Goal: Task Accomplishment & Management: Manage account settings

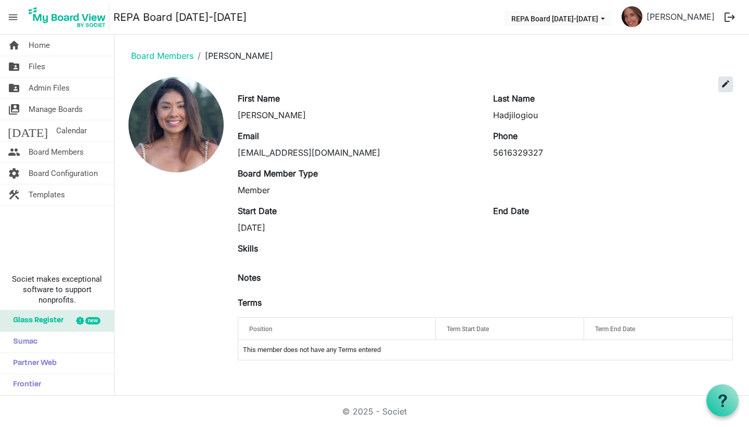
click at [729, 84] on span "edit" at bounding box center [725, 83] width 9 height 9
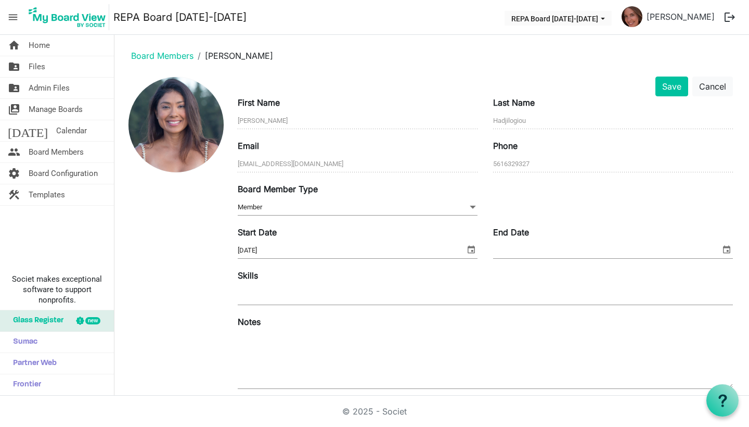
click at [351, 201] on span "Member Member" at bounding box center [358, 207] width 240 height 16
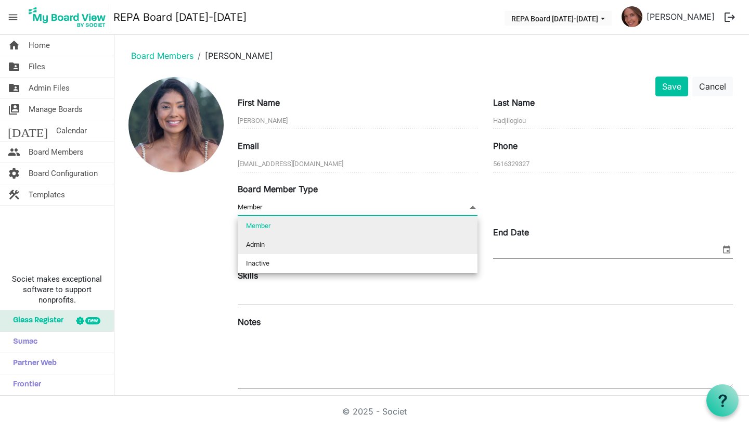
click at [321, 244] on li "Admin" at bounding box center [358, 244] width 240 height 19
type input "Admin"
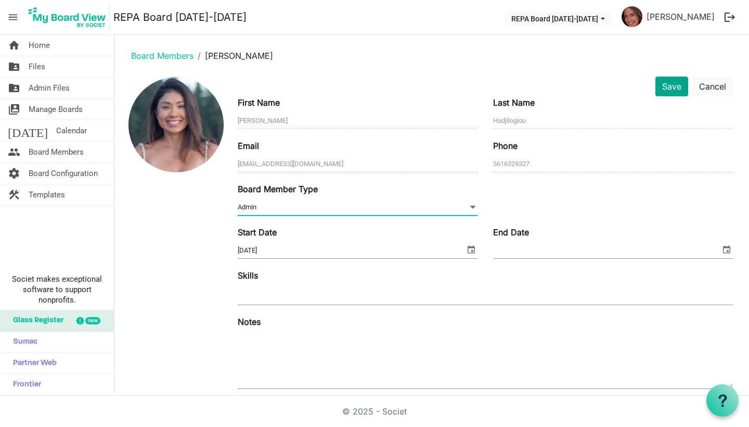
click at [666, 86] on button "Save" at bounding box center [672, 86] width 33 height 20
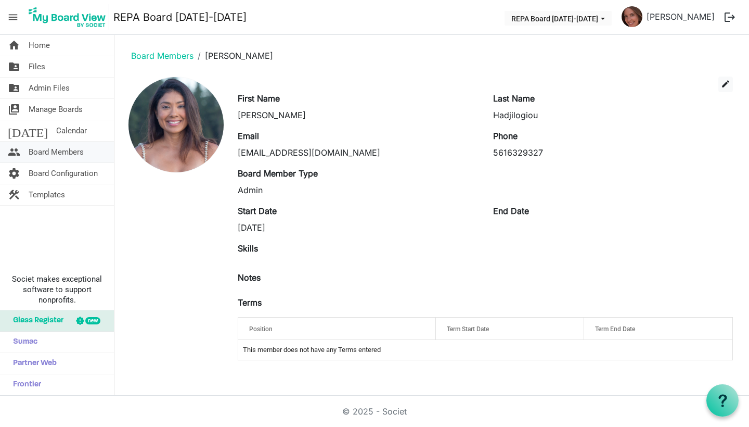
click at [28, 155] on link "people Board Members" at bounding box center [57, 152] width 114 height 21
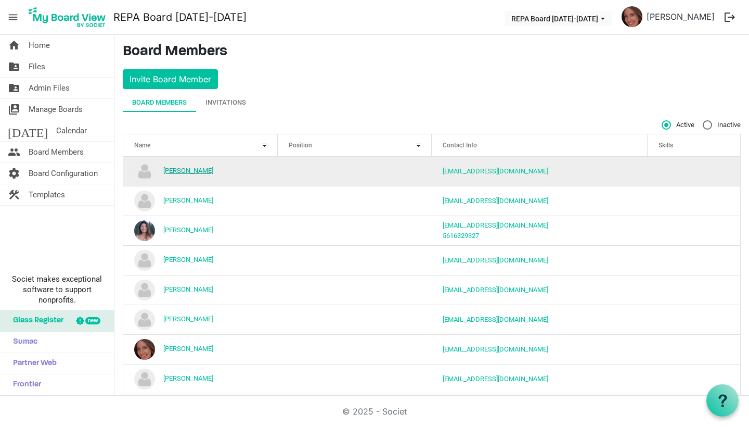
click at [181, 172] on link "Alexis Wagner" at bounding box center [188, 171] width 50 height 8
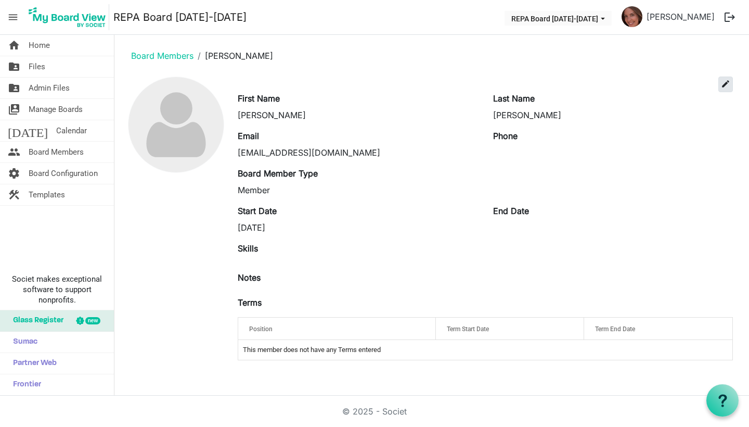
click at [724, 81] on span "edit" at bounding box center [725, 83] width 9 height 9
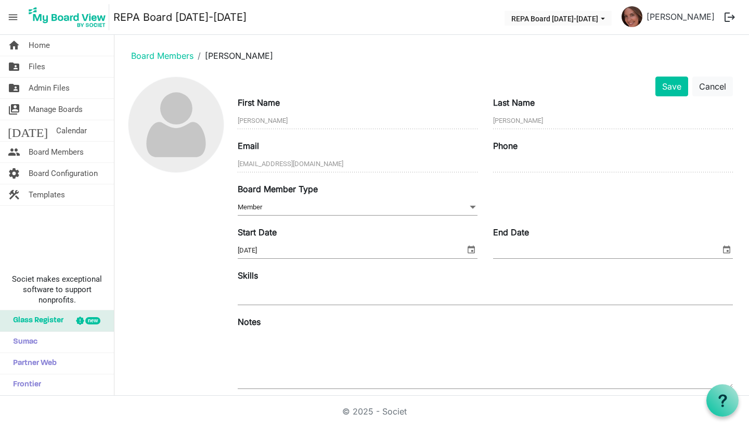
click at [355, 207] on span "Member Member" at bounding box center [358, 207] width 240 height 16
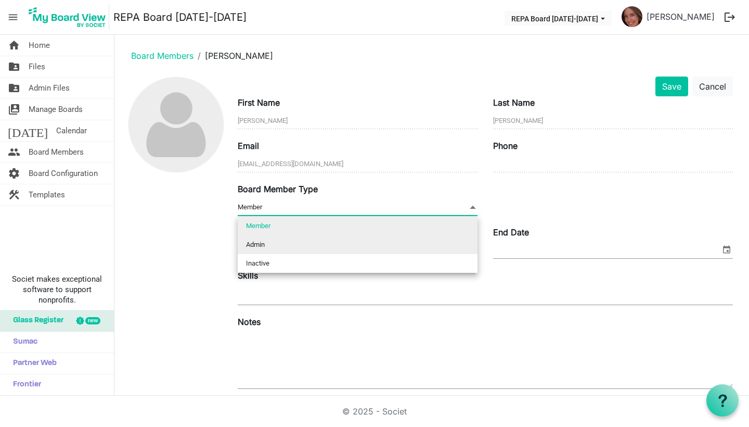
click at [332, 247] on li "Admin" at bounding box center [358, 244] width 240 height 19
type input "Admin"
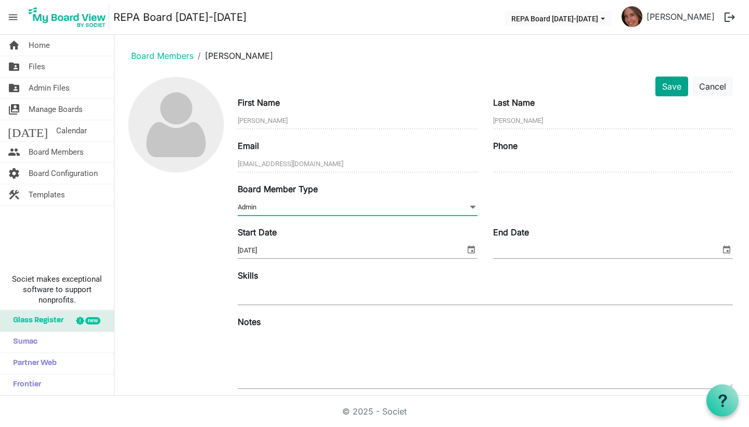
click at [677, 86] on button "Save" at bounding box center [672, 86] width 33 height 20
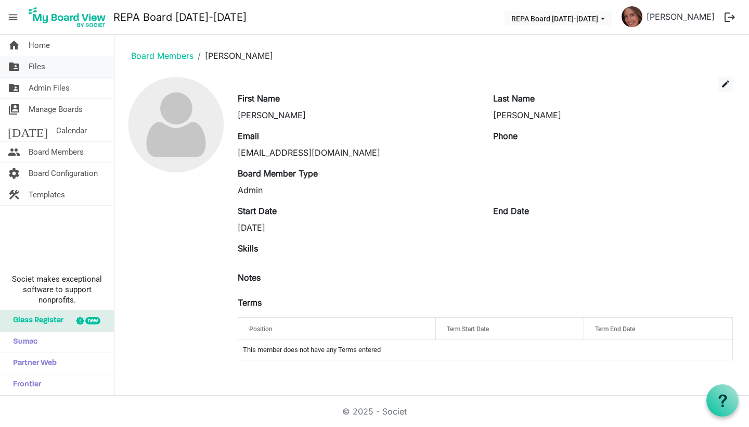
click at [32, 65] on span "Files" at bounding box center [37, 66] width 17 height 21
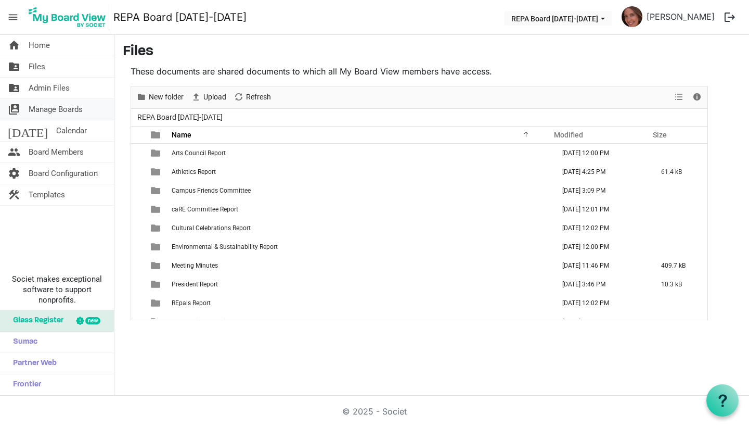
click at [28, 103] on link "switch_account Manage Boards" at bounding box center [57, 109] width 114 height 21
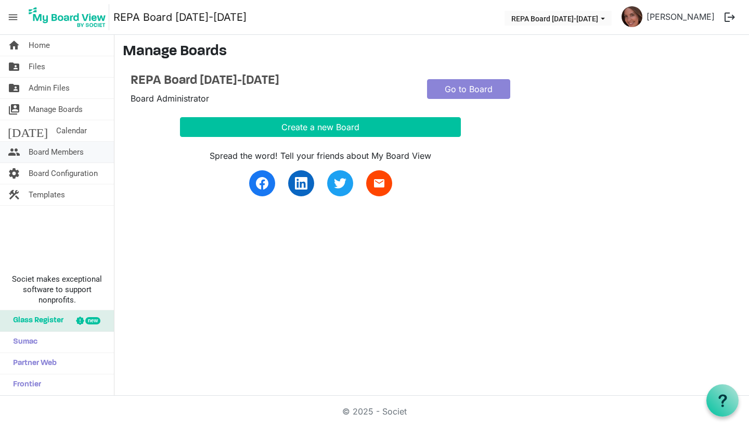
click at [17, 152] on span "people" at bounding box center [14, 152] width 12 height 21
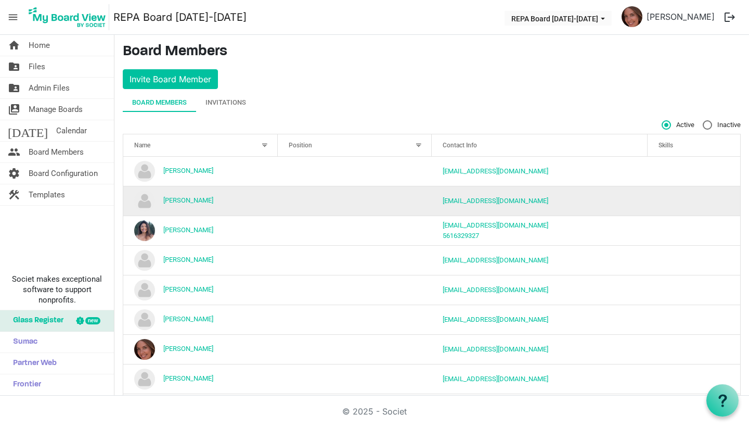
scroll to position [8, 0]
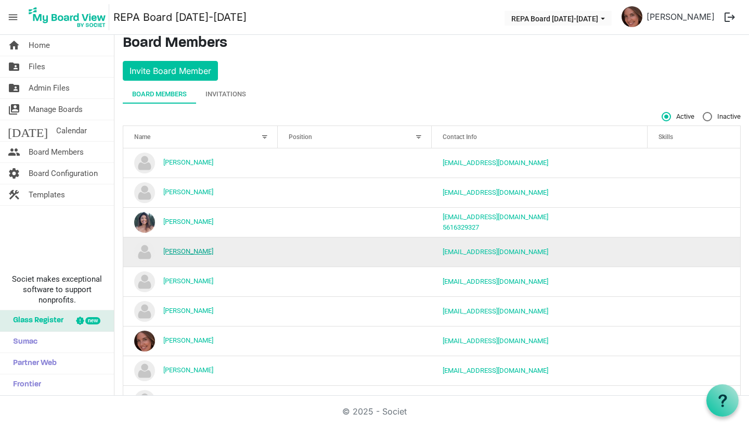
click at [178, 254] on link "[PERSON_NAME]" at bounding box center [188, 251] width 50 height 8
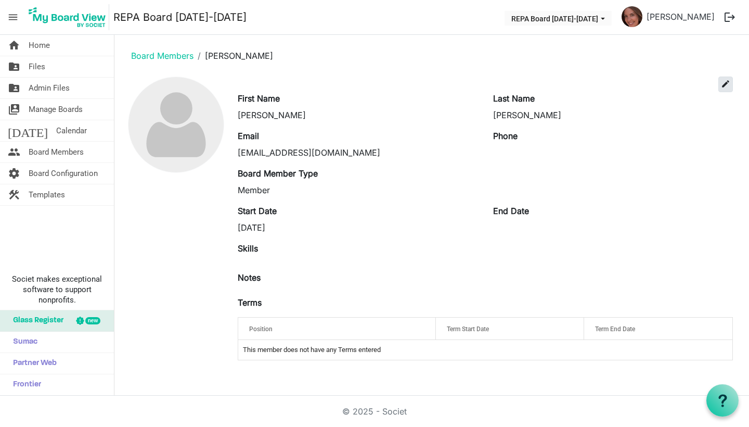
click at [724, 85] on span "edit" at bounding box center [725, 83] width 9 height 9
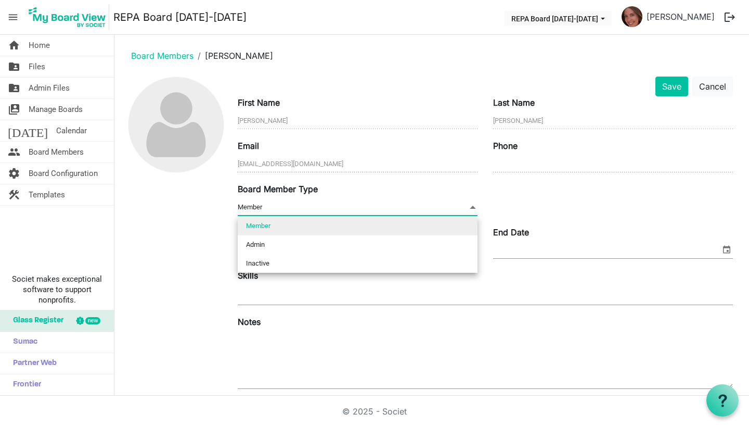
click at [356, 203] on span "Member Member" at bounding box center [358, 207] width 240 height 16
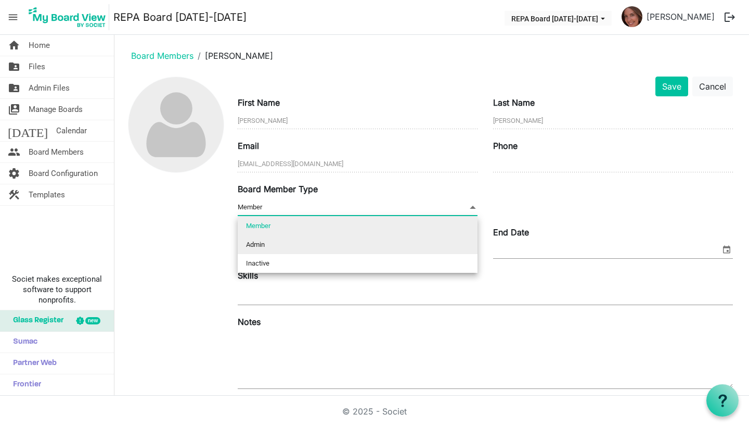
click at [321, 244] on li "Admin" at bounding box center [358, 244] width 240 height 19
type input "Admin"
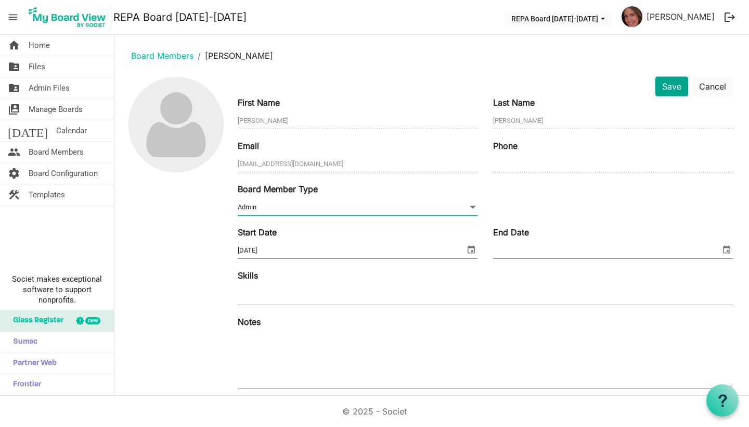
click at [667, 92] on button "Save" at bounding box center [672, 86] width 33 height 20
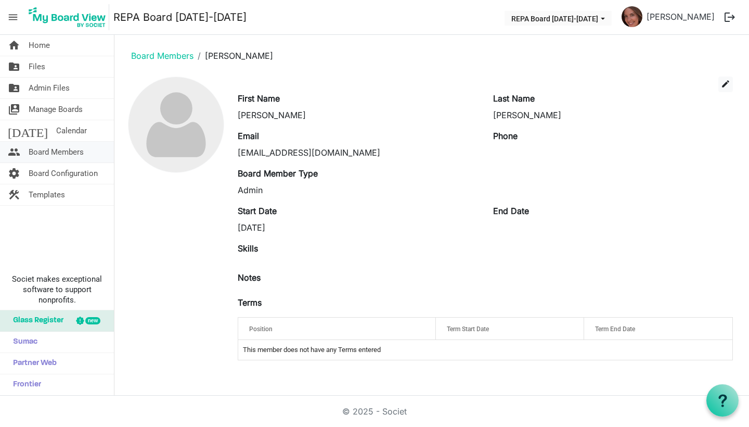
click at [29, 156] on span "Board Members" at bounding box center [56, 152] width 55 height 21
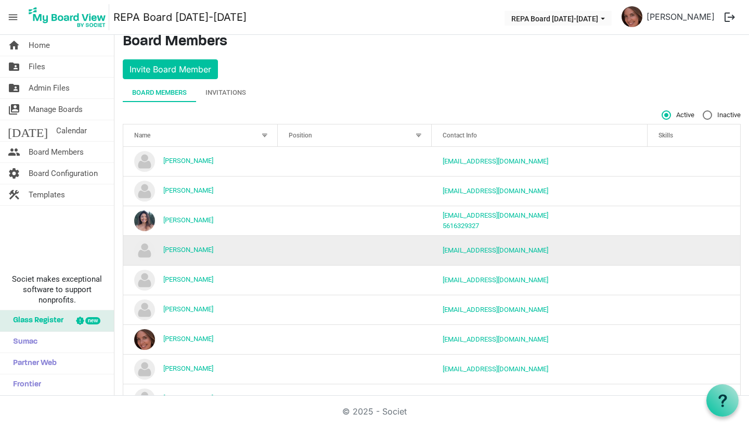
scroll to position [17, 0]
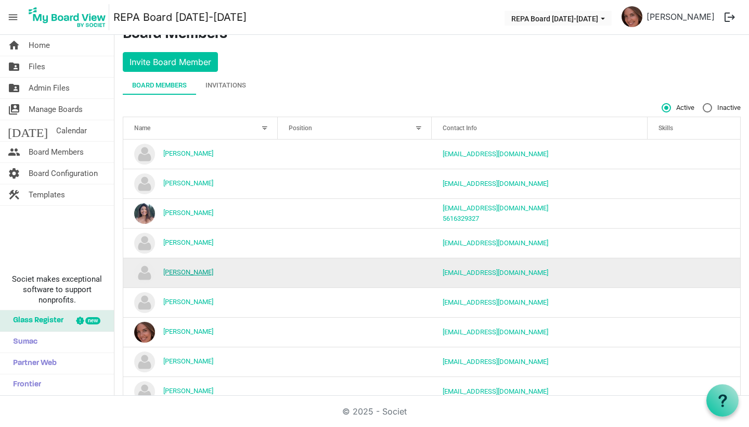
click at [196, 274] on link "[PERSON_NAME]" at bounding box center [188, 272] width 50 height 8
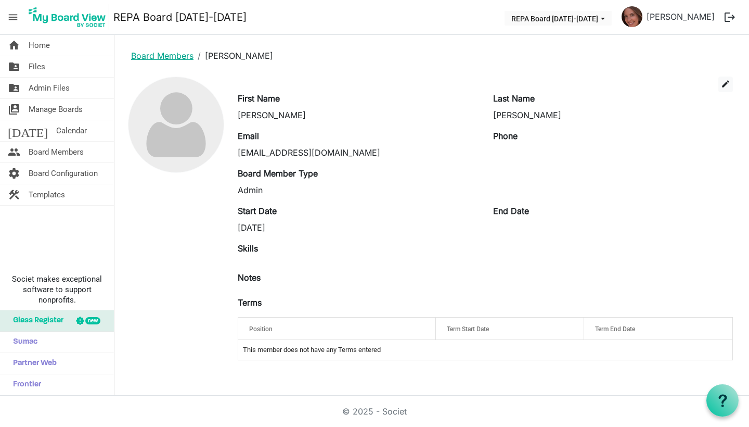
click at [154, 56] on link "Board Members" at bounding box center [162, 55] width 62 height 10
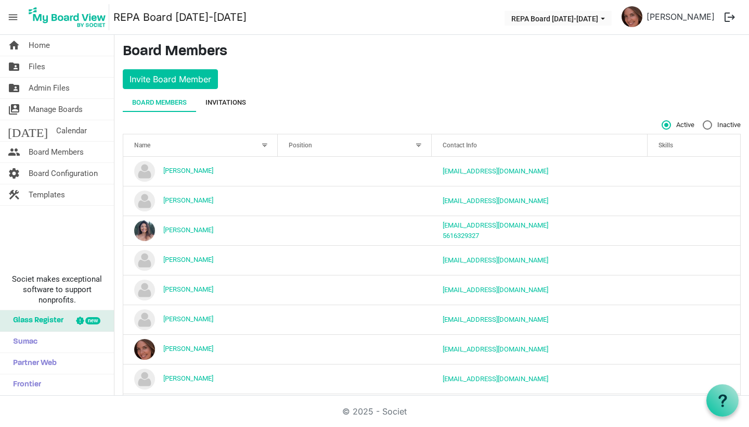
click at [238, 105] on div "Invitations" at bounding box center [226, 102] width 41 height 10
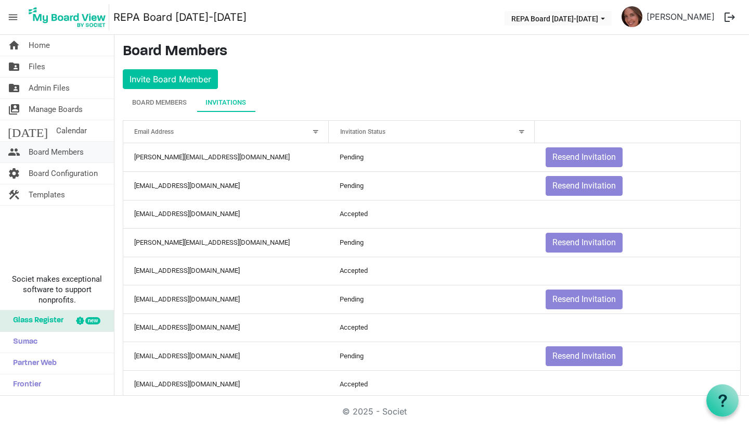
click at [95, 152] on link "people Board Members" at bounding box center [57, 152] width 114 height 21
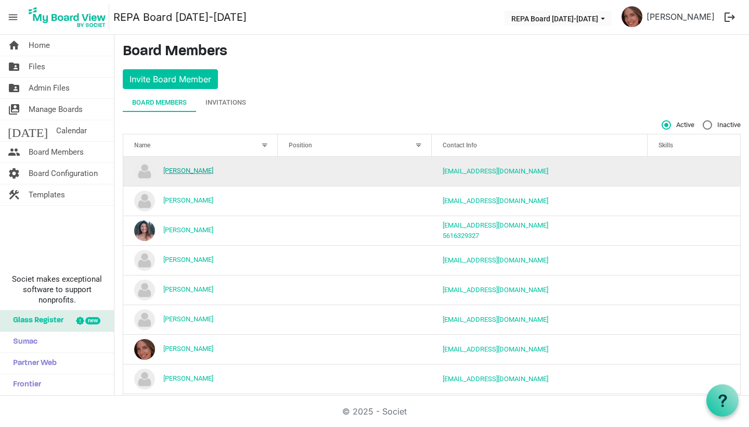
click at [201, 171] on link "Alexis Wagner" at bounding box center [188, 171] width 50 height 8
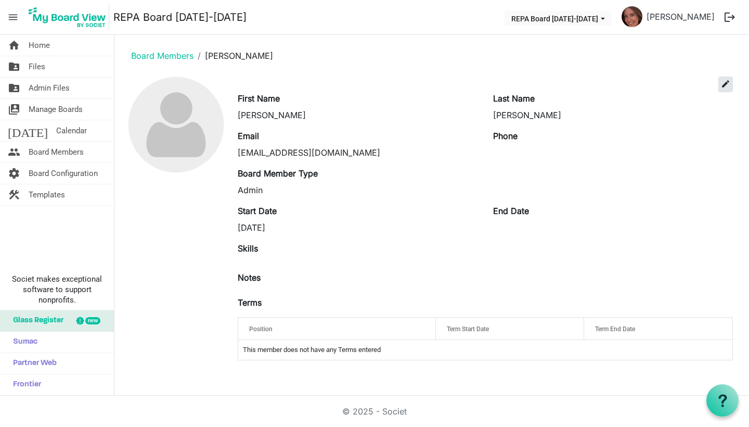
click at [725, 78] on button "edit" at bounding box center [726, 84] width 15 height 16
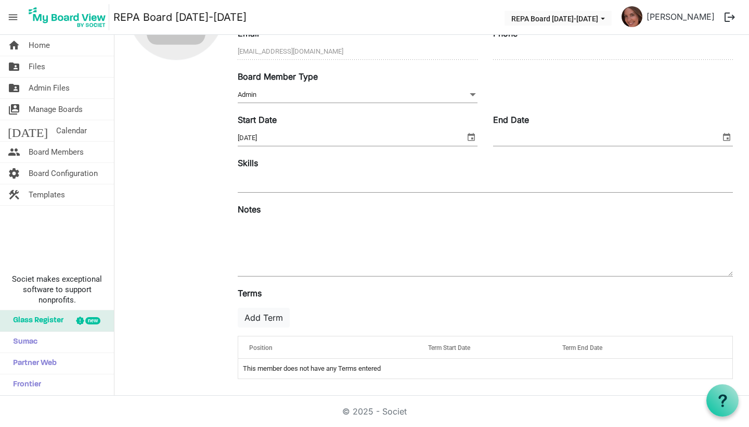
scroll to position [113, 0]
click at [257, 318] on button "Add Term" at bounding box center [264, 318] width 52 height 20
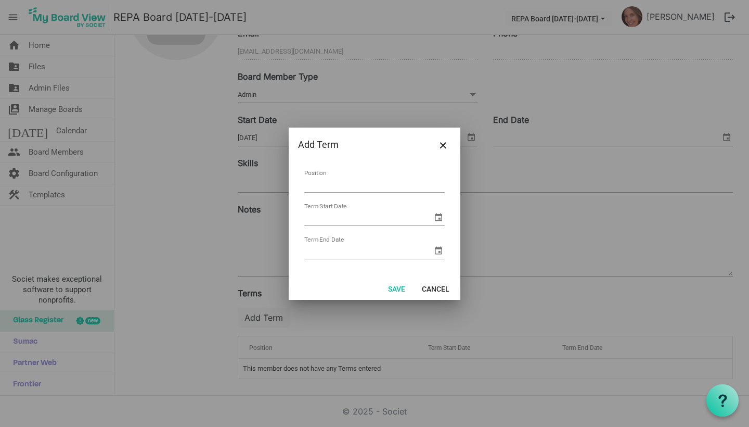
type input "M"
type input "MS Athletics"
click at [442, 213] on span "select" at bounding box center [438, 217] width 12 height 12
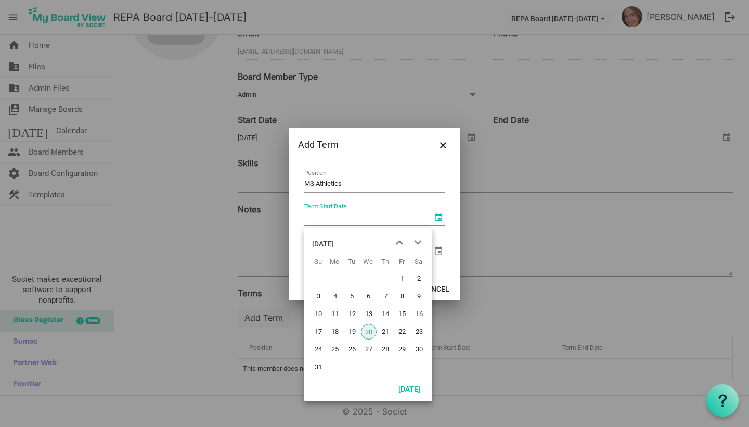
click at [368, 331] on span "20" at bounding box center [369, 332] width 16 height 16
type input "[DATE]"
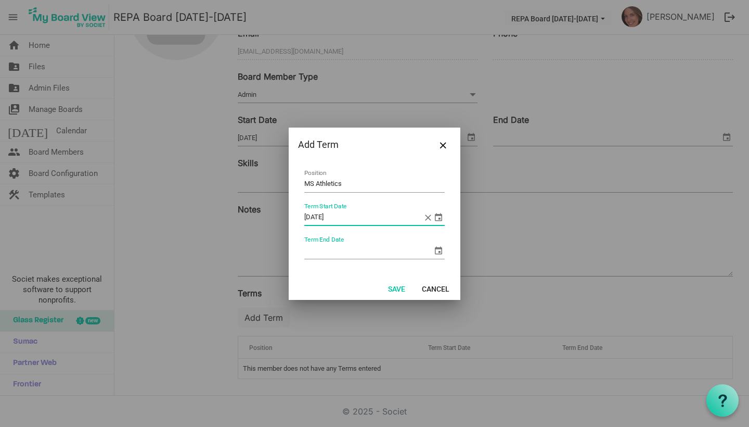
click at [440, 251] on span "select" at bounding box center [438, 250] width 12 height 12
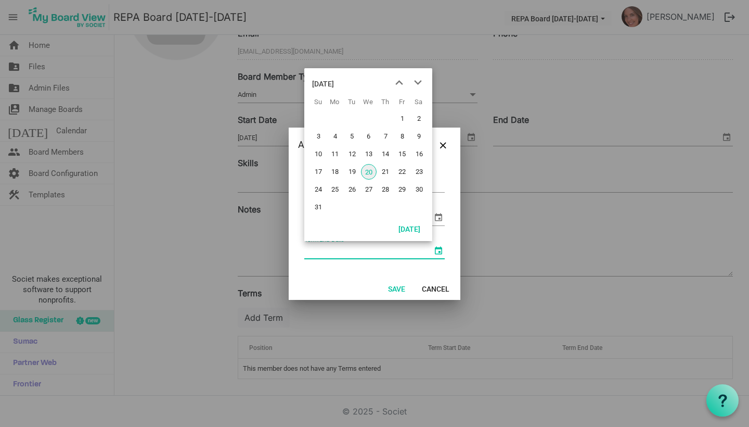
click at [334, 81] on div "[DATE]" at bounding box center [323, 83] width 22 height 21
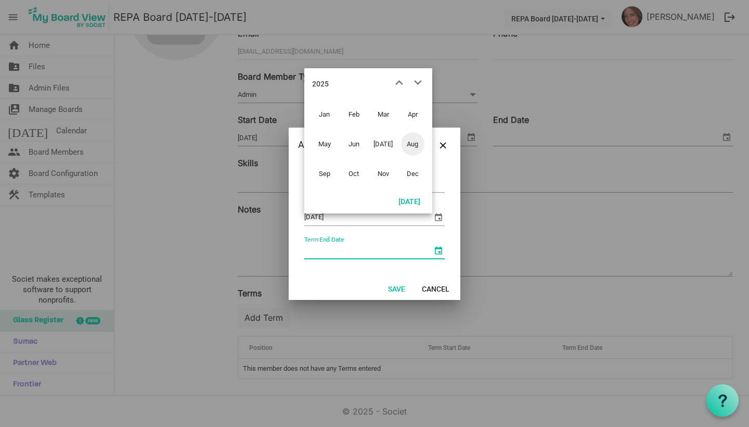
click at [316, 82] on div "2025" at bounding box center [320, 83] width 17 height 21
click at [420, 145] on span "2026" at bounding box center [412, 143] width 23 height 23
click at [409, 202] on button "[DATE]" at bounding box center [409, 201] width 35 height 15
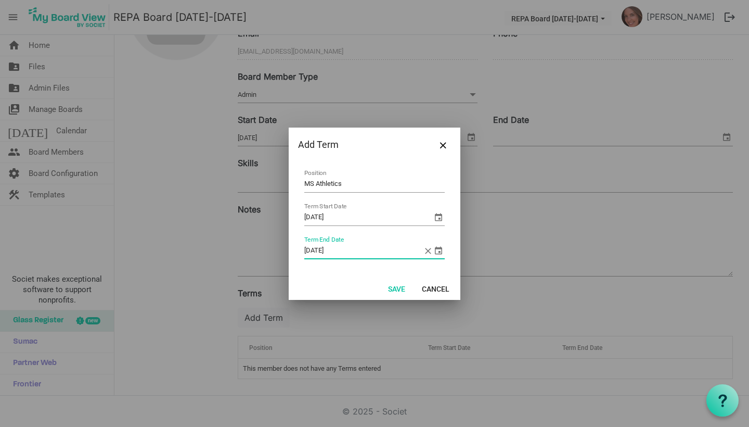
click at [436, 249] on span "select" at bounding box center [438, 250] width 12 height 12
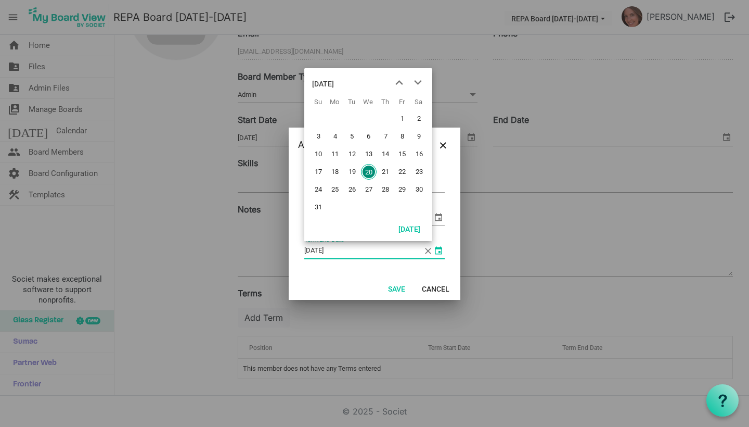
click at [334, 82] on div "[DATE]" at bounding box center [323, 83] width 22 height 21
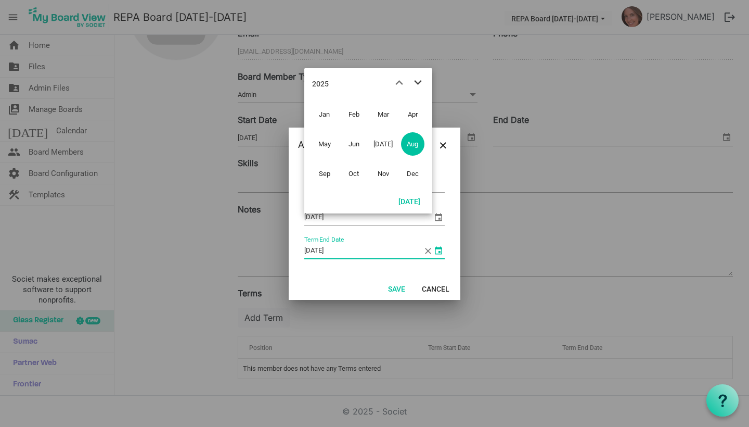
click at [414, 82] on span "next month" at bounding box center [418, 82] width 18 height 19
click at [410, 149] on span "Aug" at bounding box center [412, 143] width 23 height 23
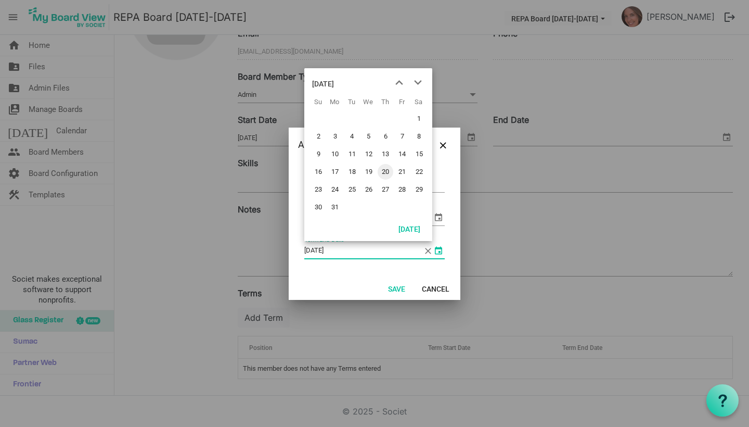
click at [388, 170] on span "20" at bounding box center [386, 172] width 16 height 16
type input "[DATE]"
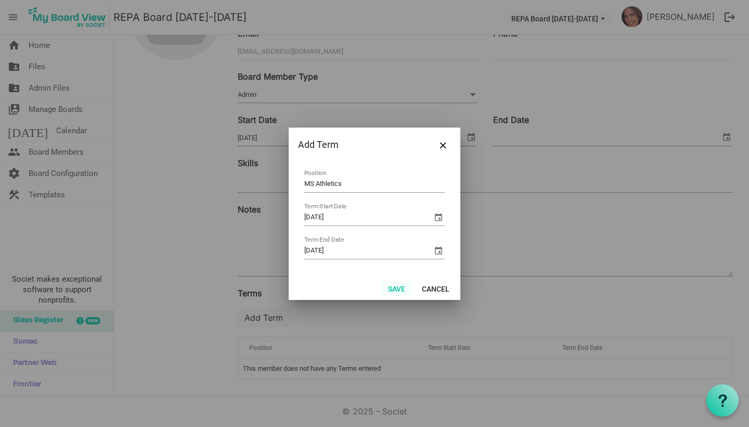
click at [398, 287] on button "Save" at bounding box center [396, 288] width 31 height 15
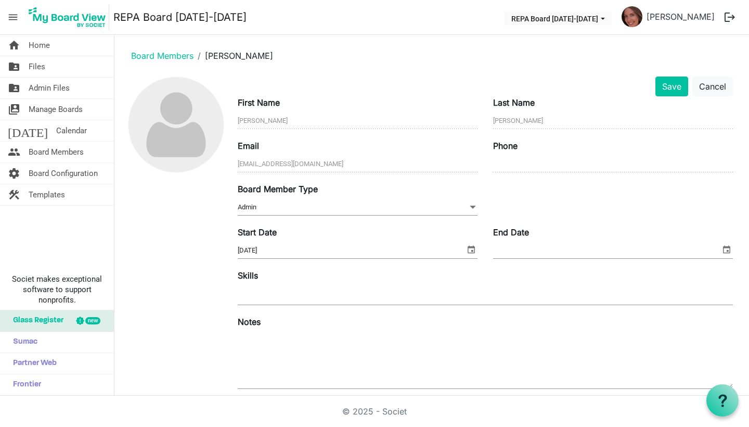
scroll to position [0, 0]
click at [672, 83] on button "Save" at bounding box center [672, 86] width 33 height 20
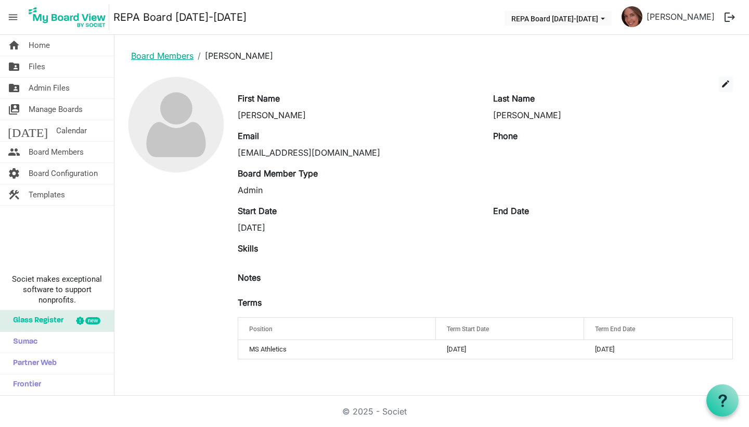
click at [154, 58] on link "Board Members" at bounding box center [162, 55] width 62 height 10
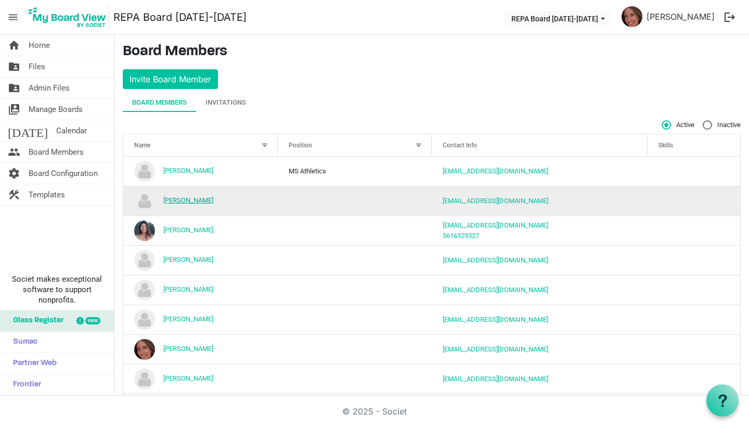
click at [184, 198] on link "[PERSON_NAME]" at bounding box center [188, 200] width 50 height 8
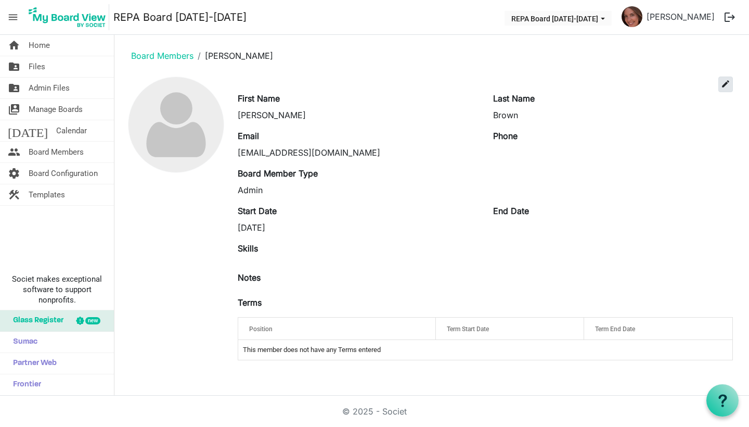
click at [723, 87] on span "edit" at bounding box center [725, 83] width 9 height 9
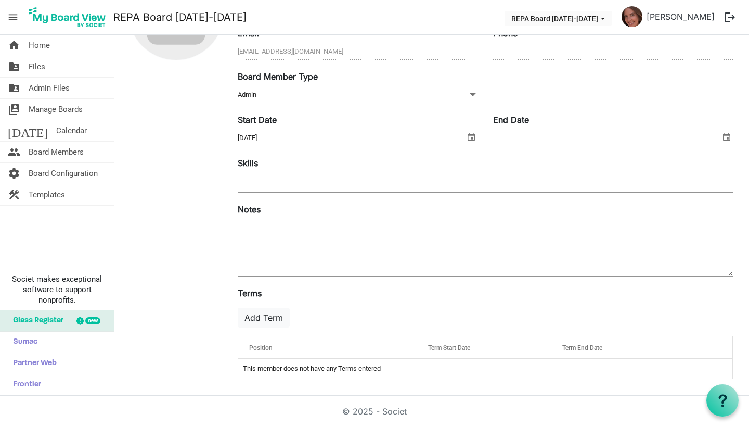
scroll to position [113, 0]
click at [267, 317] on button "Add Term" at bounding box center [264, 318] width 52 height 20
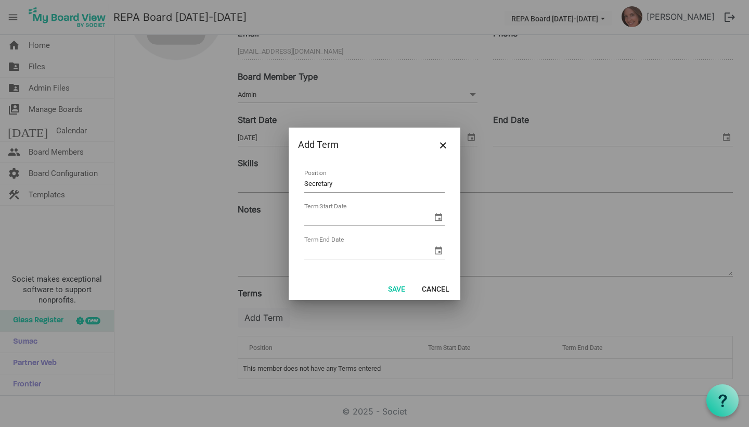
type input "Secretary"
click at [440, 210] on div "Term Start Date" at bounding box center [374, 218] width 141 height 16
click at [437, 220] on span "select" at bounding box center [438, 217] width 12 height 12
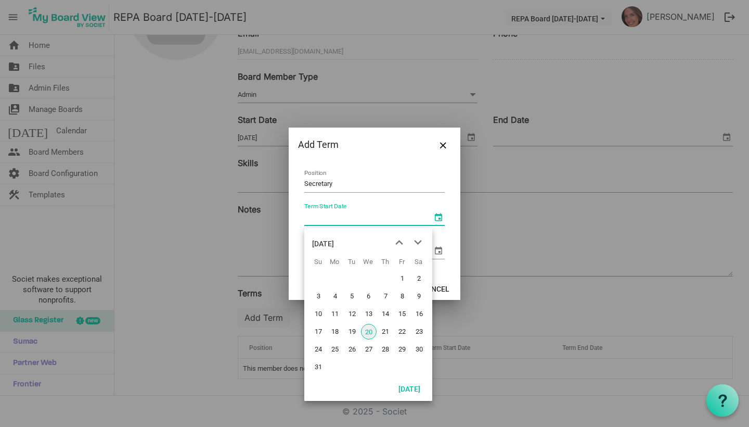
click at [367, 330] on span "20" at bounding box center [369, 332] width 16 height 16
type input "[DATE]"
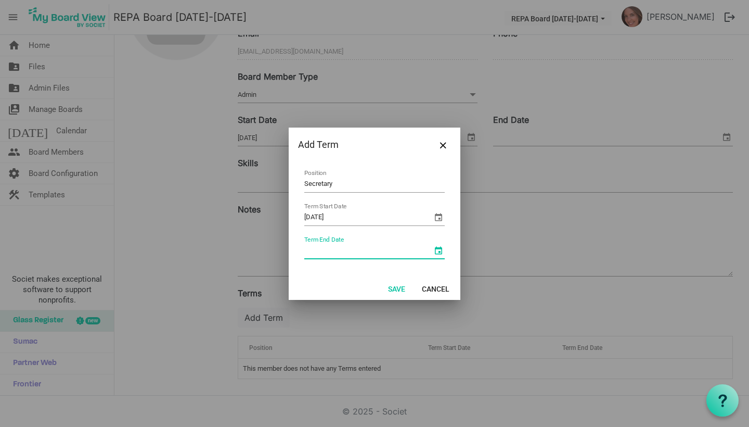
click at [439, 256] on span "select" at bounding box center [438, 250] width 12 height 12
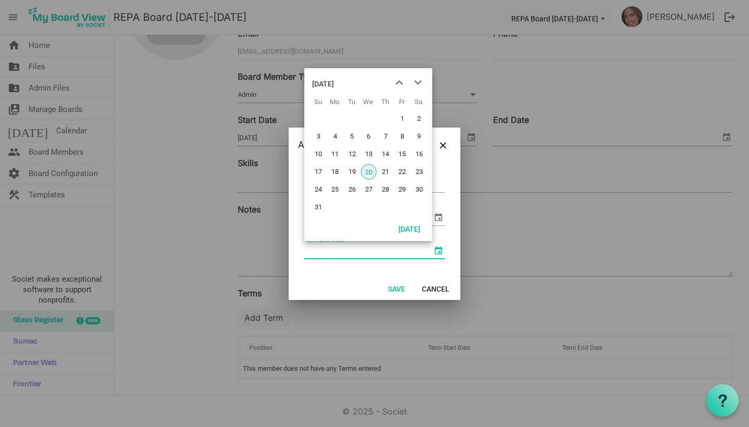
click at [334, 82] on div "[DATE]" at bounding box center [323, 83] width 22 height 21
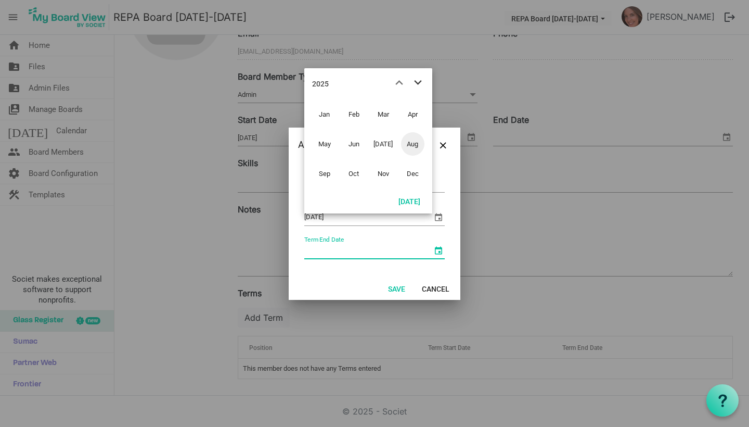
click at [419, 85] on span "next month" at bounding box center [418, 82] width 18 height 19
click at [410, 147] on span "Aug" at bounding box center [412, 143] width 23 height 23
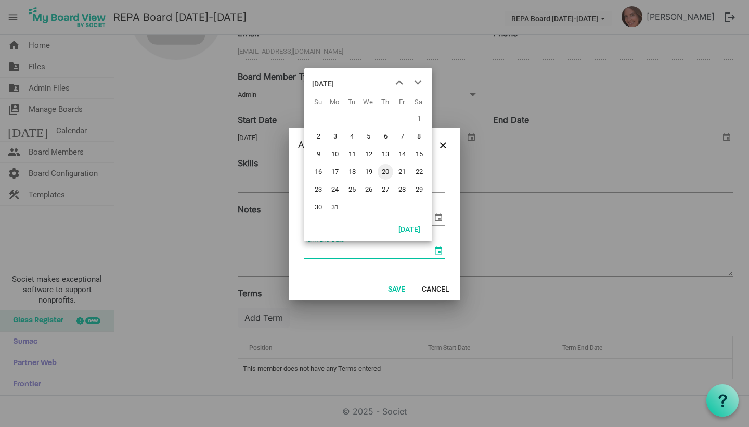
click at [385, 172] on span "20" at bounding box center [386, 172] width 16 height 16
type input "[DATE]"
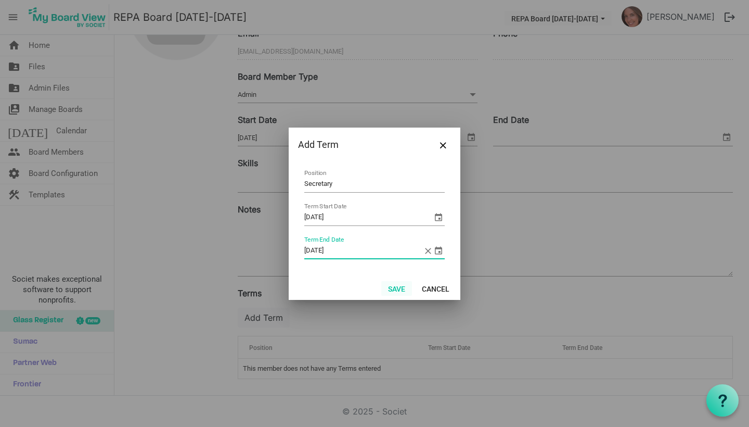
click at [394, 286] on button "Save" at bounding box center [396, 288] width 31 height 15
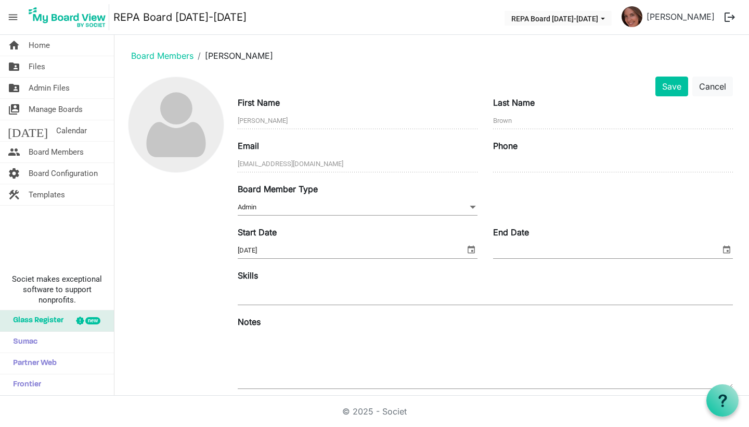
scroll to position [0, 0]
click at [177, 57] on link "Board Members" at bounding box center [162, 55] width 62 height 10
click at [177, 56] on link "Board Members" at bounding box center [162, 55] width 62 height 10
click at [670, 83] on button "Save" at bounding box center [672, 86] width 33 height 20
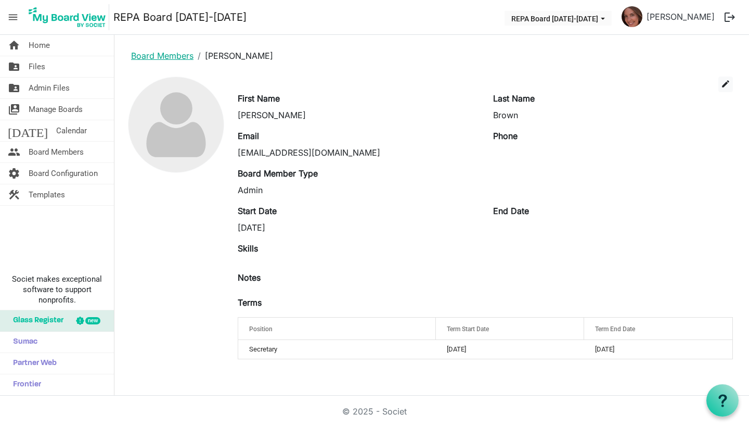
click at [177, 55] on link "Board Members" at bounding box center [162, 55] width 62 height 10
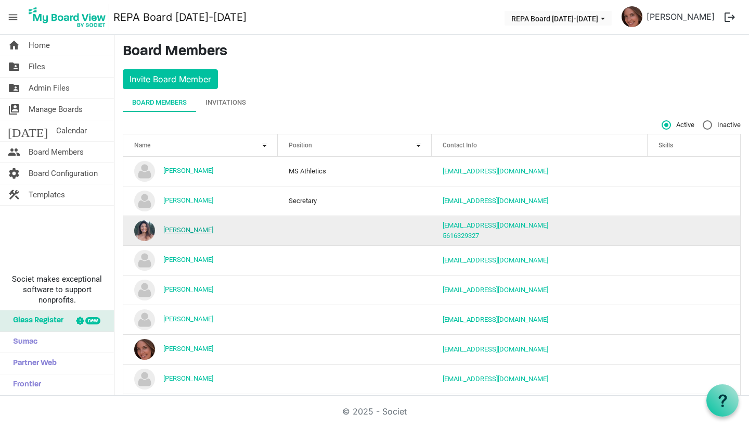
click at [178, 232] on link "[PERSON_NAME]" at bounding box center [188, 230] width 50 height 8
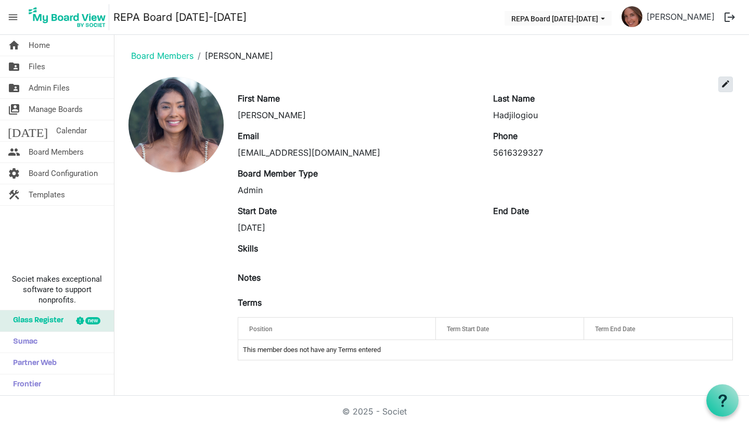
click at [726, 84] on span "edit" at bounding box center [725, 83] width 9 height 9
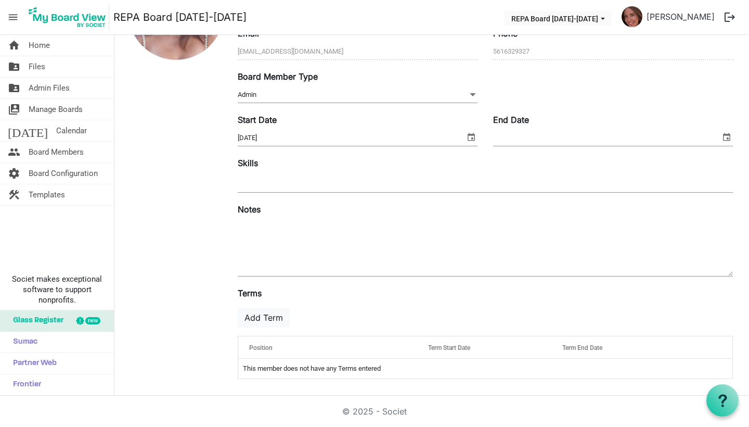
scroll to position [113, 0]
click at [271, 316] on button "Add Term" at bounding box center [264, 318] width 52 height 20
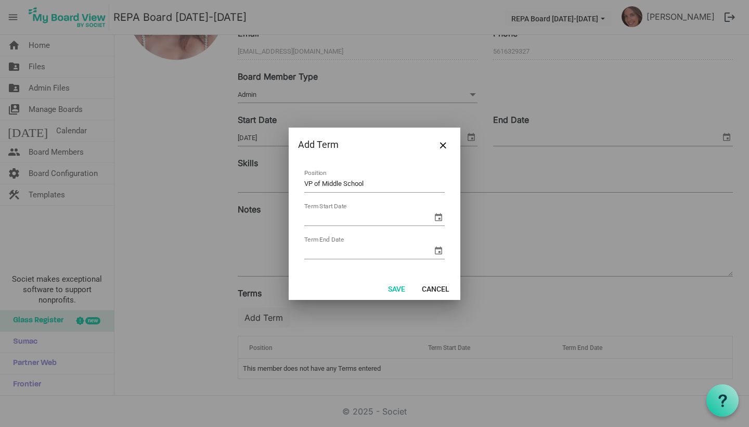
type input "VP of Middle School"
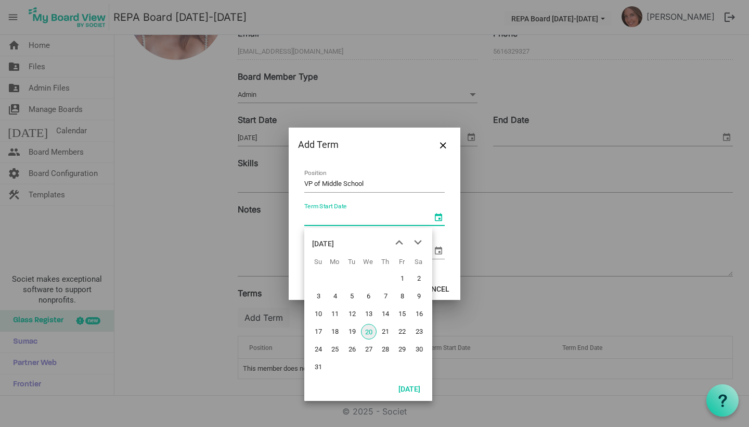
click at [437, 218] on span "select" at bounding box center [438, 217] width 12 height 12
click at [368, 331] on span "20" at bounding box center [369, 332] width 16 height 16
type input "[DATE]"
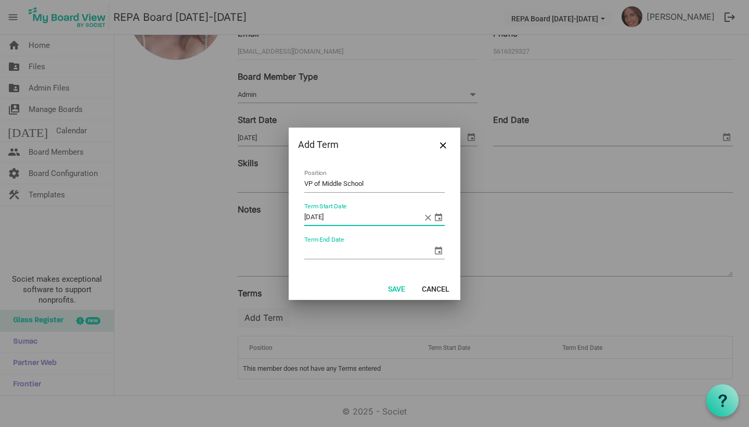
click at [440, 251] on span "select" at bounding box center [438, 250] width 12 height 12
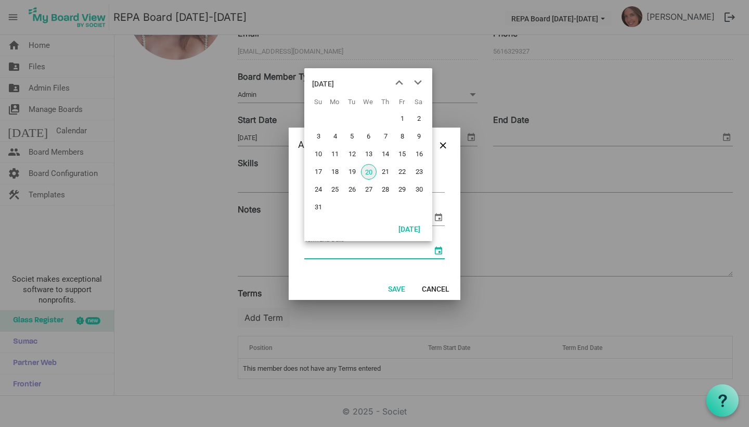
click at [334, 79] on div "[DATE]" at bounding box center [323, 83] width 22 height 21
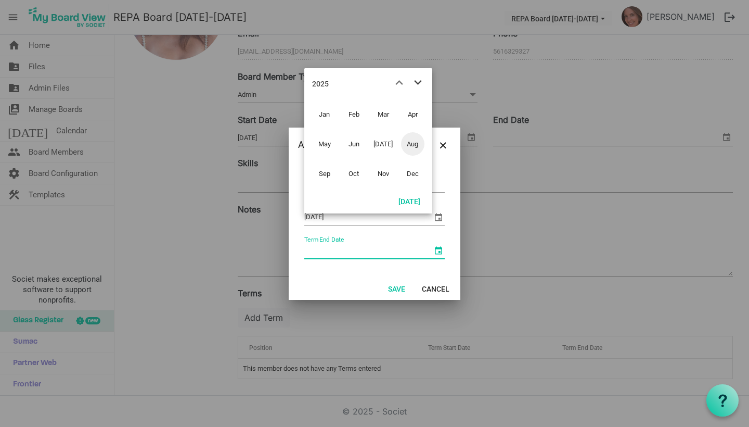
click at [419, 80] on span "next month" at bounding box center [418, 82] width 18 height 19
click at [405, 198] on button "[DATE]" at bounding box center [409, 201] width 35 height 15
type input "[DATE]"
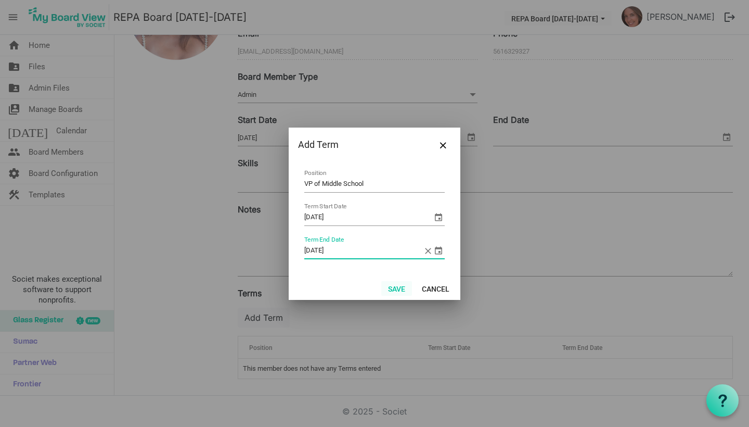
click at [394, 287] on button "Save" at bounding box center [396, 288] width 31 height 15
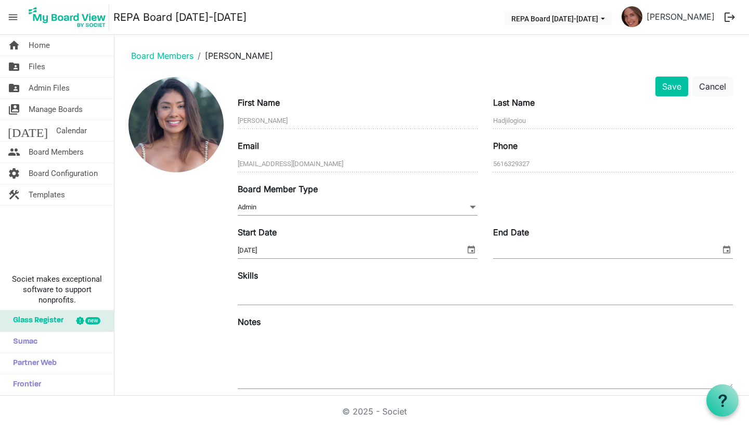
scroll to position [0, 0]
click at [670, 81] on button "Save" at bounding box center [672, 86] width 33 height 20
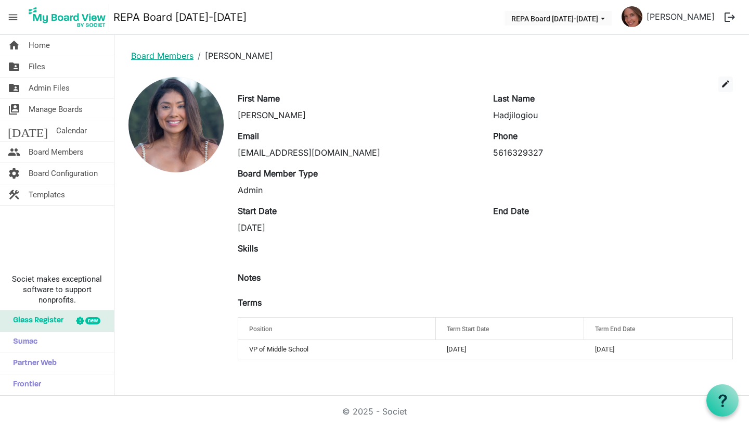
click at [179, 56] on link "Board Members" at bounding box center [162, 55] width 62 height 10
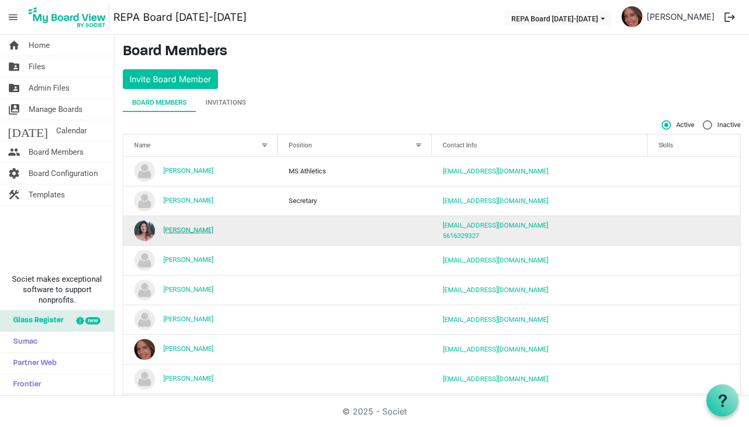
click at [187, 230] on link "[PERSON_NAME]" at bounding box center [188, 230] width 50 height 8
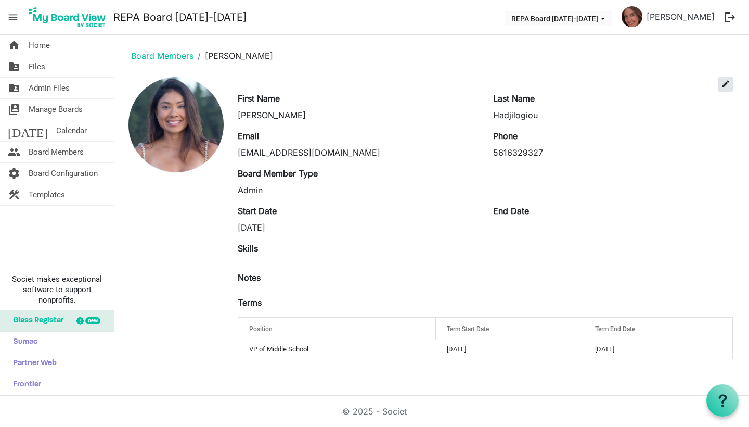
click at [725, 81] on span "edit" at bounding box center [725, 83] width 9 height 9
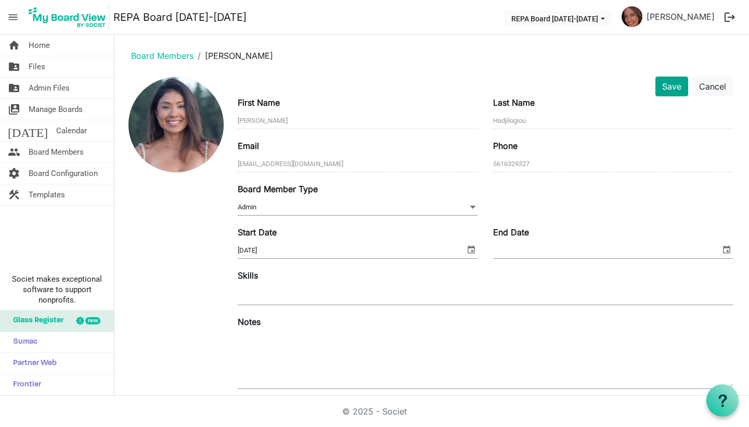
click at [662, 84] on button "Save" at bounding box center [672, 86] width 33 height 20
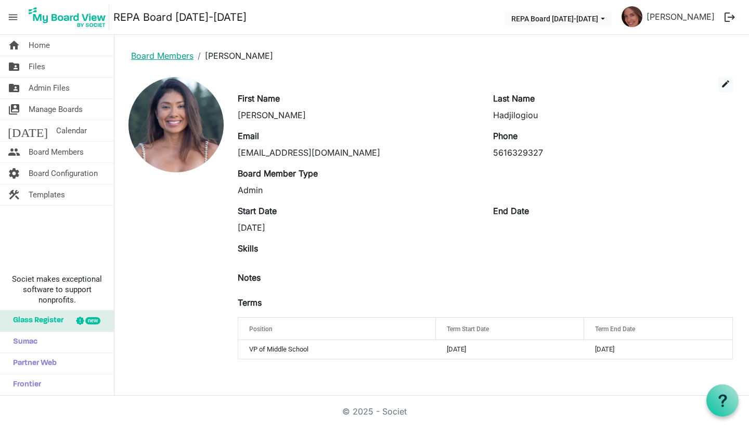
click at [174, 58] on link "Board Members" at bounding box center [162, 55] width 62 height 10
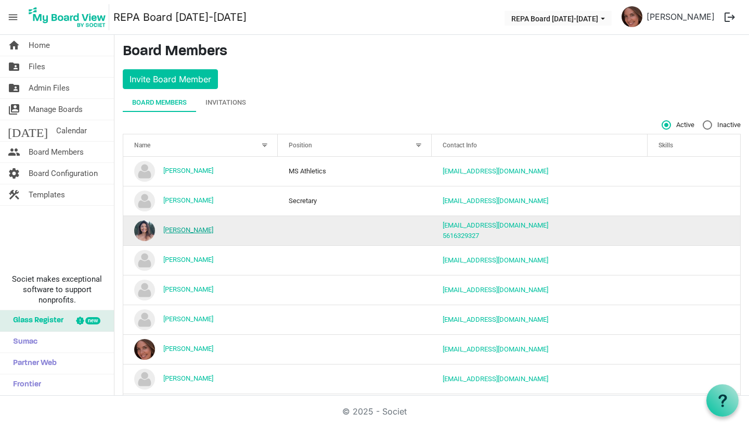
click at [172, 228] on link "[PERSON_NAME]" at bounding box center [188, 230] width 50 height 8
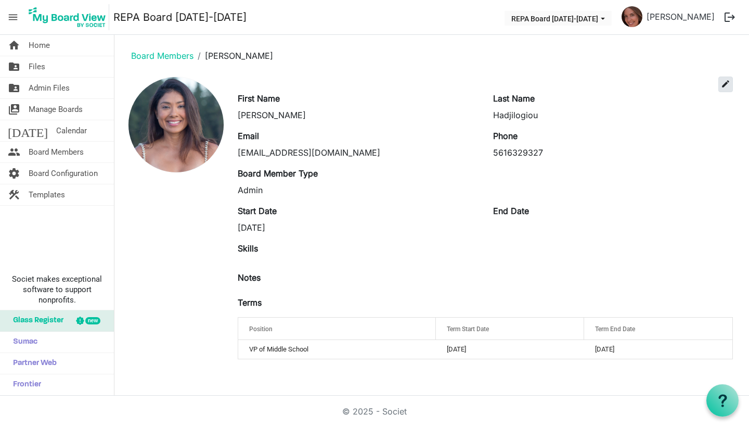
click at [723, 85] on span "edit" at bounding box center [725, 83] width 9 height 9
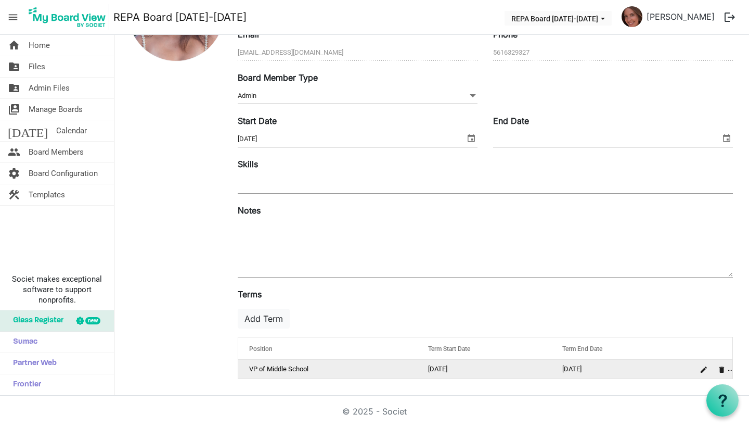
scroll to position [112, 0]
click at [706, 367] on span "is Command column column header" at bounding box center [704, 369] width 6 height 6
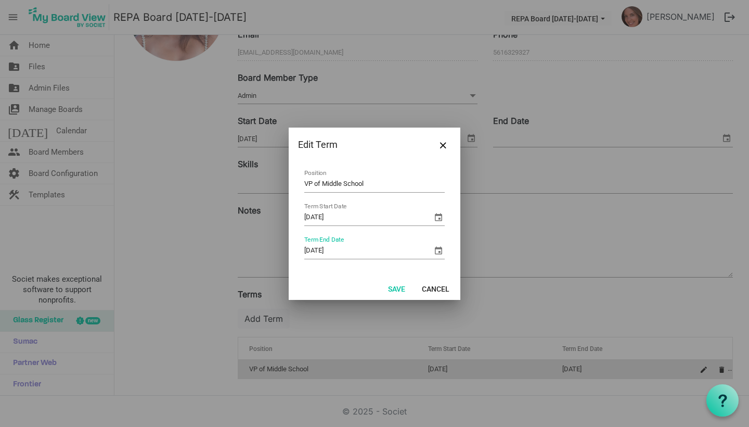
click at [435, 252] on span "select" at bounding box center [438, 250] width 12 height 12
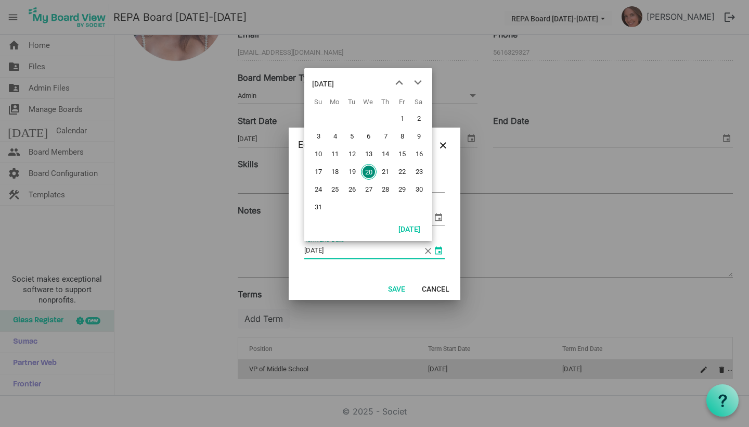
click at [334, 82] on div "[DATE]" at bounding box center [323, 83] width 22 height 21
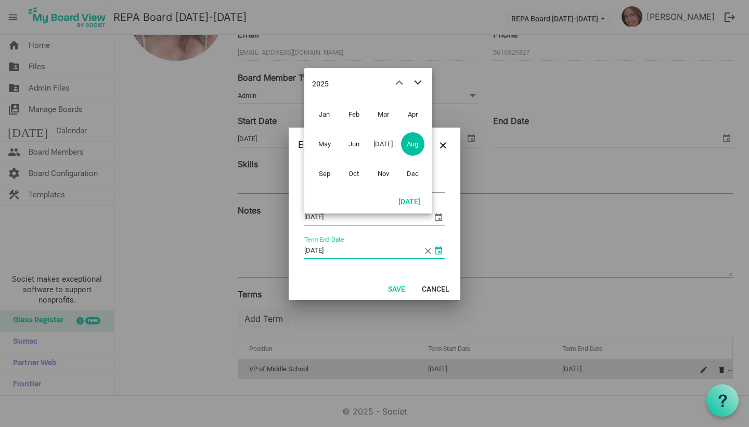
click at [419, 78] on span "next month" at bounding box center [418, 82] width 18 height 19
click at [412, 139] on span "Aug" at bounding box center [412, 143] width 23 height 23
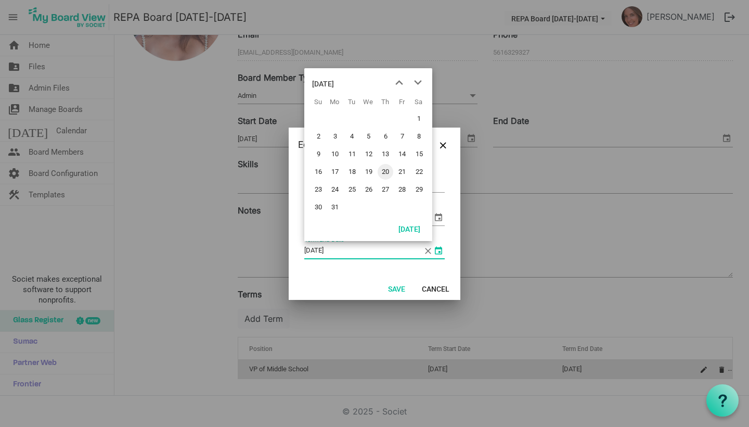
click at [385, 173] on span "20" at bounding box center [386, 172] width 16 height 16
type input "8/20/2026"
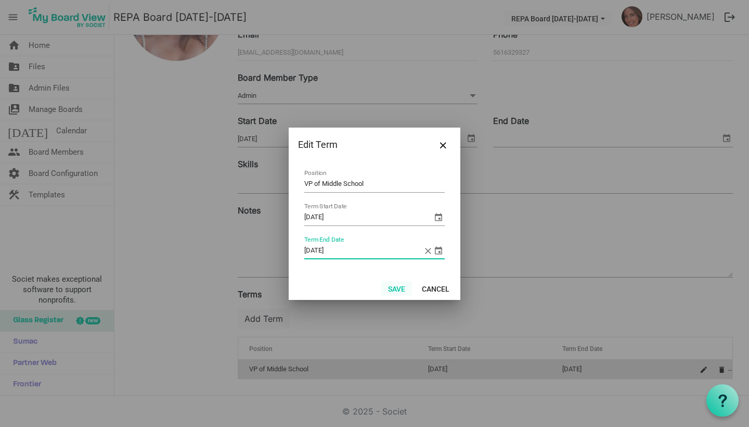
click at [397, 285] on button "Save" at bounding box center [396, 288] width 31 height 15
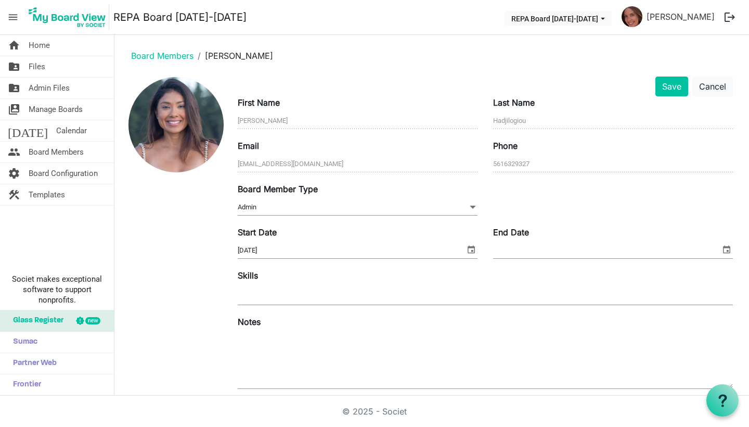
scroll to position [0, 0]
click at [662, 93] on button "Save" at bounding box center [672, 86] width 33 height 20
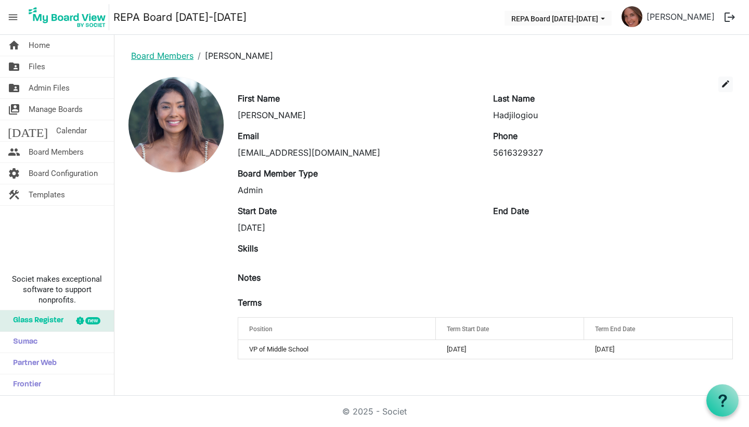
click at [161, 55] on link "Board Members" at bounding box center [162, 55] width 62 height 10
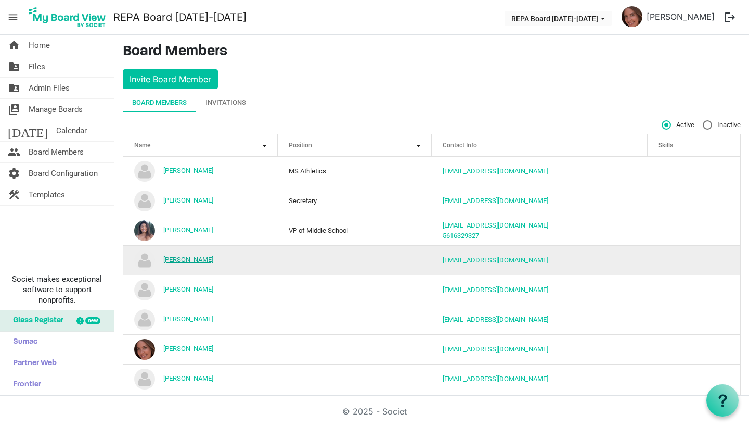
click at [179, 261] on link "[PERSON_NAME]" at bounding box center [188, 260] width 50 height 8
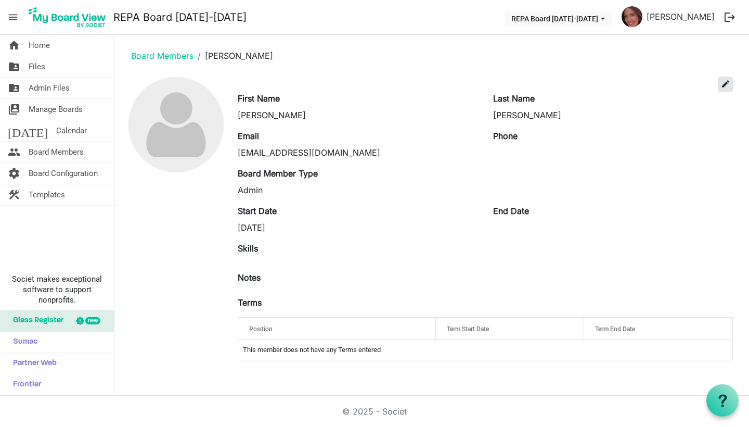
click at [721, 84] on span "edit" at bounding box center [725, 83] width 9 height 9
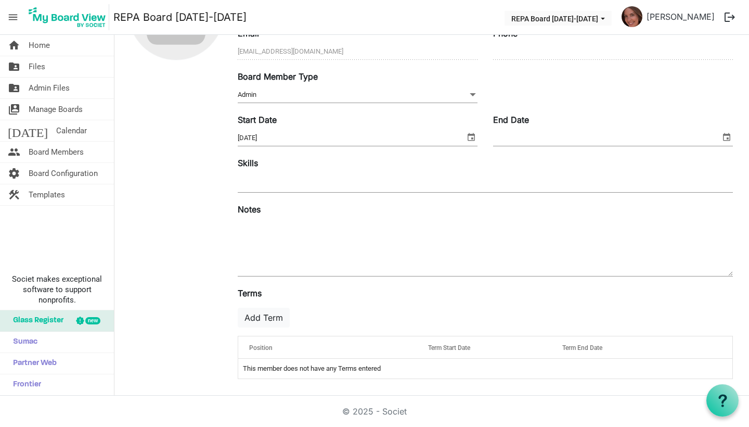
scroll to position [113, 0]
click at [269, 320] on button "Add Term" at bounding box center [264, 318] width 52 height 20
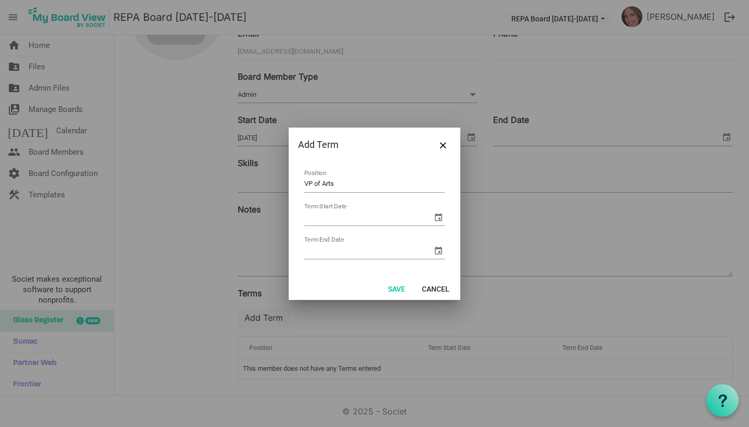
type input "VP of Arts"
click at [438, 216] on span "select" at bounding box center [438, 217] width 12 height 12
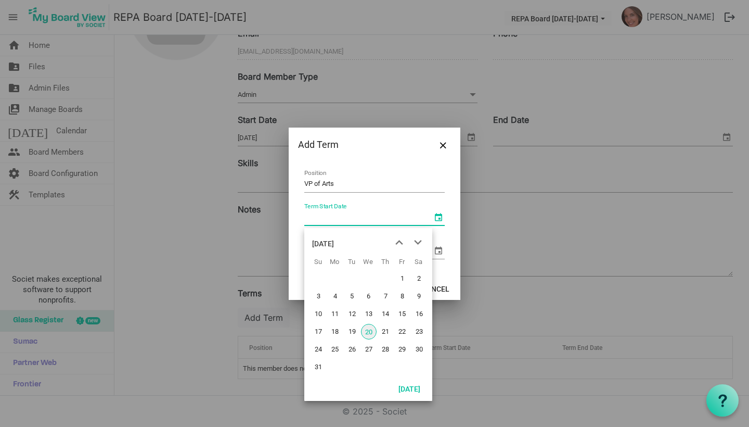
click at [366, 327] on span "20" at bounding box center [369, 332] width 16 height 16
type input "[DATE]"
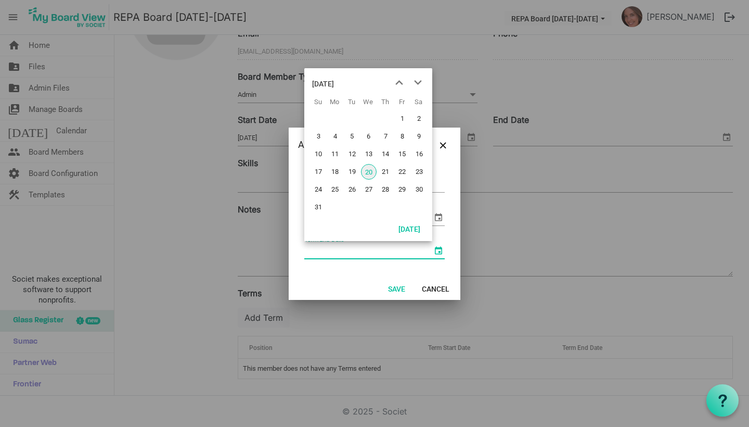
click at [441, 253] on span "select" at bounding box center [438, 250] width 12 height 12
click at [419, 79] on span "next month" at bounding box center [418, 82] width 18 height 19
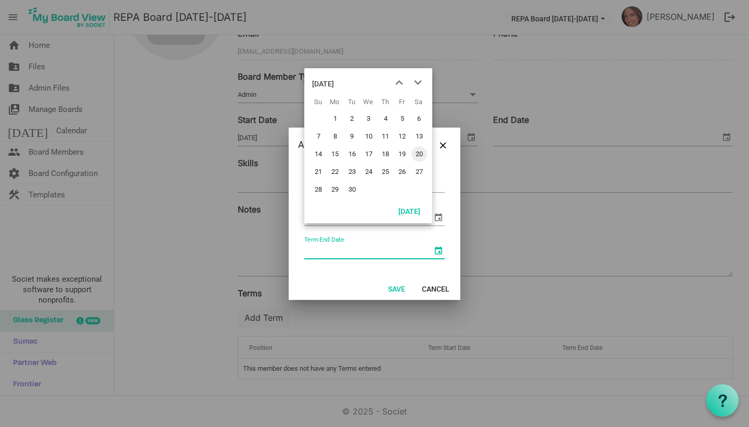
click at [334, 77] on div "September 2025" at bounding box center [323, 83] width 22 height 21
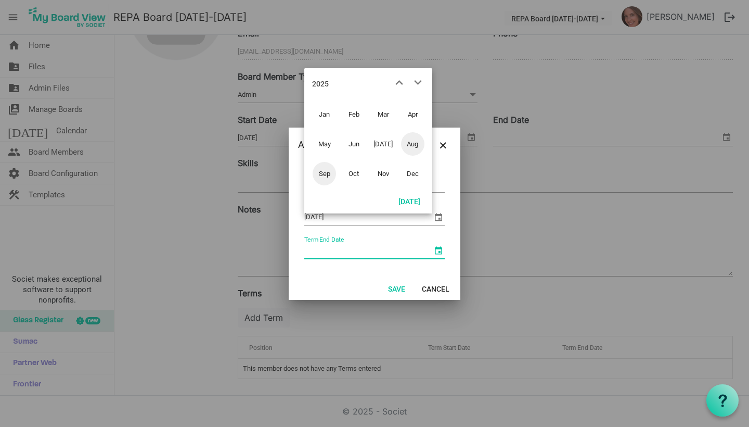
click at [413, 147] on span "Aug" at bounding box center [412, 143] width 23 height 23
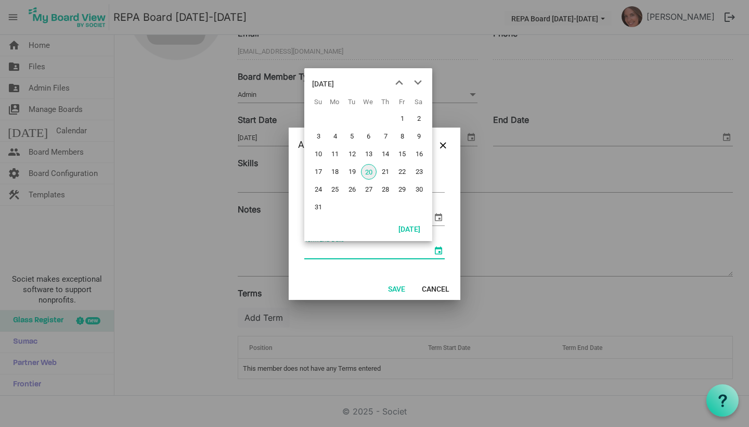
click at [334, 79] on div "August 2025" at bounding box center [323, 83] width 22 height 21
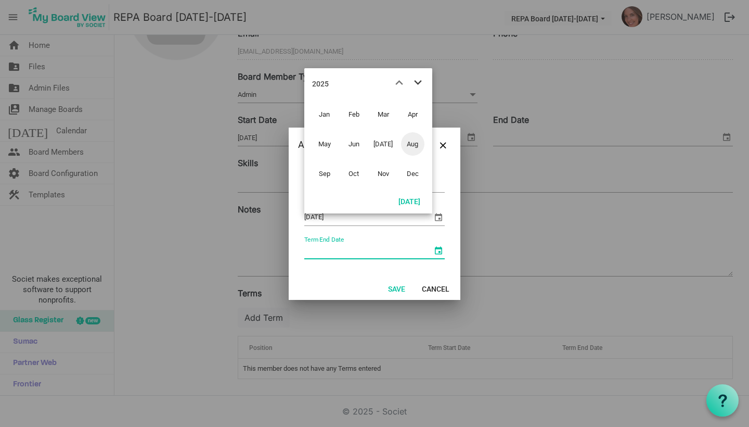
click at [413, 78] on span "next month" at bounding box center [418, 82] width 18 height 19
click at [408, 146] on span "Aug" at bounding box center [412, 143] width 23 height 23
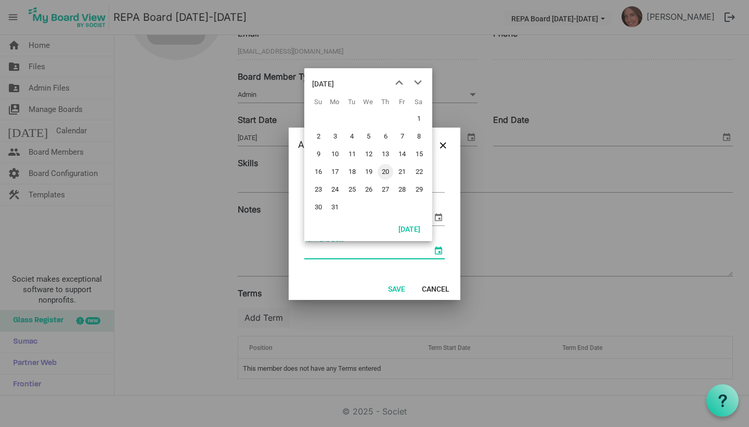
click at [387, 174] on span "20" at bounding box center [386, 172] width 16 height 16
type input "8/20/2026"
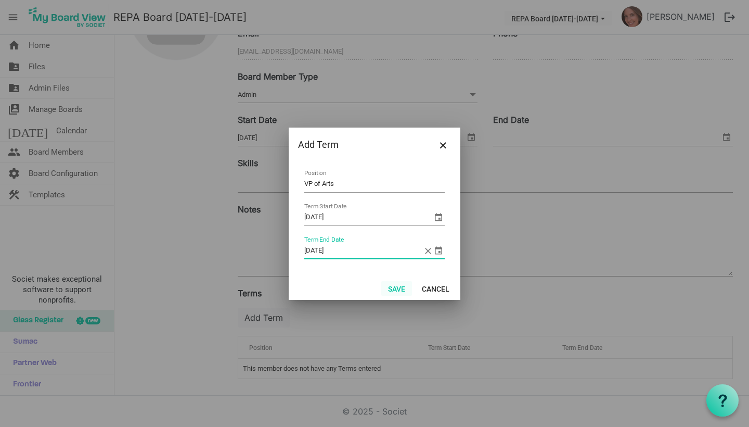
click at [403, 285] on button "Save" at bounding box center [396, 288] width 31 height 15
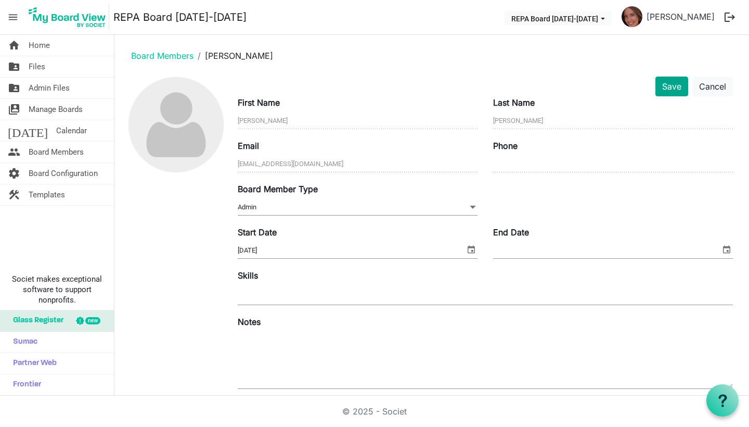
scroll to position [0, 0]
click at [676, 92] on button "Save" at bounding box center [672, 86] width 33 height 20
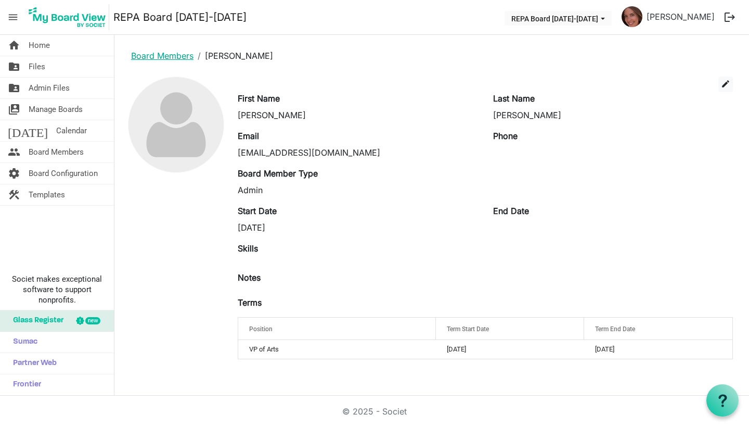
click at [183, 57] on link "Board Members" at bounding box center [162, 55] width 62 height 10
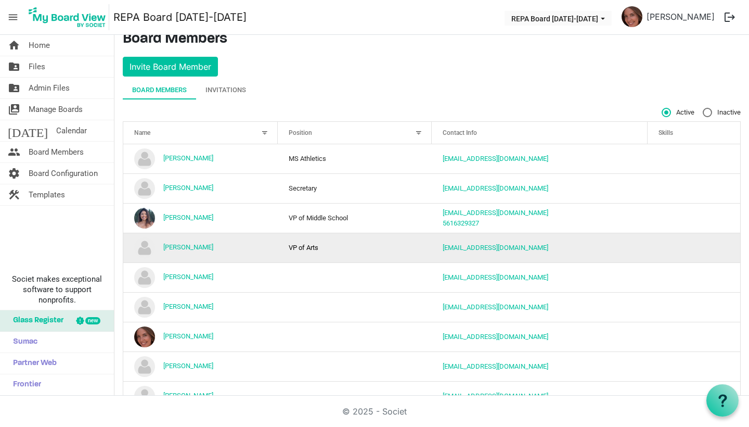
scroll to position [20, 0]
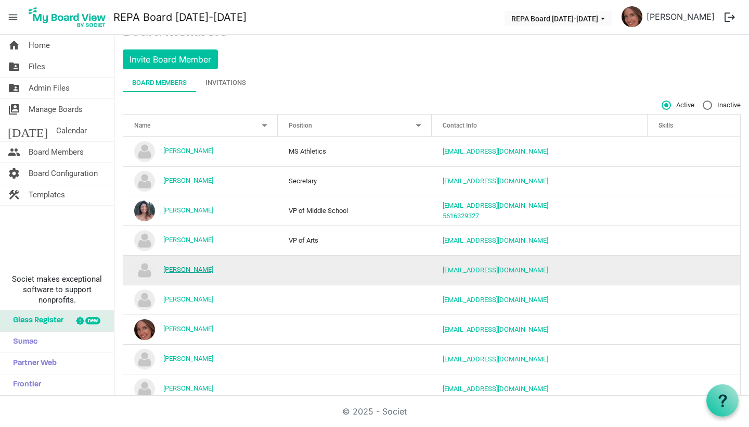
click at [183, 269] on link "[PERSON_NAME]" at bounding box center [188, 269] width 50 height 8
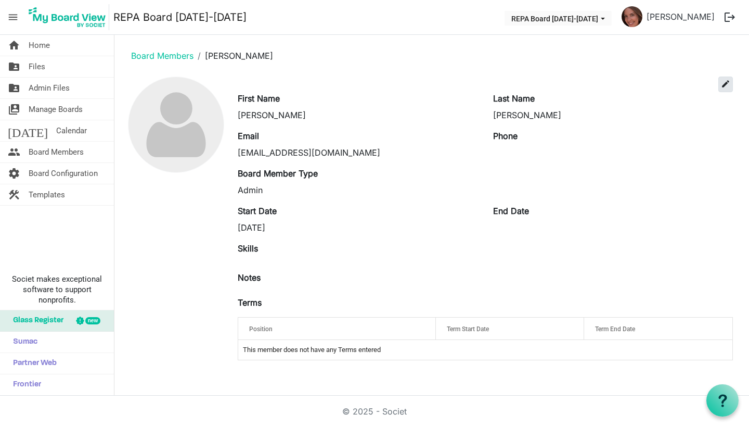
click at [730, 83] on span "edit" at bounding box center [725, 83] width 9 height 9
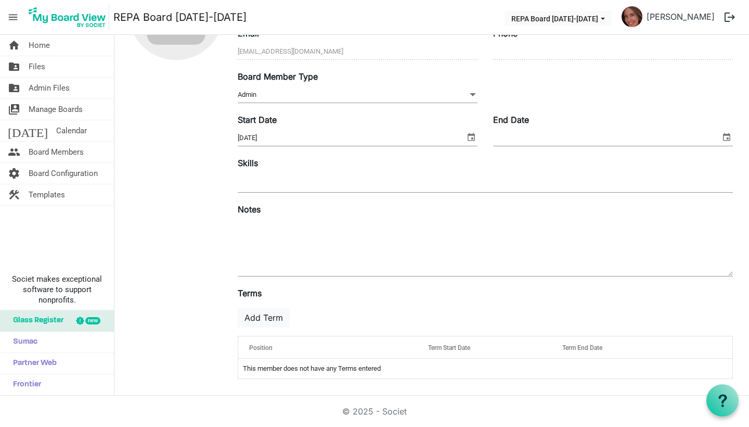
scroll to position [113, 0]
click at [271, 313] on button "Add Term" at bounding box center [264, 318] width 52 height 20
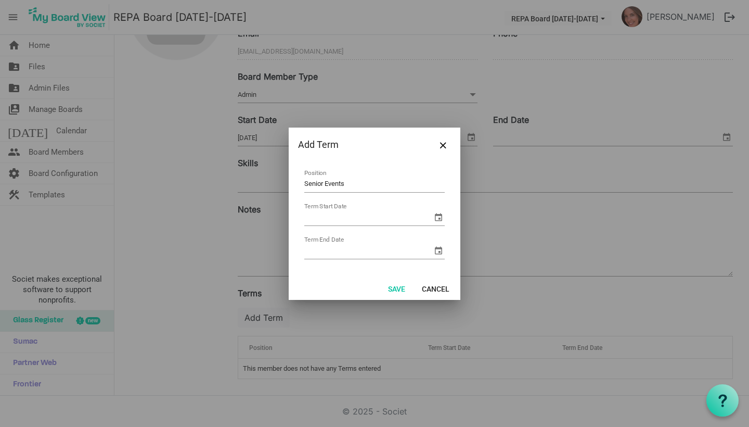
type input "Senior Events"
click at [439, 216] on span "select" at bounding box center [438, 217] width 12 height 12
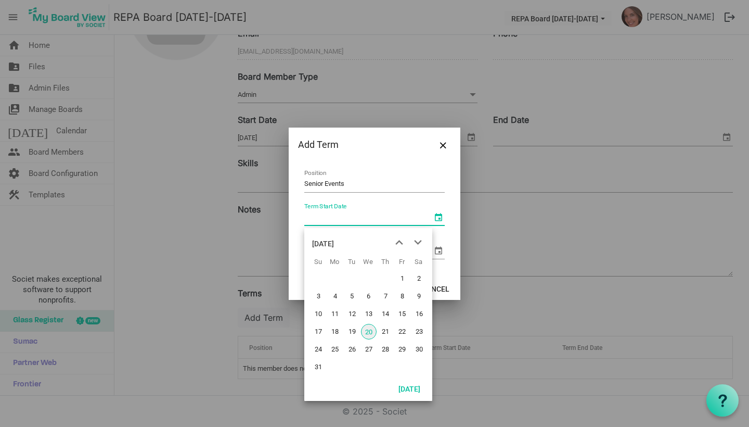
click at [367, 334] on span "20" at bounding box center [369, 332] width 16 height 16
type input "8/20/2025"
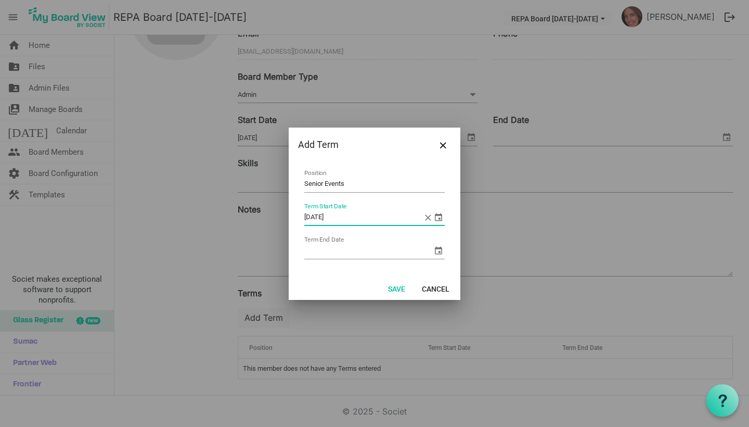
click at [437, 257] on div "Term End Date" at bounding box center [374, 251] width 141 height 16
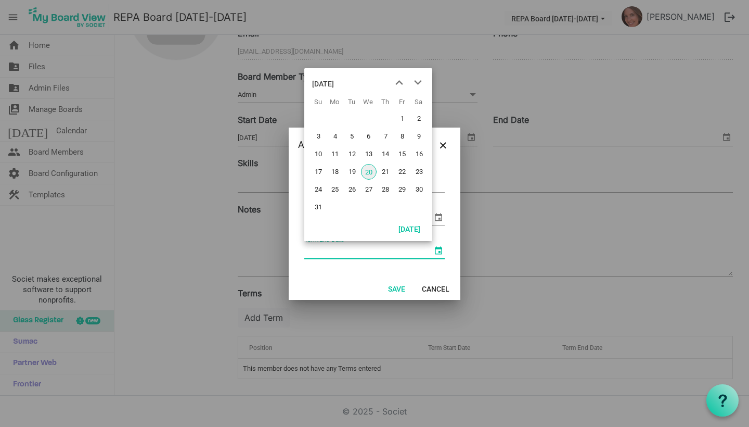
click at [440, 248] on span "select" at bounding box center [438, 250] width 12 height 12
click at [334, 85] on div "August 2025" at bounding box center [323, 83] width 22 height 21
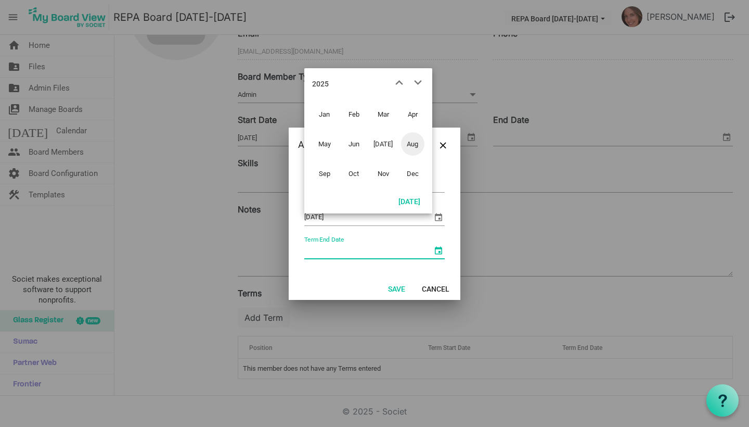
click at [320, 86] on div "2025" at bounding box center [320, 83] width 17 height 21
click at [406, 142] on span "2026" at bounding box center [412, 143] width 23 height 23
click at [358, 140] on span "Jun" at bounding box center [353, 143] width 23 height 23
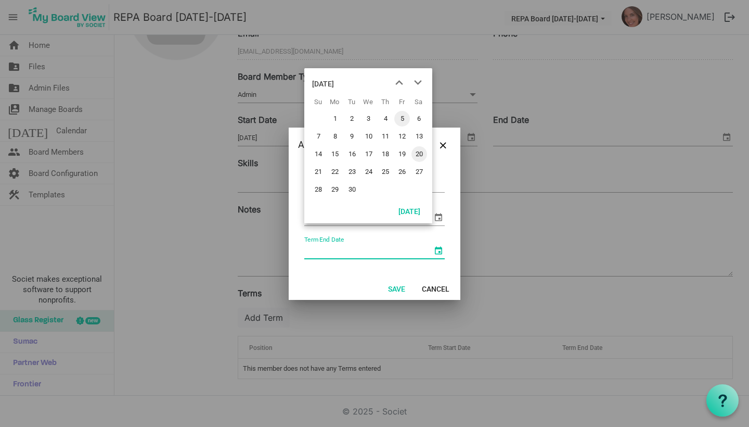
click at [406, 118] on span "5" at bounding box center [402, 119] width 16 height 16
type input "6/5/2026"
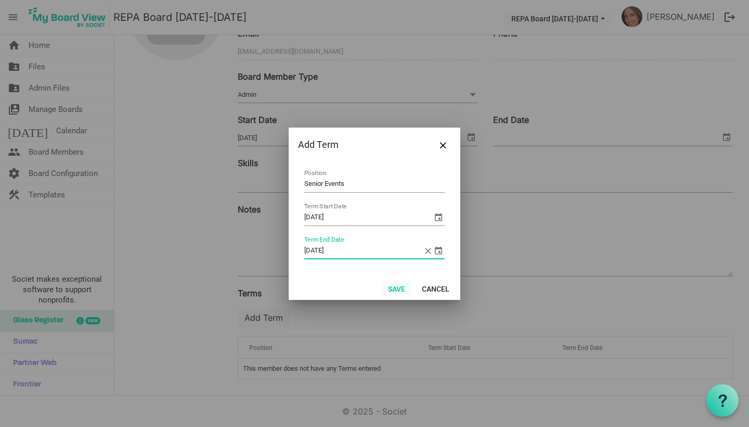
click at [398, 289] on button "Save" at bounding box center [396, 288] width 31 height 15
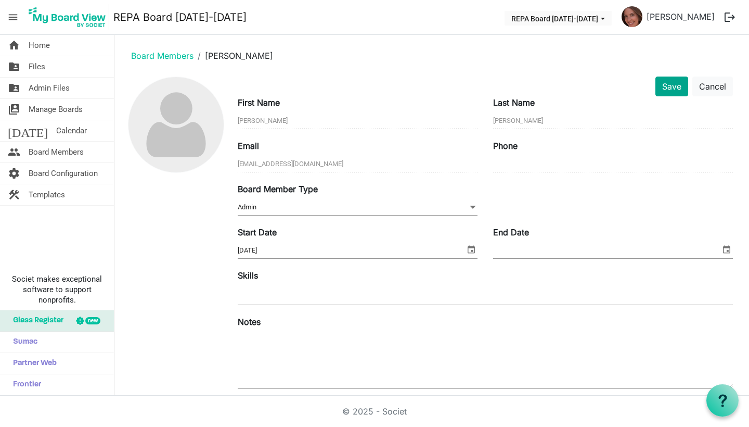
scroll to position [0, 0]
click at [672, 91] on button "Save" at bounding box center [672, 86] width 33 height 20
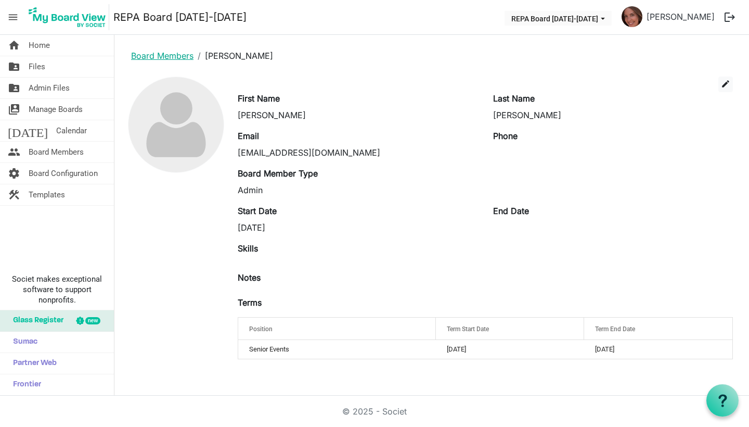
click at [169, 58] on link "Board Members" at bounding box center [162, 55] width 62 height 10
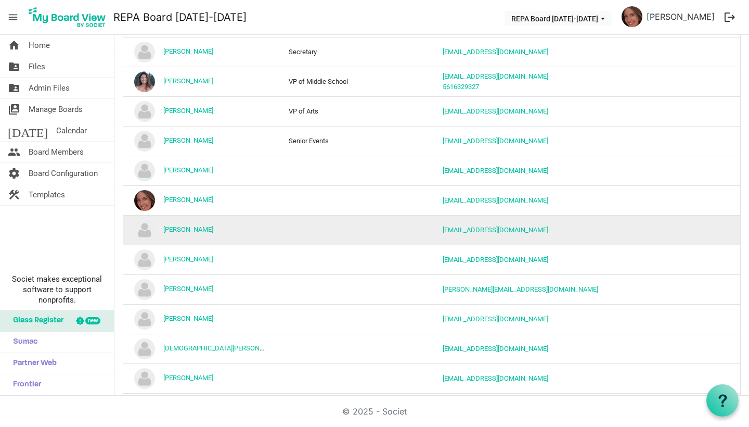
scroll to position [161, 0]
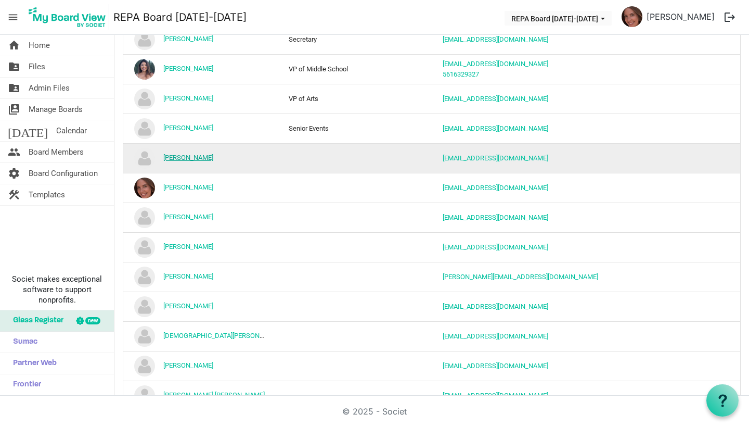
click at [197, 160] on link "[PERSON_NAME]" at bounding box center [188, 158] width 50 height 8
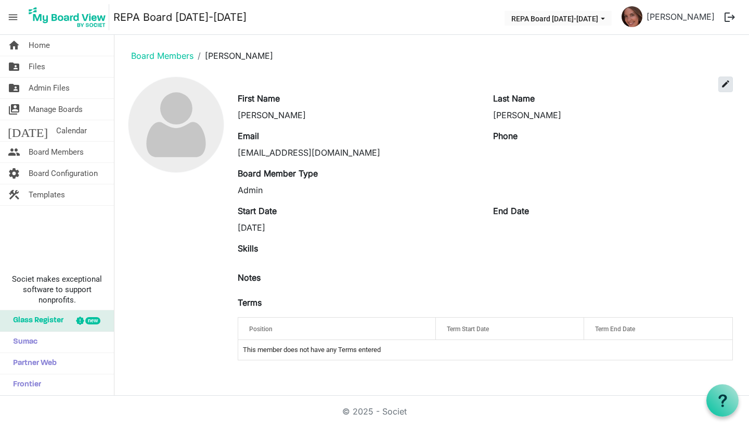
click at [728, 83] on span "edit" at bounding box center [725, 83] width 9 height 9
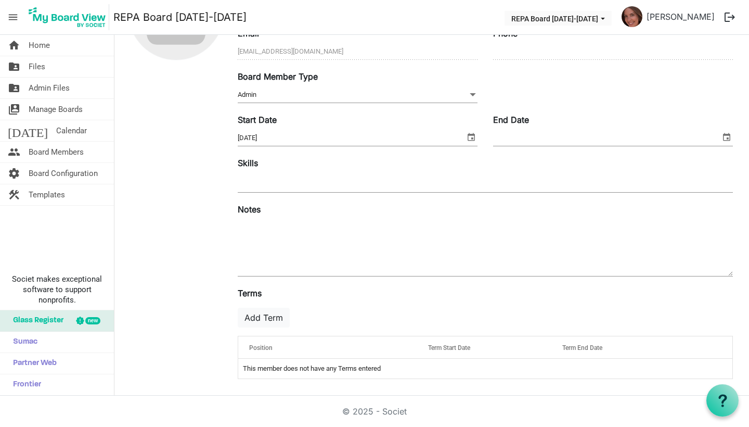
scroll to position [113, 0]
click at [265, 324] on button "Add Term" at bounding box center [264, 318] width 52 height 20
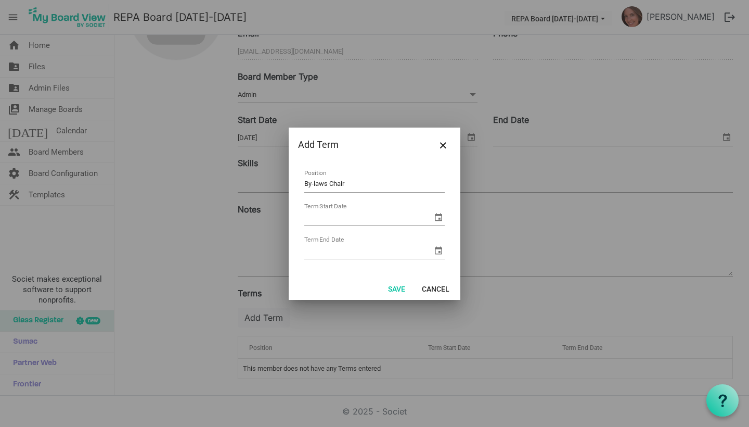
type input "By-laws Chair"
click at [443, 215] on span "select" at bounding box center [438, 217] width 12 height 12
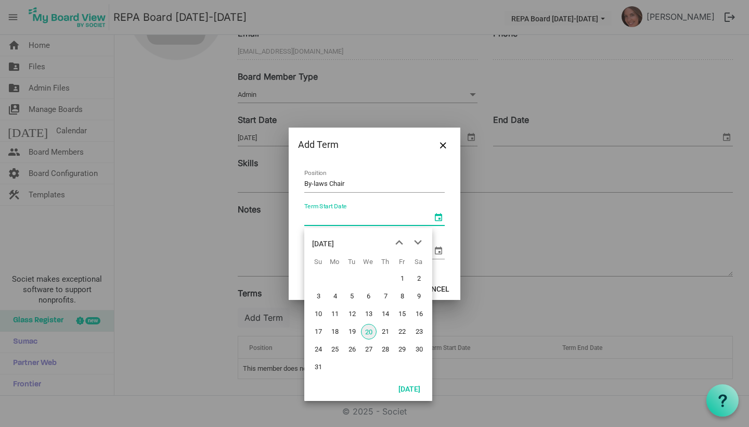
click at [366, 331] on span "20" at bounding box center [369, 332] width 16 height 16
type input "[DATE]"
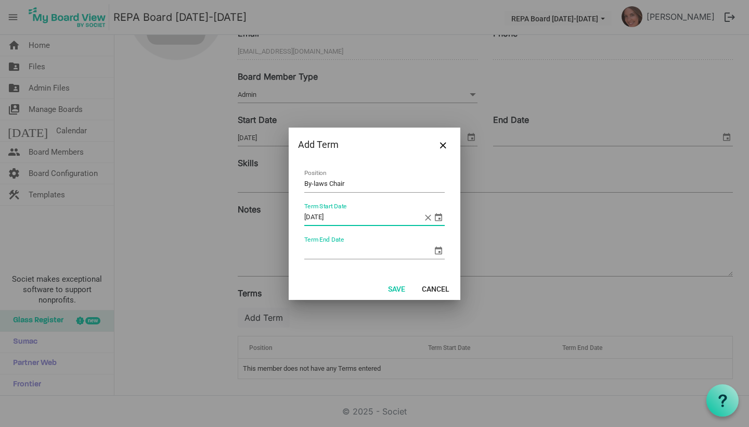
click at [437, 249] on span "select" at bounding box center [438, 250] width 12 height 12
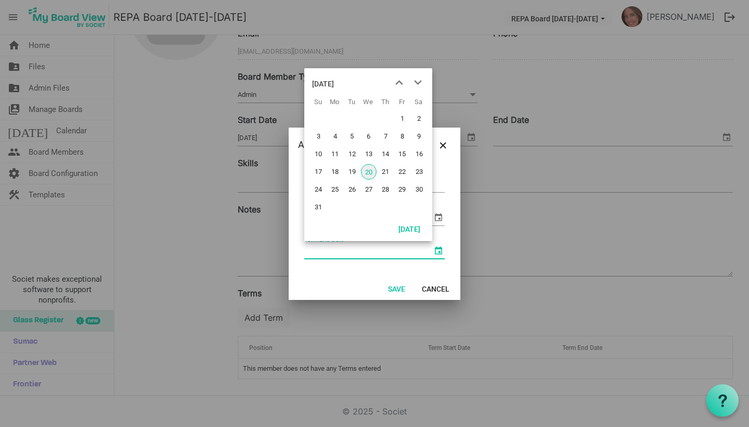
click at [334, 82] on div "August 2025" at bounding box center [323, 83] width 22 height 21
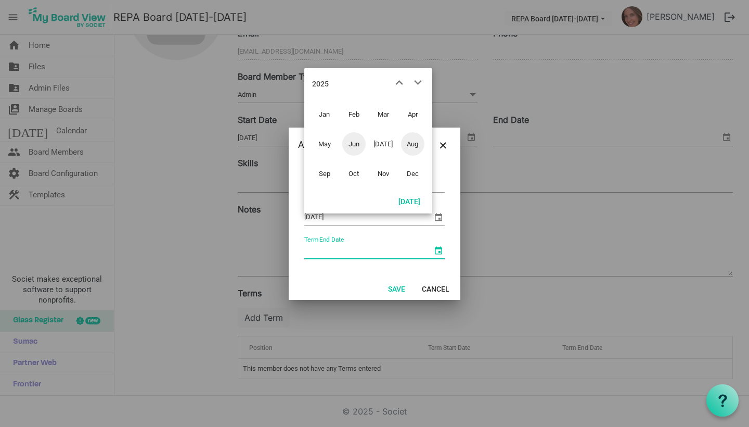
click at [357, 144] on span "Jun" at bounding box center [353, 143] width 23 height 23
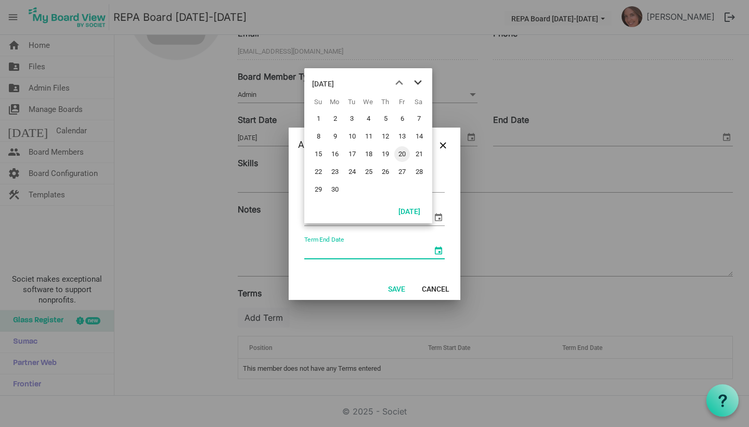
click at [416, 81] on span "next month" at bounding box center [418, 82] width 18 height 19
click at [405, 138] on span "11" at bounding box center [402, 137] width 16 height 16
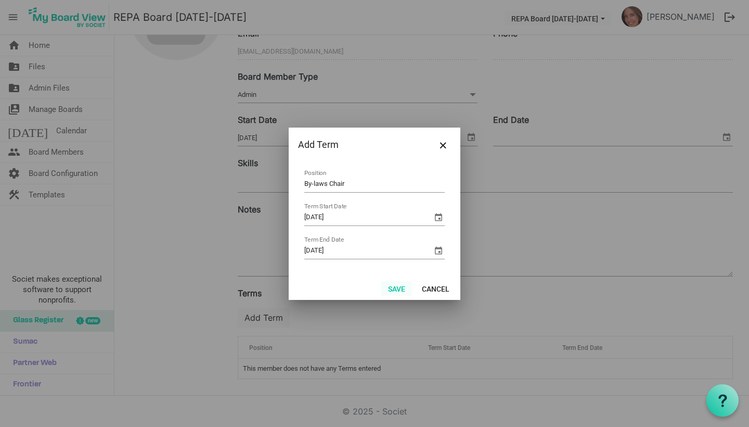
click at [398, 292] on button "Save" at bounding box center [396, 288] width 31 height 15
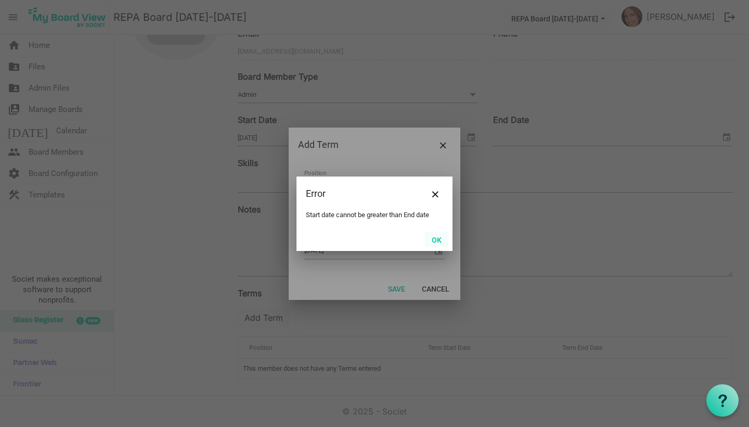
click at [437, 241] on button "OK" at bounding box center [436, 239] width 23 height 15
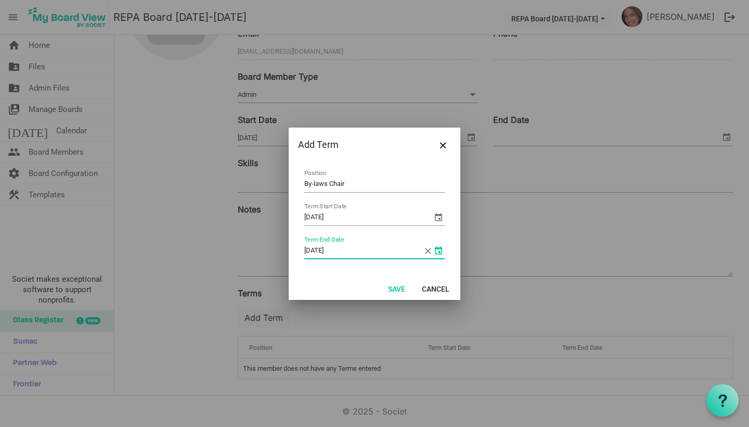
click at [440, 250] on span "select" at bounding box center [438, 250] width 12 height 12
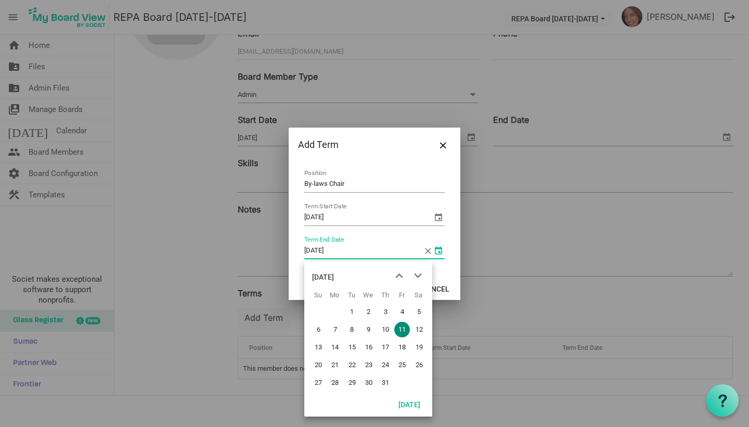
click at [334, 274] on div "July 2025" at bounding box center [323, 276] width 22 height 21
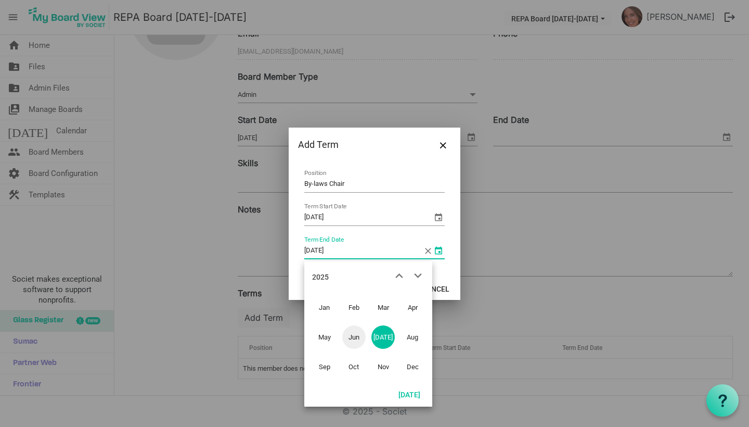
click at [354, 339] on span "Jun" at bounding box center [353, 336] width 23 height 23
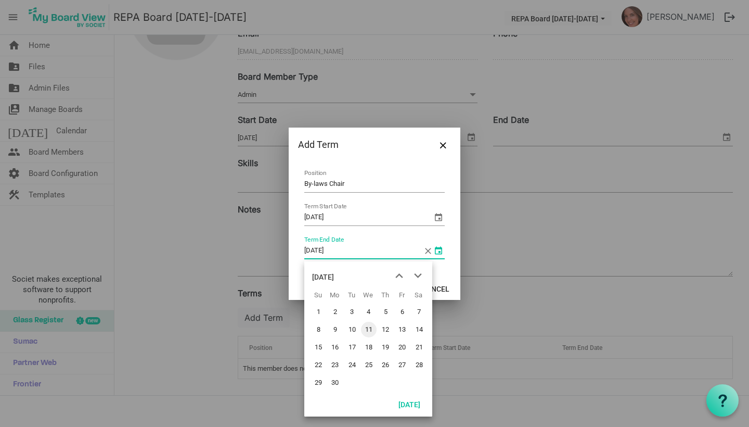
click at [334, 278] on div "June 2025" at bounding box center [323, 276] width 22 height 21
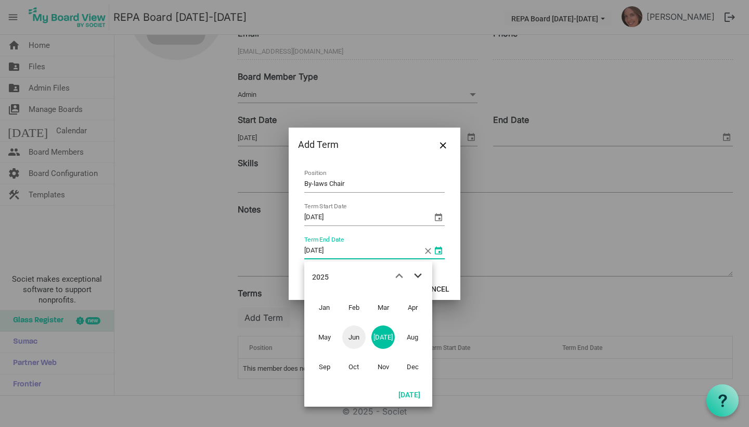
click at [422, 272] on span "next month" at bounding box center [418, 275] width 18 height 19
click at [352, 338] on span "Jun" at bounding box center [353, 336] width 23 height 23
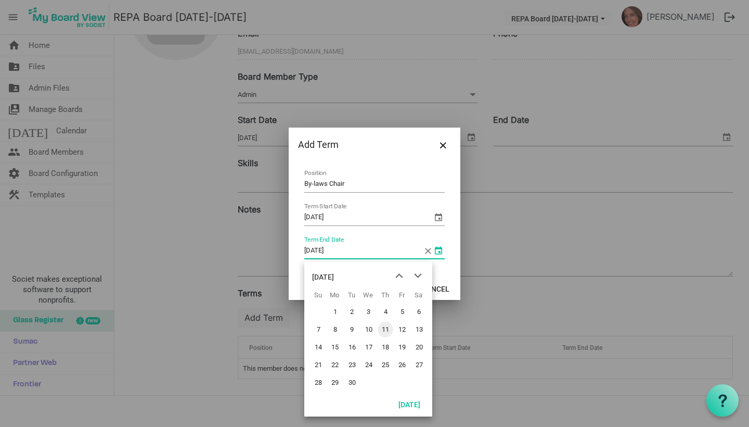
click at [403, 327] on span "12" at bounding box center [402, 330] width 16 height 16
type input "6/12/2026"
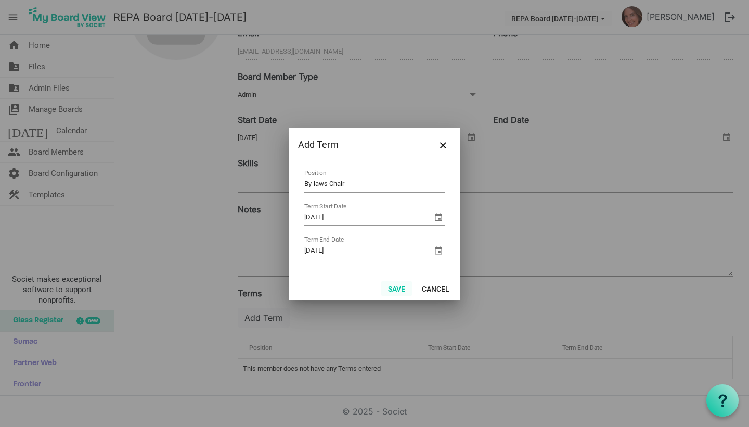
click at [397, 289] on button "Save" at bounding box center [396, 288] width 31 height 15
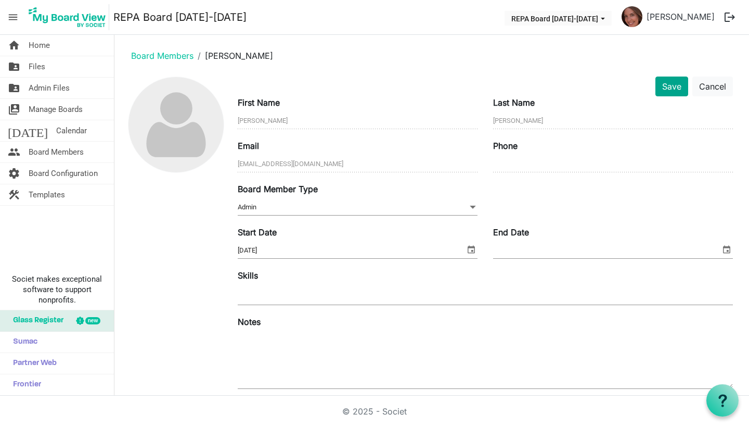
scroll to position [0, 0]
click at [671, 92] on button "Save" at bounding box center [672, 86] width 33 height 20
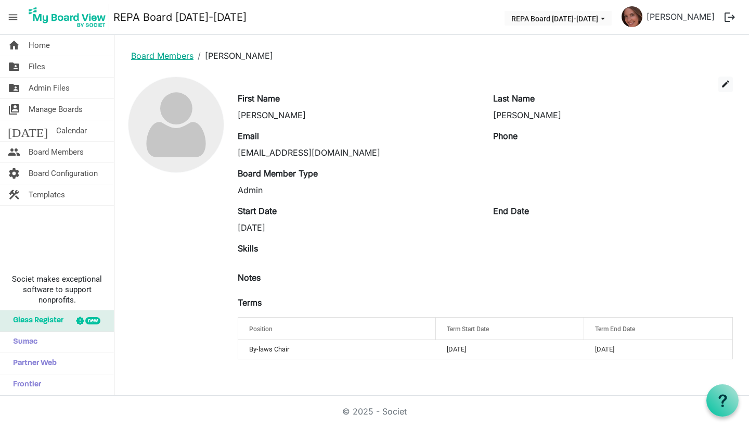
click at [167, 54] on link "Board Members" at bounding box center [162, 55] width 62 height 10
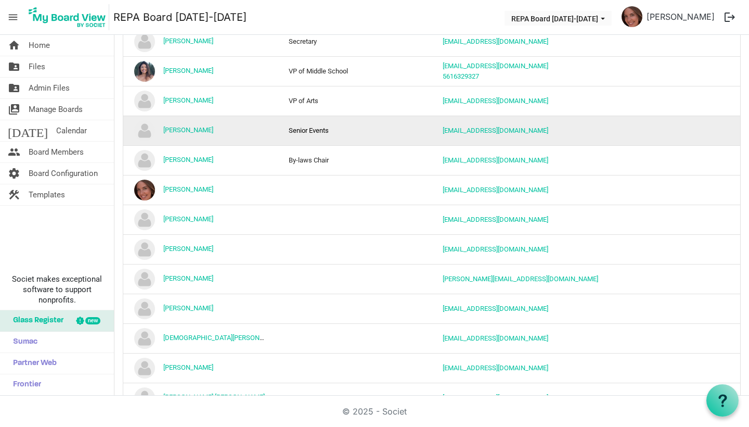
scroll to position [182, 0]
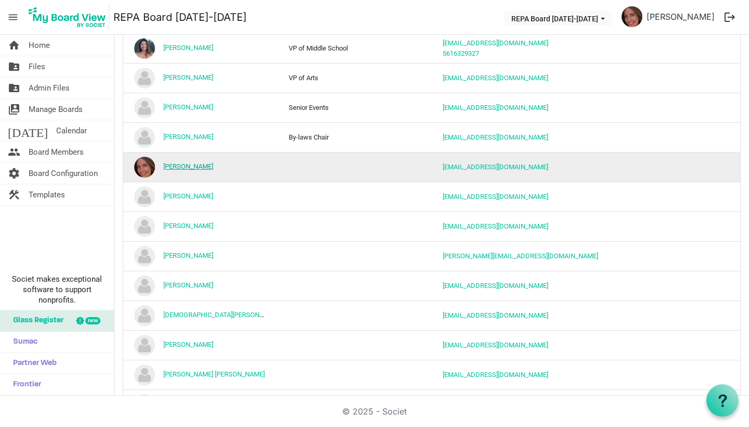
click at [196, 167] on link "[PERSON_NAME]" at bounding box center [188, 166] width 50 height 8
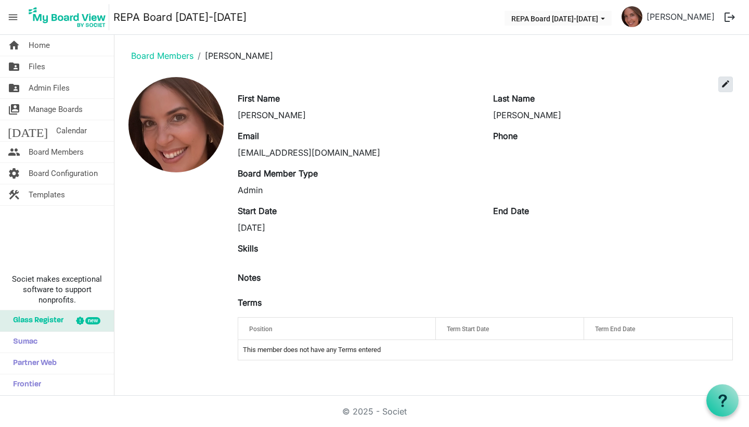
click at [724, 85] on span "edit" at bounding box center [725, 83] width 9 height 9
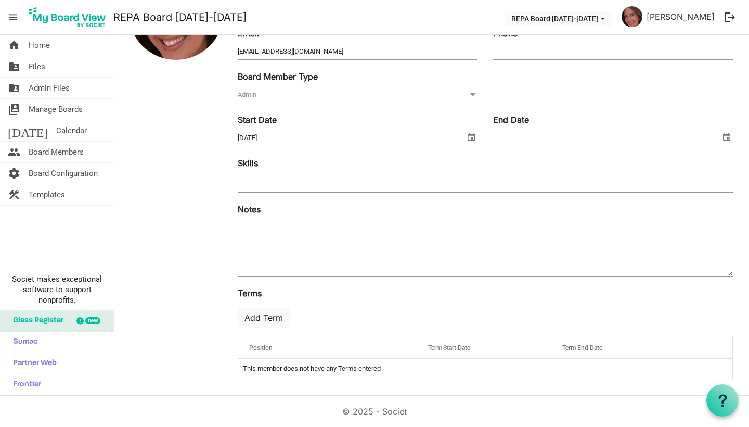
scroll to position [113, 0]
click at [271, 312] on button "Add Term" at bounding box center [264, 318] width 52 height 20
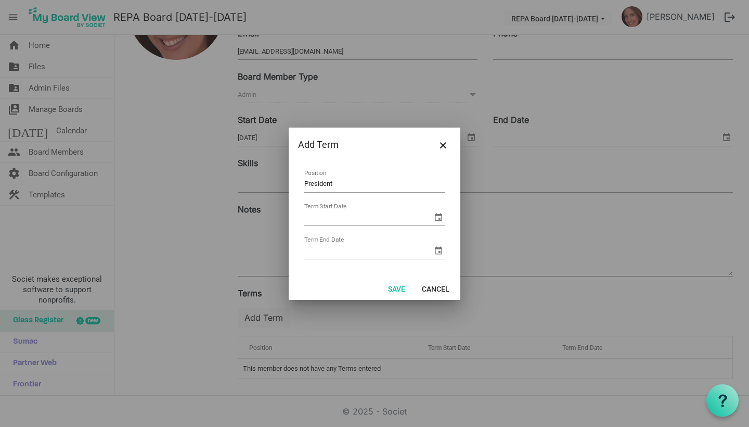
type input "President"
click at [439, 219] on span "select" at bounding box center [438, 217] width 12 height 12
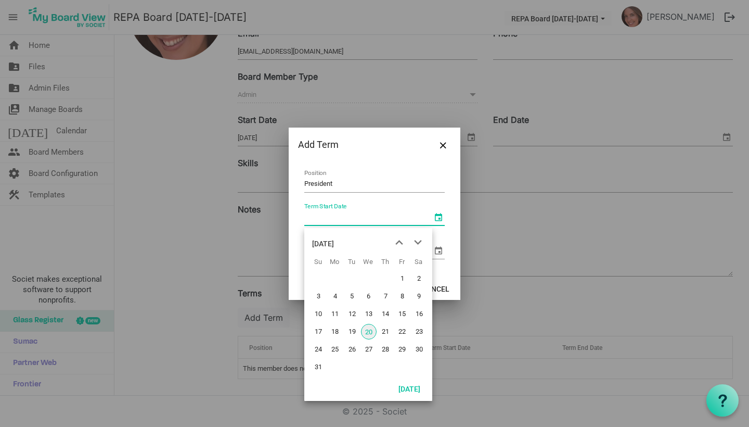
click at [370, 329] on span "20" at bounding box center [369, 332] width 16 height 16
type input "8/20/2025"
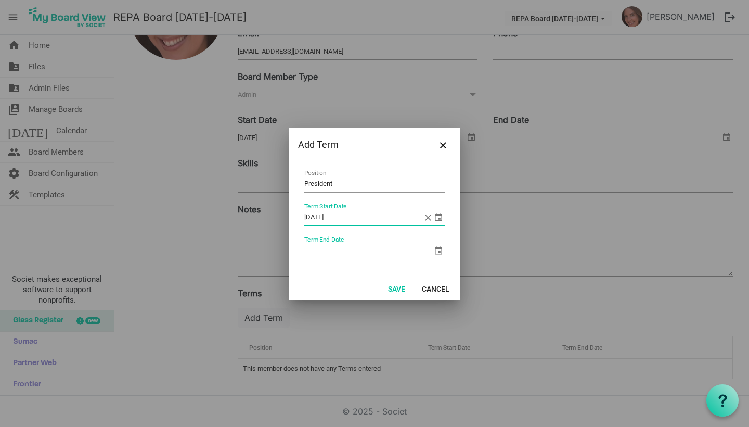
click at [438, 250] on span "select" at bounding box center [438, 250] width 12 height 12
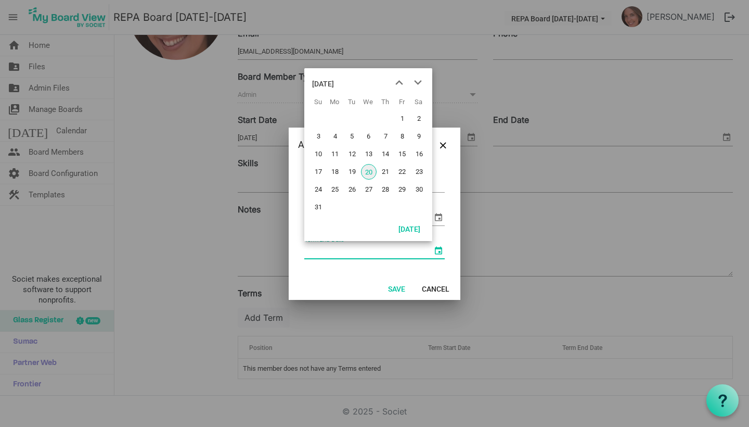
click at [334, 82] on div "[DATE]" at bounding box center [323, 83] width 22 height 21
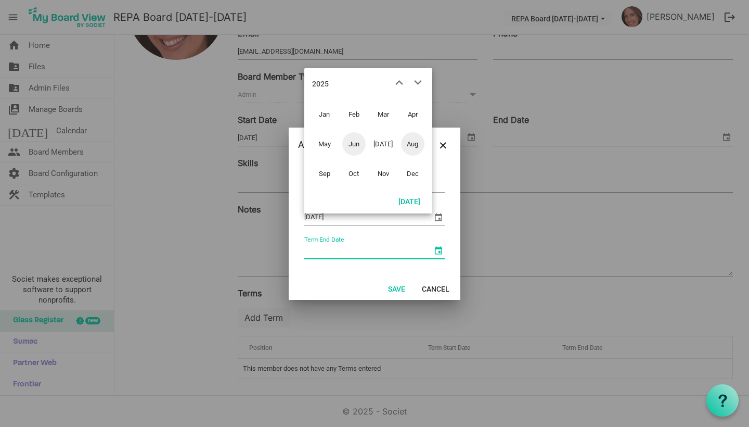
click at [358, 146] on span "Jun" at bounding box center [353, 143] width 23 height 23
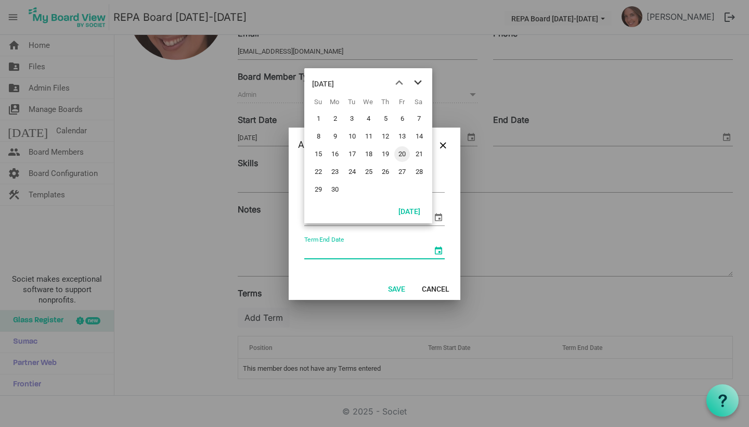
click at [419, 81] on span "next month" at bounding box center [418, 82] width 18 height 19
click at [401, 78] on span "previous month" at bounding box center [399, 82] width 18 height 19
click at [334, 82] on div "June 2025" at bounding box center [323, 83] width 22 height 21
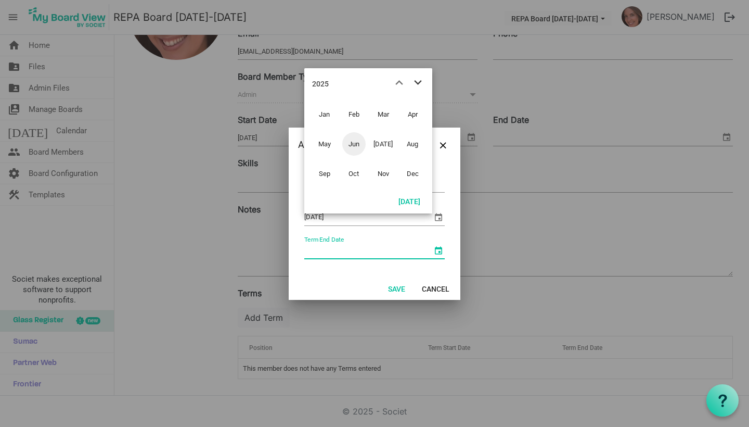
click at [418, 81] on span "next month" at bounding box center [418, 82] width 18 height 19
click at [354, 143] on span "Jun" at bounding box center [353, 143] width 23 height 23
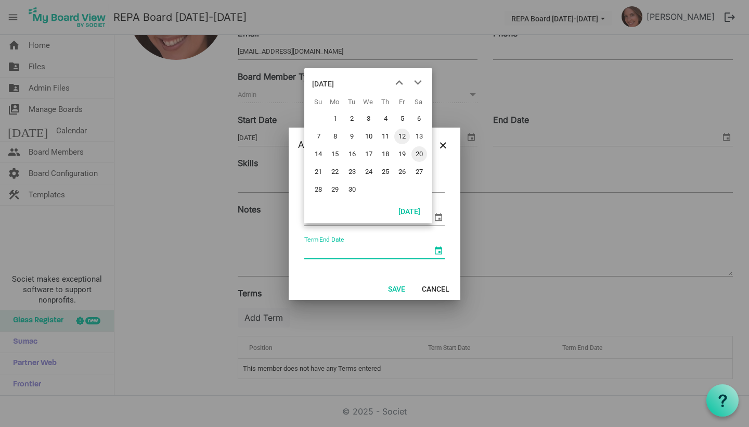
click at [403, 133] on span "12" at bounding box center [402, 137] width 16 height 16
type input "6/12/2026"
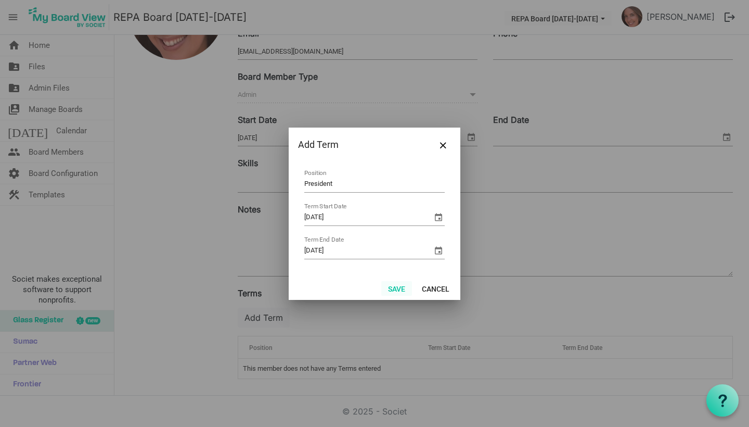
click at [398, 288] on button "Save" at bounding box center [396, 288] width 31 height 15
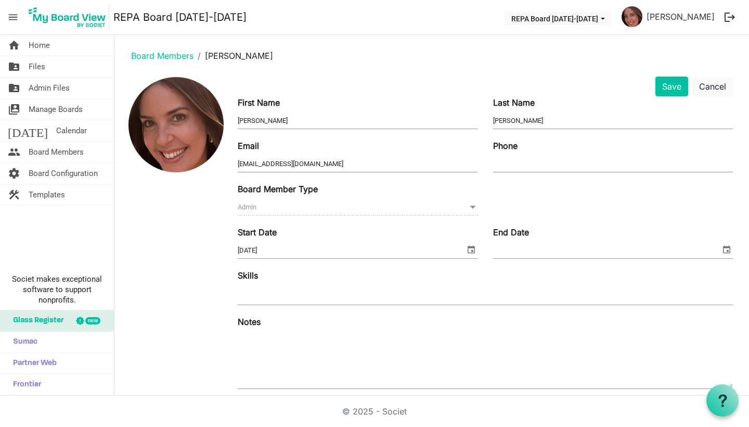
scroll to position [0, 0]
click at [679, 85] on button "Save" at bounding box center [672, 86] width 33 height 20
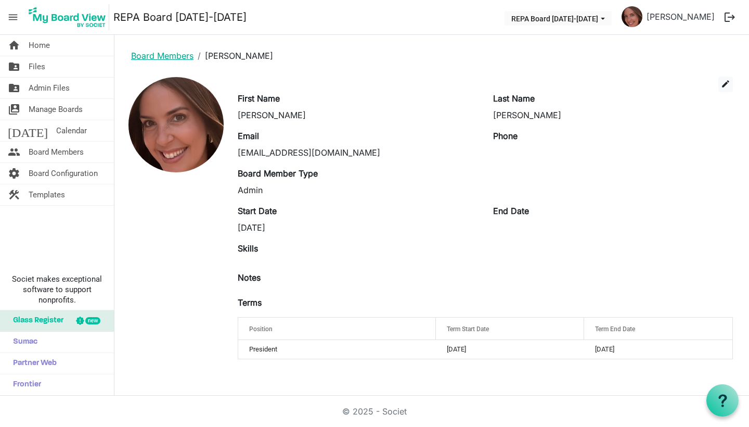
click at [158, 55] on link "Board Members" at bounding box center [162, 55] width 62 height 10
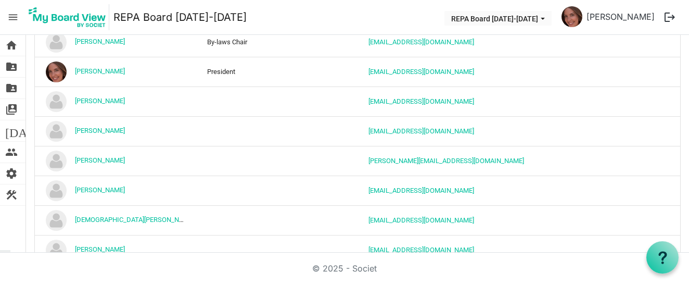
scroll to position [291, 0]
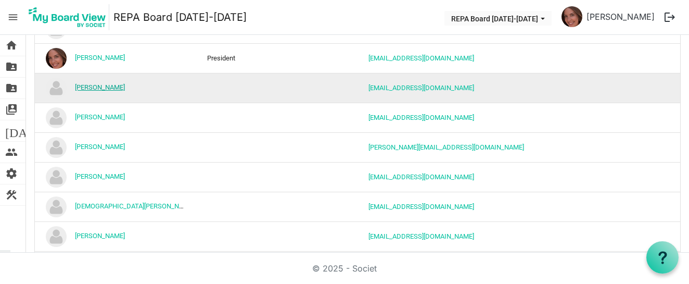
click at [91, 90] on link "[PERSON_NAME]" at bounding box center [100, 87] width 50 height 8
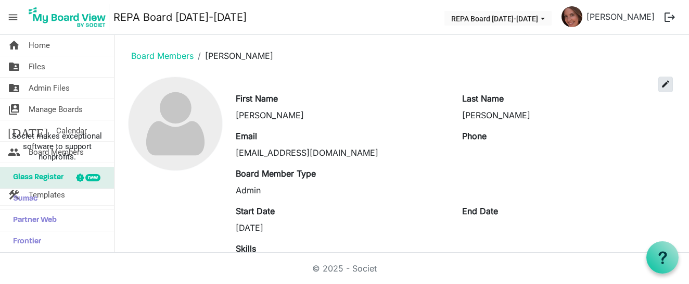
click at [668, 83] on span "edit" at bounding box center [665, 83] width 9 height 9
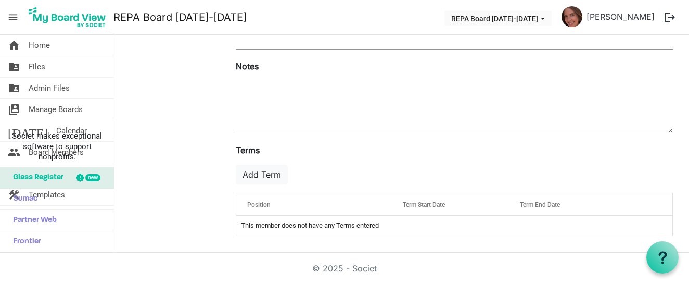
scroll to position [256, 0]
click at [252, 170] on button "Add Term" at bounding box center [262, 174] width 52 height 20
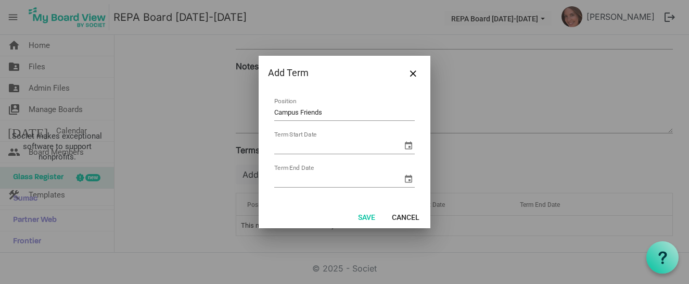
click at [276, 113] on input "Campus Friends" at bounding box center [344, 113] width 141 height 16
type input "Member at Large-Campus Friends"
click at [407, 147] on span "select" at bounding box center [408, 145] width 12 height 12
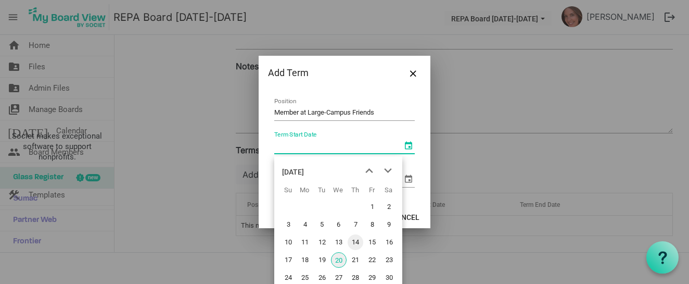
click at [359, 240] on span "14" at bounding box center [356, 242] width 16 height 16
type input "8/14/2025"
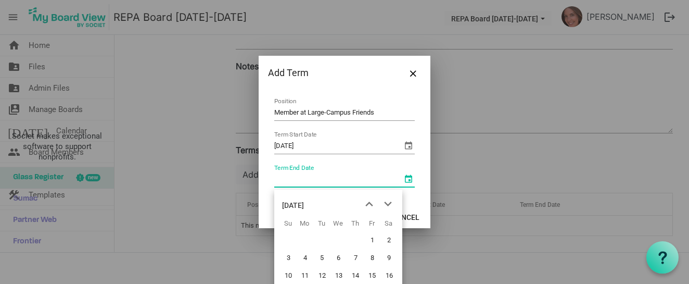
click at [408, 175] on span "select" at bounding box center [408, 178] width 12 height 12
click at [304, 201] on div "[DATE]" at bounding box center [293, 205] width 22 height 21
click at [387, 202] on span "next month" at bounding box center [388, 204] width 18 height 19
click at [384, 263] on span "Aug" at bounding box center [382, 264] width 23 height 23
click at [391, 276] on span "15" at bounding box center [389, 275] width 16 height 16
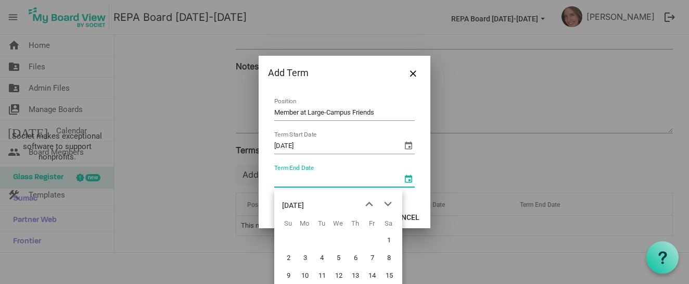
type input "[DATE]"
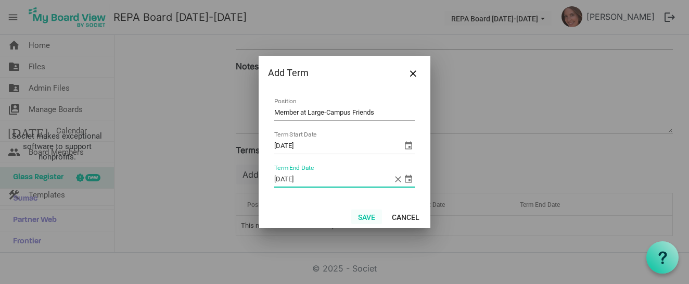
click at [373, 216] on button "Save" at bounding box center [366, 216] width 31 height 15
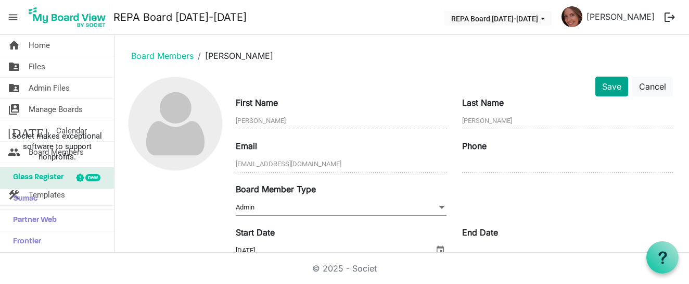
scroll to position [0, 0]
click at [612, 84] on button "Save" at bounding box center [611, 86] width 33 height 20
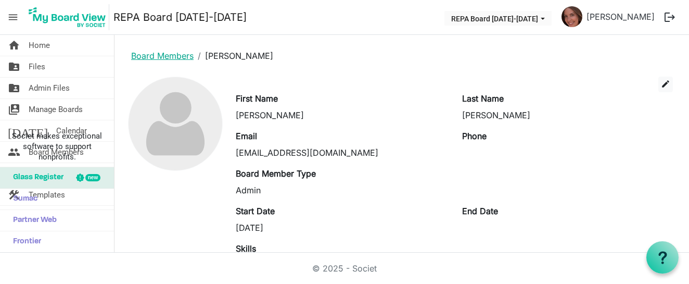
click at [171, 56] on link "Board Members" at bounding box center [162, 55] width 62 height 10
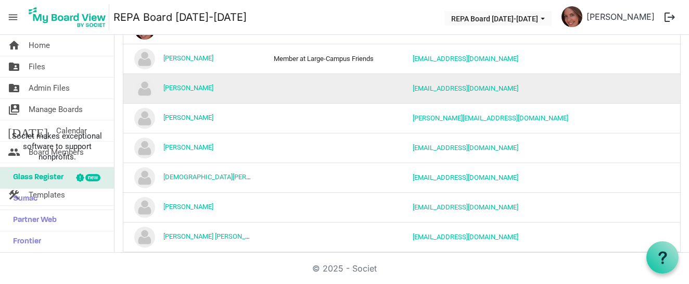
scroll to position [321, 0]
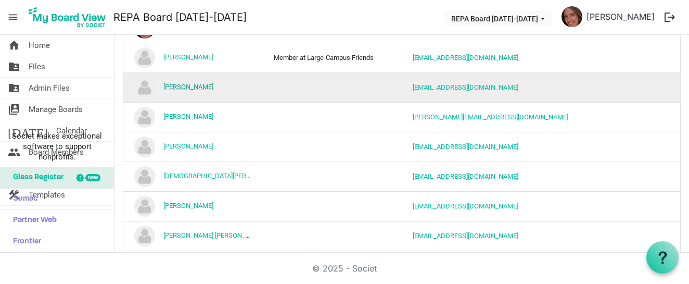
click at [178, 87] on link "[PERSON_NAME]" at bounding box center [188, 87] width 50 height 8
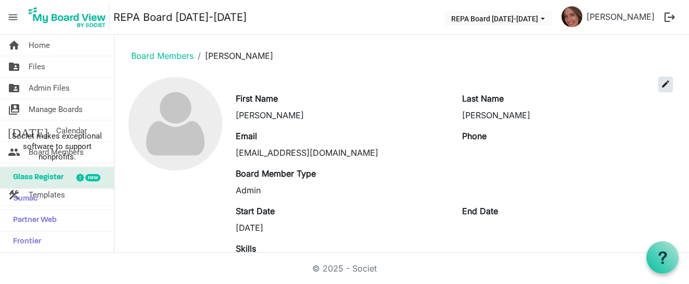
click at [664, 79] on span "edit" at bounding box center [665, 83] width 9 height 9
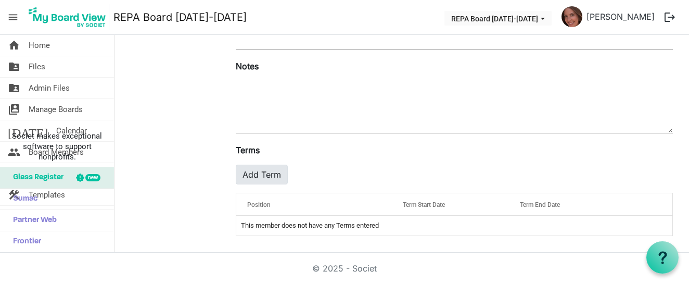
scroll to position [256, 0]
click at [253, 175] on button "Add Term" at bounding box center [262, 174] width 52 height 20
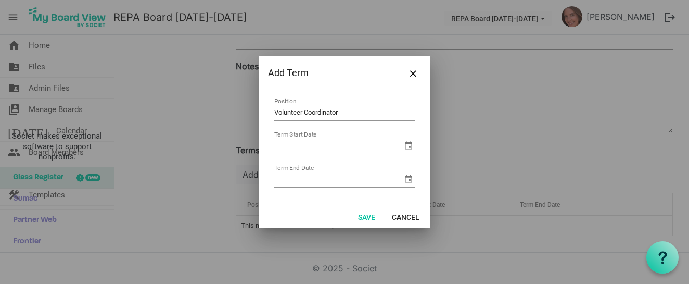
type input "Volunteer Coordinator"
click at [410, 147] on span "select" at bounding box center [408, 145] width 12 height 12
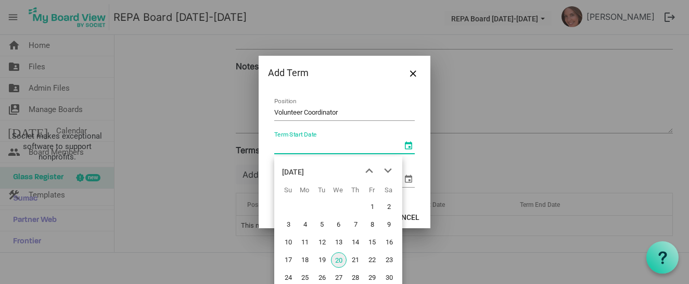
click at [340, 259] on span "20" at bounding box center [339, 260] width 16 height 16
type input "[DATE]"
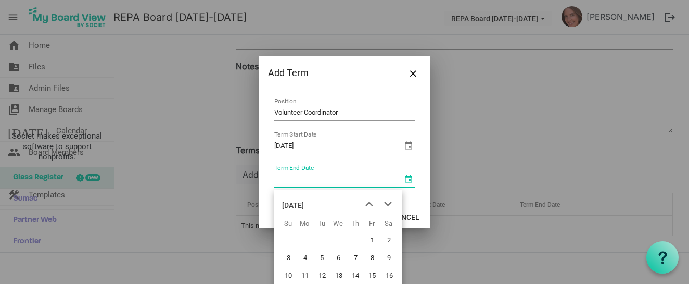
click at [403, 175] on span "select" at bounding box center [408, 178] width 12 height 12
click at [304, 206] on div "[DATE]" at bounding box center [293, 205] width 22 height 21
click at [390, 202] on span "next month" at bounding box center [388, 204] width 18 height 19
click at [378, 266] on span "Aug" at bounding box center [382, 264] width 23 height 23
click at [393, 270] on span "15" at bounding box center [389, 275] width 16 height 16
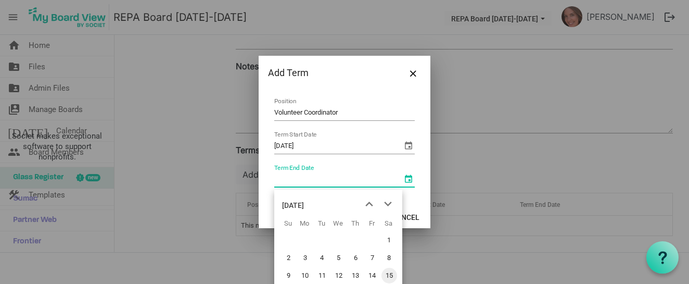
type input "[DATE]"
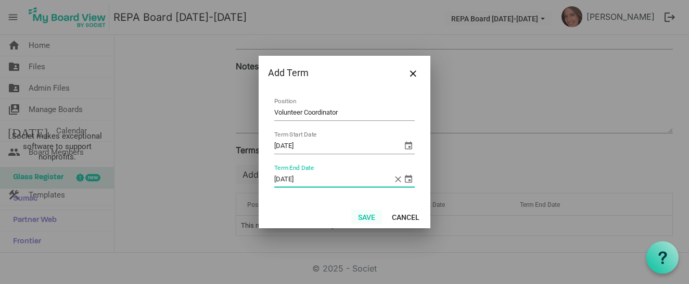
click at [366, 215] on button "Save" at bounding box center [366, 216] width 31 height 15
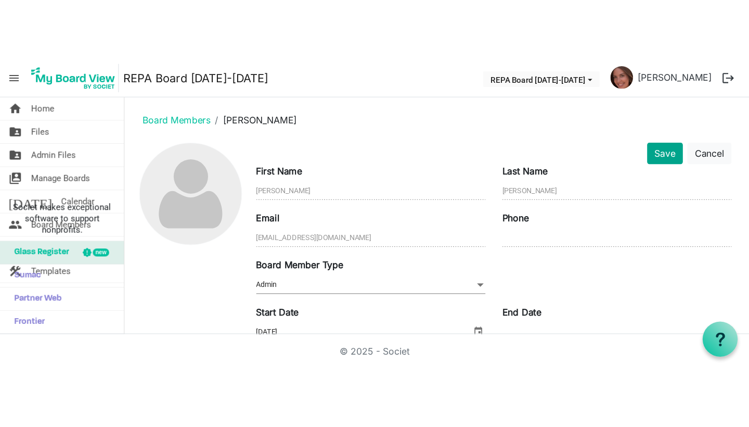
scroll to position [0, 0]
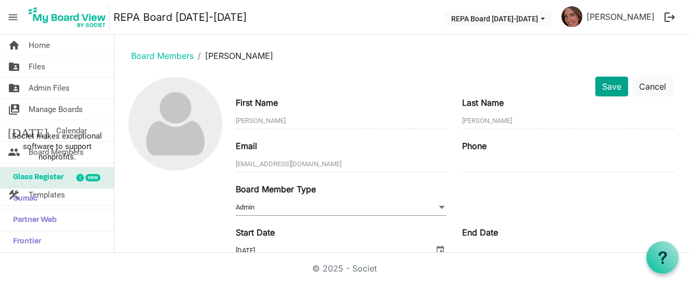
click at [618, 84] on button "Save" at bounding box center [611, 86] width 33 height 20
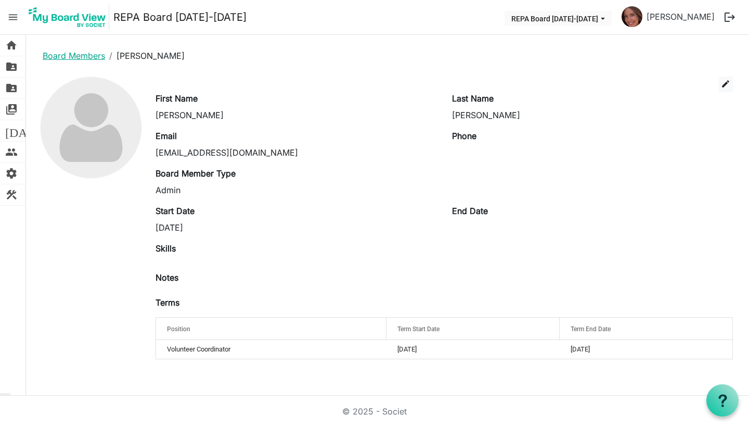
click at [52, 56] on link "Board Members" at bounding box center [74, 55] width 62 height 10
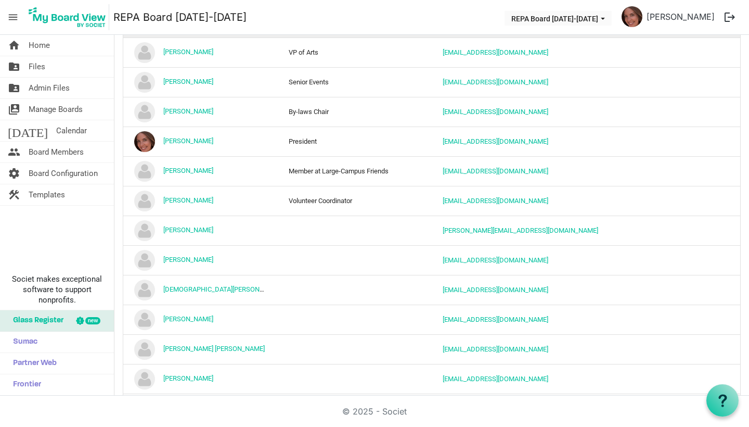
scroll to position [226, 0]
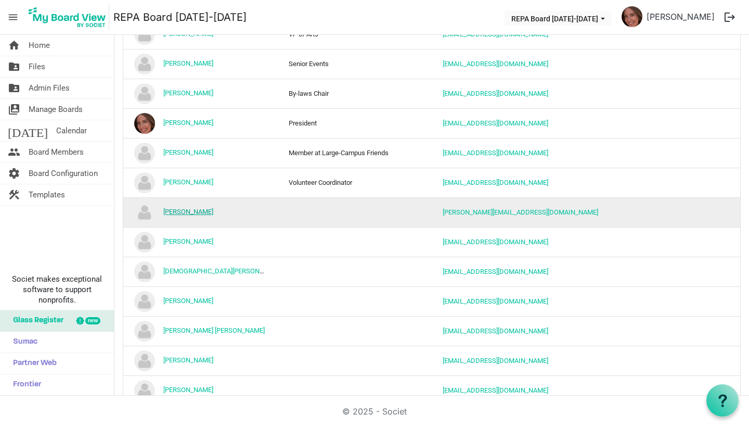
click at [197, 215] on link "[PERSON_NAME]" at bounding box center [188, 212] width 50 height 8
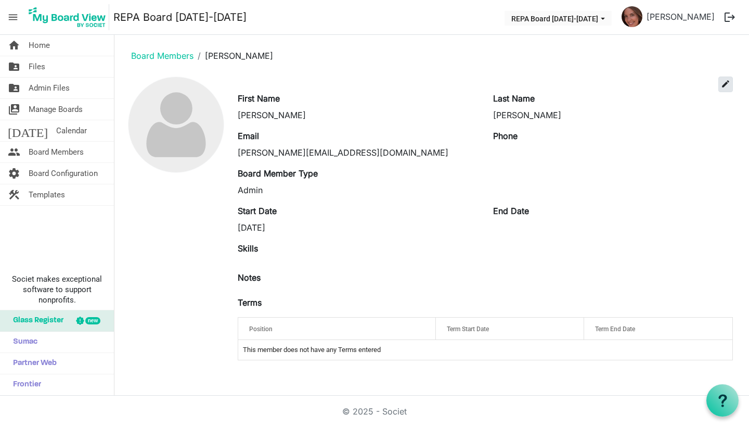
click at [726, 83] on span "edit" at bounding box center [725, 83] width 9 height 9
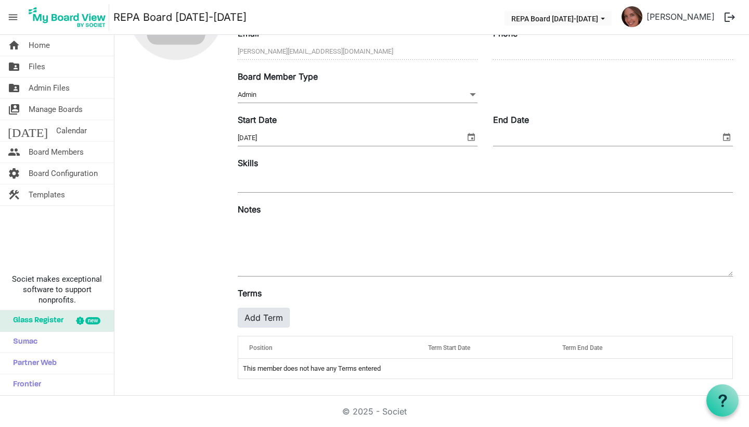
scroll to position [113, 0]
click at [276, 318] on button "Add Term" at bounding box center [264, 318] width 52 height 20
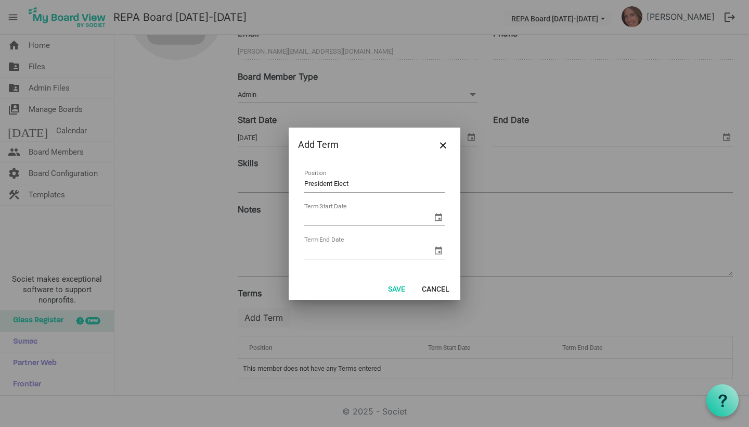
type input "President Elect"
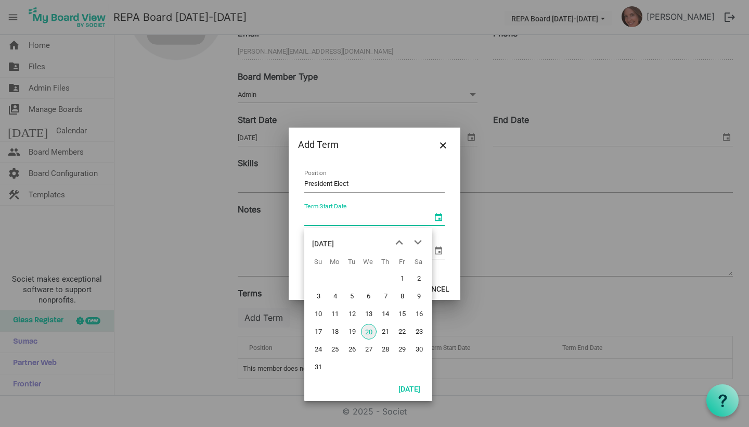
click at [437, 211] on span "select" at bounding box center [438, 217] width 12 height 12
click at [368, 332] on span "20" at bounding box center [369, 332] width 16 height 16
type input "[DATE]"
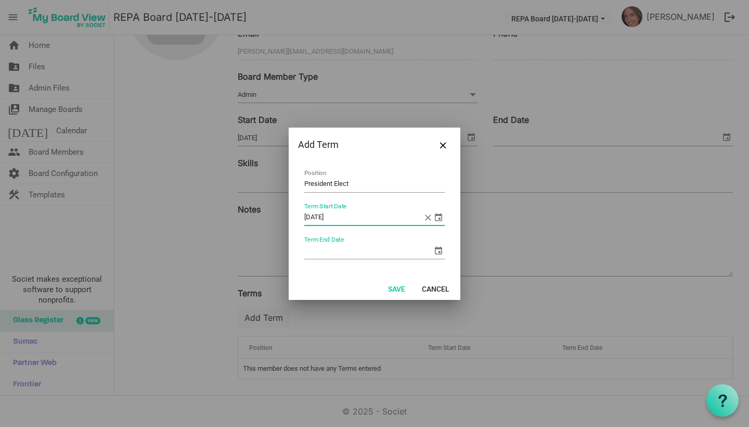
click at [439, 248] on span "select" at bounding box center [438, 250] width 12 height 12
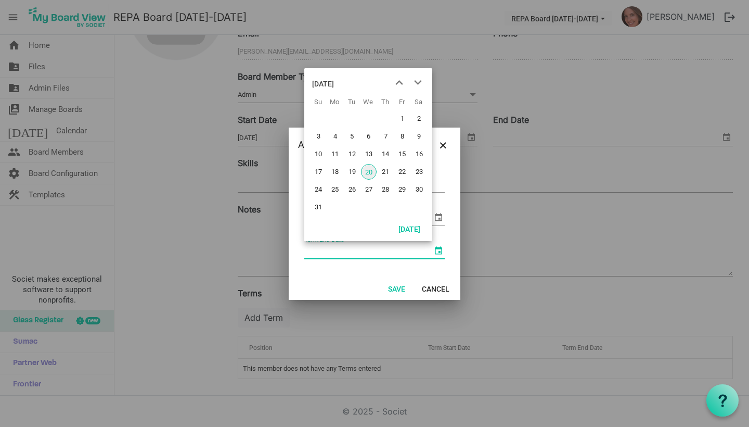
click at [334, 83] on div "August 2025" at bounding box center [323, 83] width 22 height 21
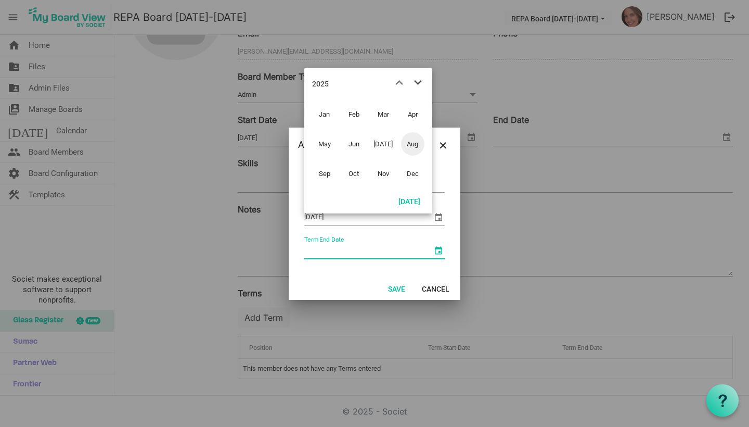
click at [421, 82] on span "next month" at bounding box center [418, 82] width 18 height 19
click at [409, 146] on span "Aug" at bounding box center [412, 143] width 23 height 23
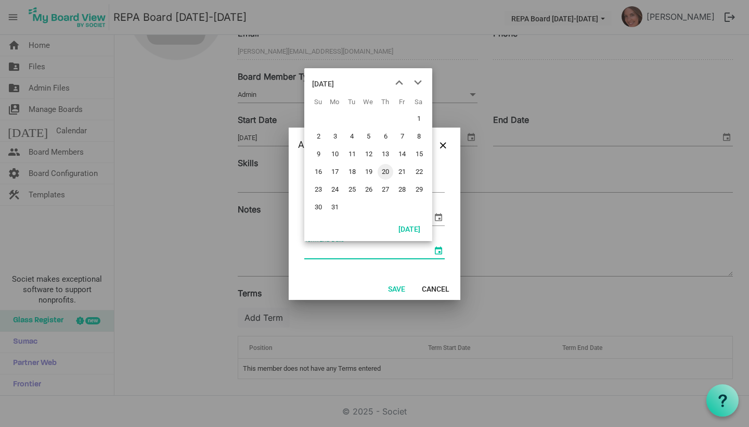
click at [389, 171] on span "20" at bounding box center [386, 172] width 16 height 16
type input "8/20/2026"
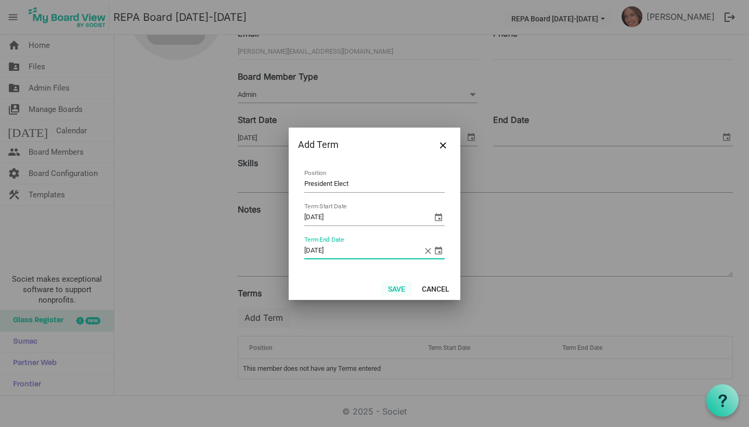
click at [399, 287] on button "Save" at bounding box center [396, 288] width 31 height 15
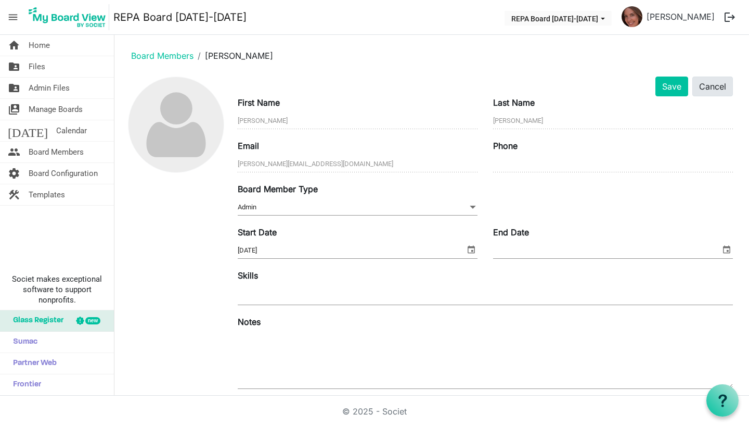
scroll to position [0, 0]
click at [679, 86] on button "Save" at bounding box center [672, 86] width 33 height 20
click at [667, 89] on button "Save" at bounding box center [672, 86] width 33 height 20
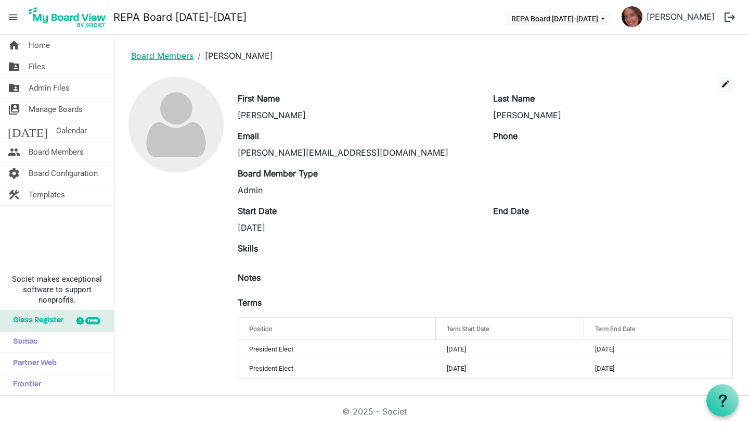
click at [178, 57] on link "Board Members" at bounding box center [162, 55] width 62 height 10
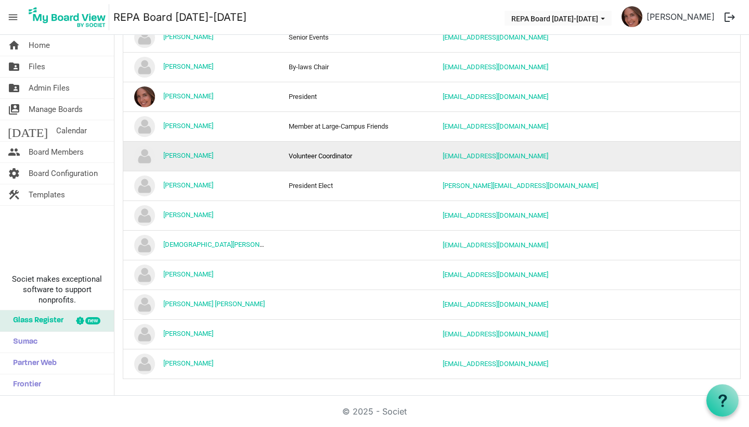
scroll to position [254, 0]
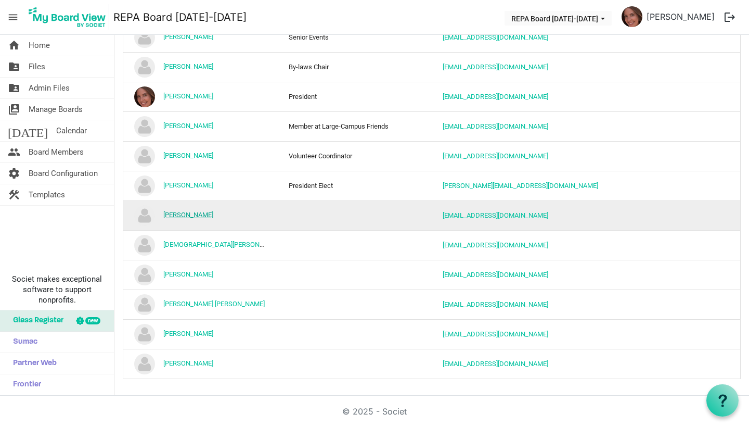
click at [194, 215] on link "[PERSON_NAME]" at bounding box center [188, 215] width 50 height 8
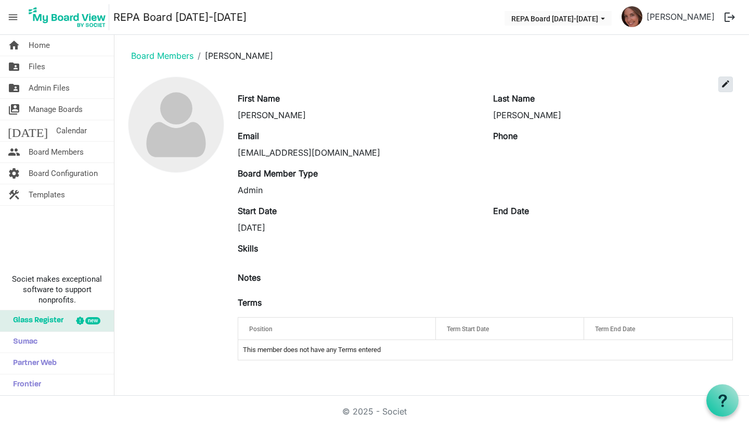
click at [730, 86] on span "edit" at bounding box center [725, 83] width 9 height 9
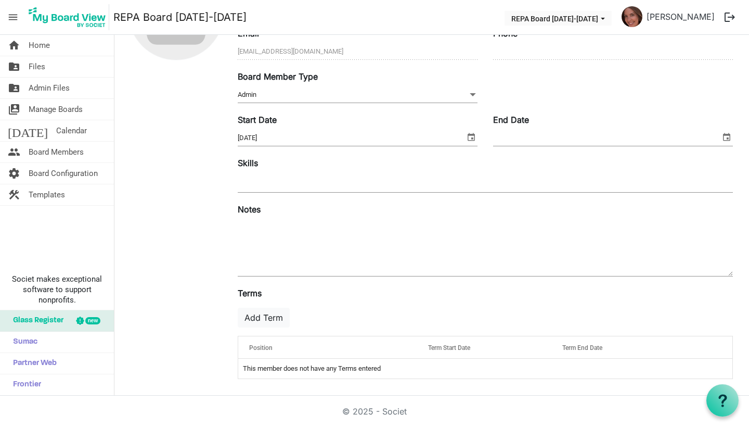
scroll to position [113, 0]
click at [269, 320] on button "Add Term" at bounding box center [264, 318] width 52 height 20
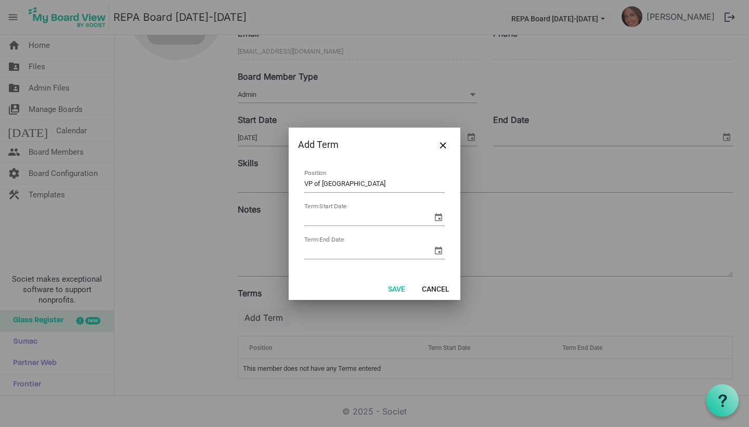
type input "VP of Upper School"
click at [434, 221] on span "select" at bounding box center [438, 217] width 12 height 12
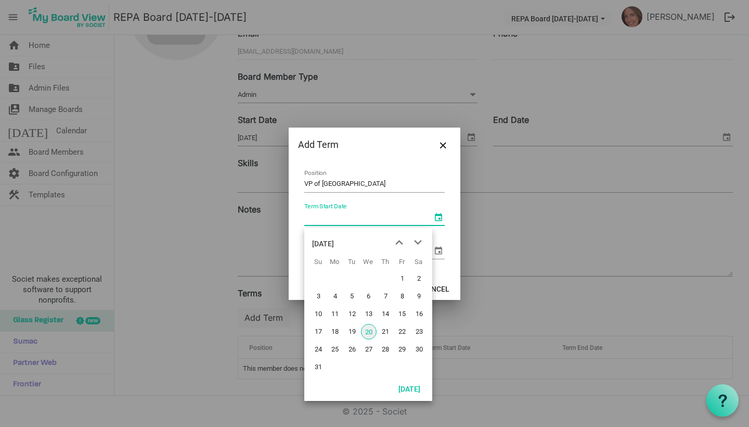
click at [373, 331] on span "20" at bounding box center [369, 332] width 16 height 16
type input "8/20/2025"
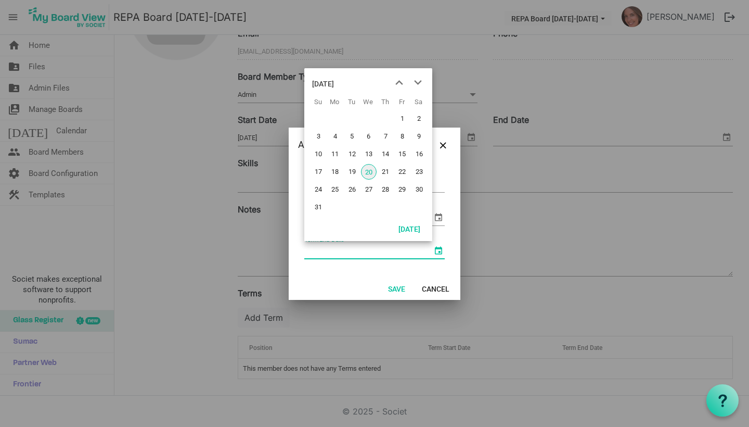
click at [438, 247] on span "select" at bounding box center [438, 250] width 12 height 12
click at [334, 83] on div "August 2025" at bounding box center [323, 83] width 22 height 21
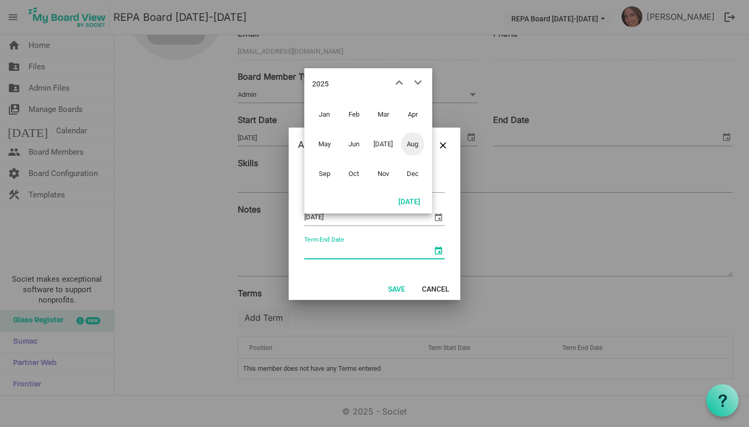
click at [409, 146] on span "Aug" at bounding box center [412, 143] width 23 height 23
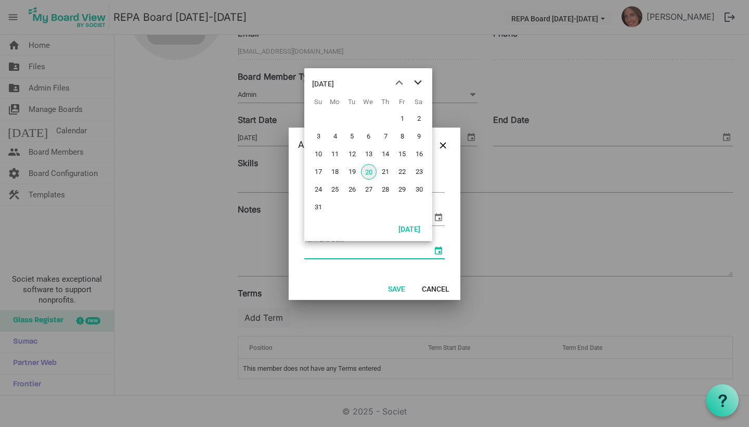
click at [420, 83] on span "next month" at bounding box center [418, 82] width 18 height 19
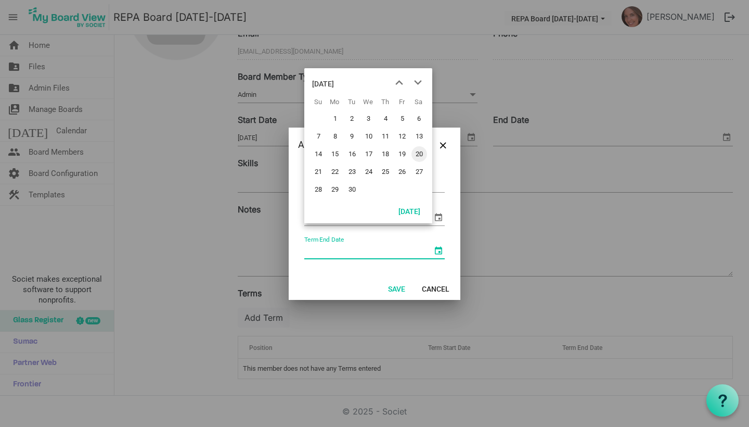
click at [334, 81] on div "September 2025" at bounding box center [323, 83] width 22 height 21
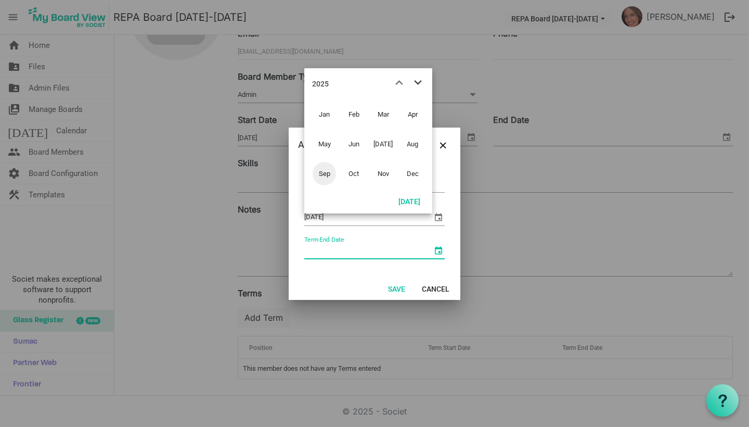
click at [419, 80] on span "next month" at bounding box center [418, 82] width 18 height 19
click at [415, 145] on span "Aug" at bounding box center [412, 143] width 23 height 23
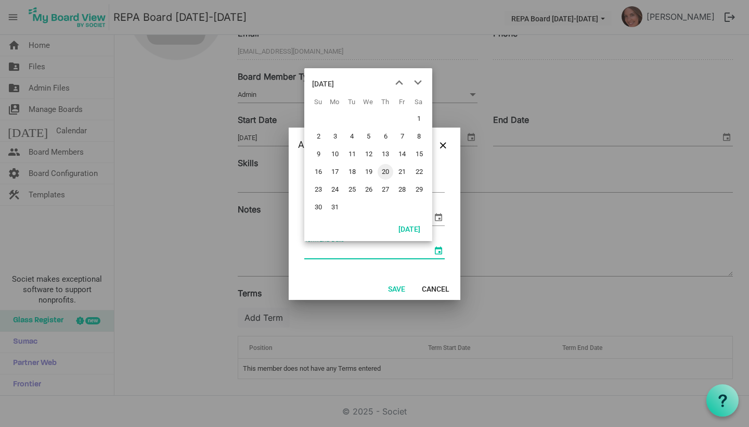
click at [384, 172] on span "20" at bounding box center [386, 172] width 16 height 16
type input "[DATE]"
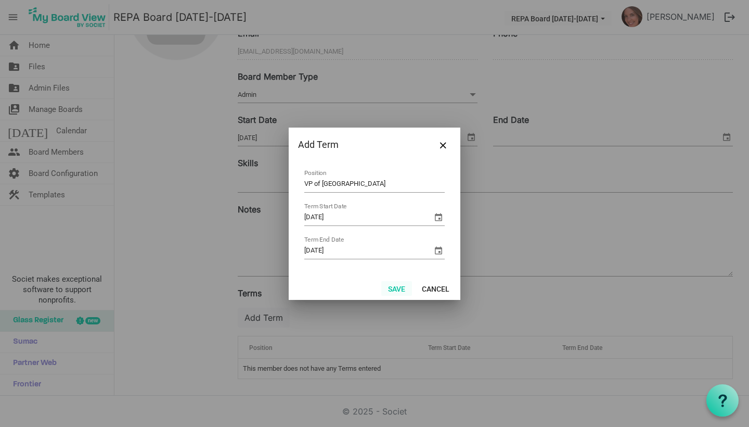
click at [389, 295] on button "Save" at bounding box center [396, 288] width 31 height 15
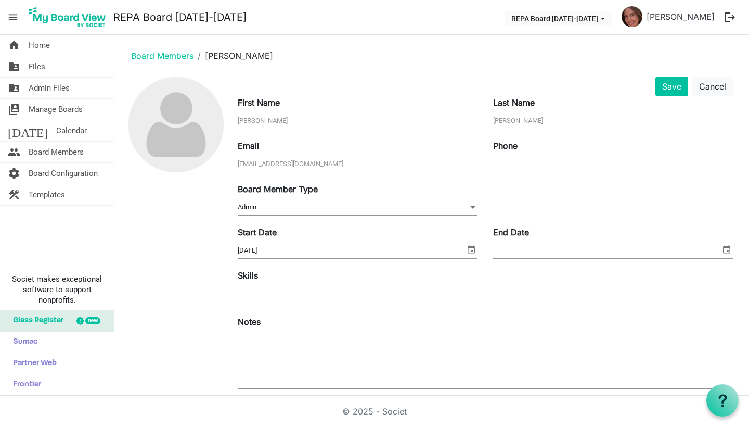
scroll to position [0, 0]
click at [672, 79] on button "Save" at bounding box center [672, 86] width 33 height 20
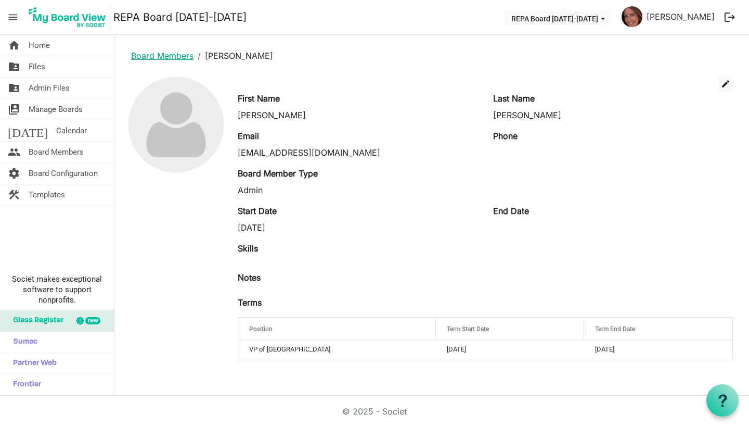
click at [163, 55] on link "Board Members" at bounding box center [162, 55] width 62 height 10
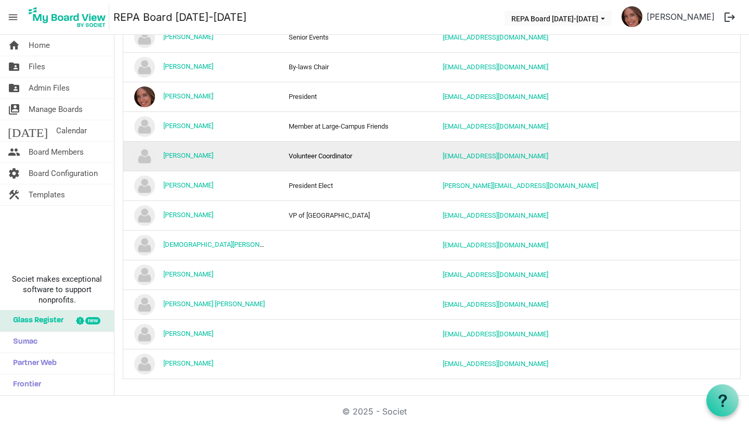
scroll to position [254, 0]
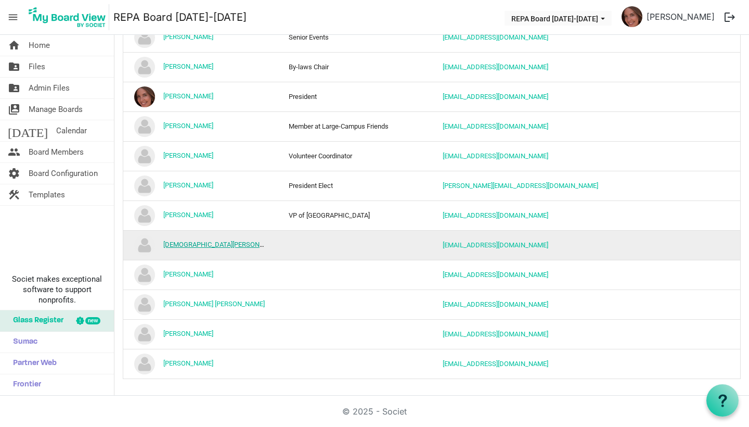
click at [168, 244] on link "[DEMOGRAPHIC_DATA][PERSON_NAME]" at bounding box center [222, 244] width 119 height 8
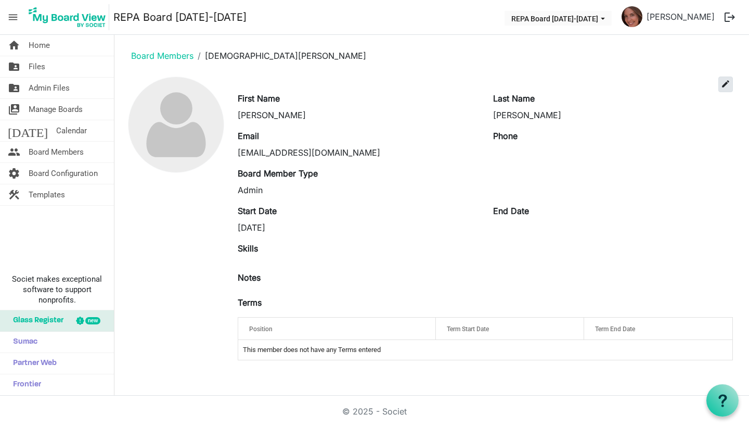
click at [730, 80] on span "edit" at bounding box center [725, 83] width 9 height 9
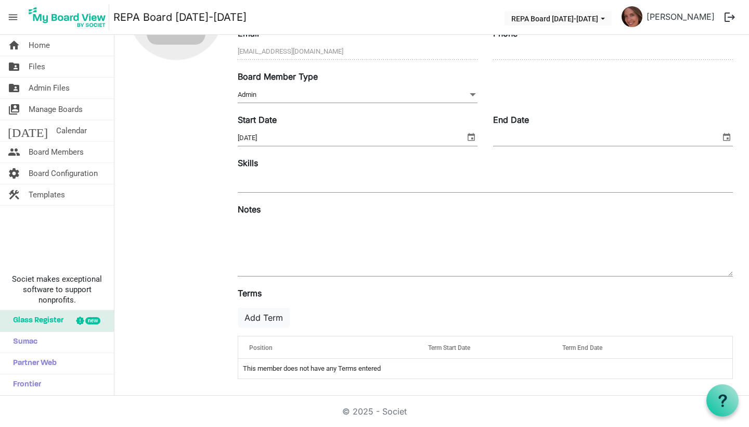
scroll to position [113, 0]
click at [276, 317] on button "Add Term" at bounding box center [264, 318] width 52 height 20
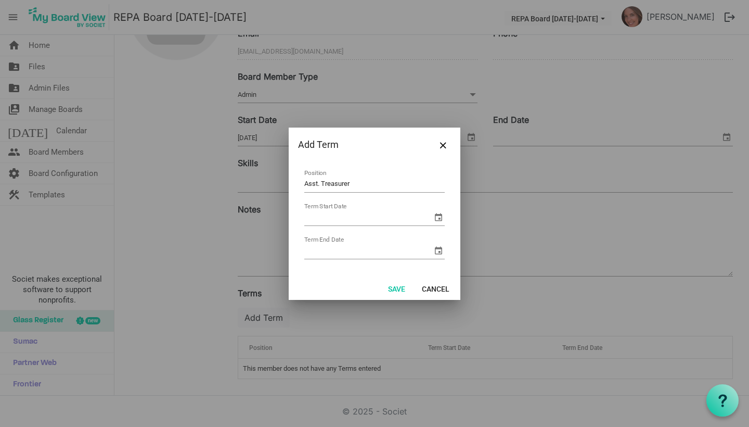
type input "Asst. Treasurer"
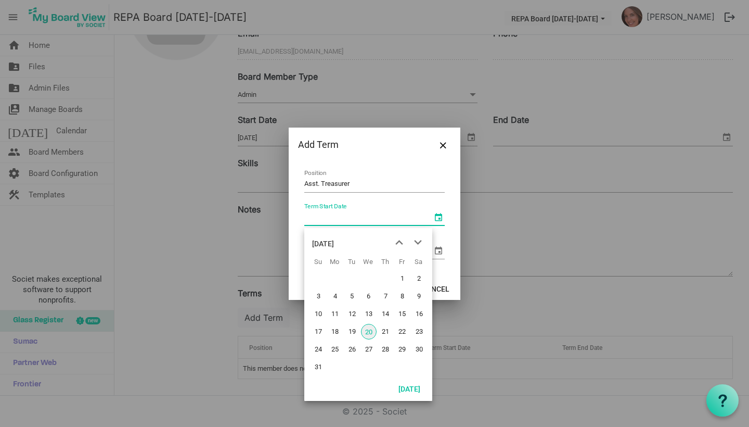
click at [444, 213] on span "select" at bounding box center [438, 217] width 12 height 12
click at [367, 329] on span "20" at bounding box center [369, 332] width 16 height 16
type input "8/20/2025"
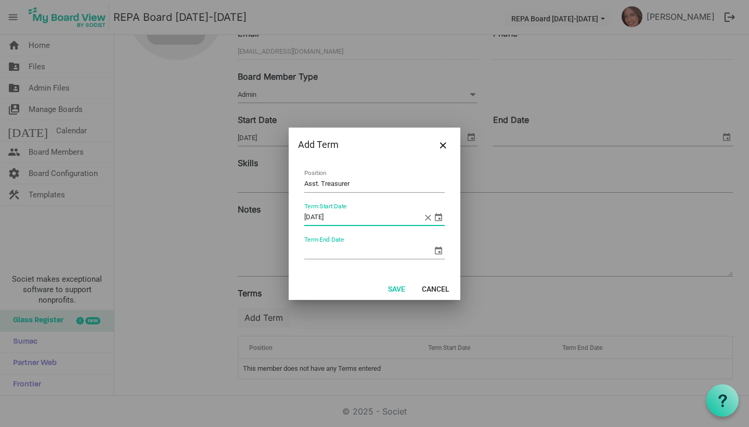
click at [436, 252] on span "select" at bounding box center [438, 250] width 12 height 12
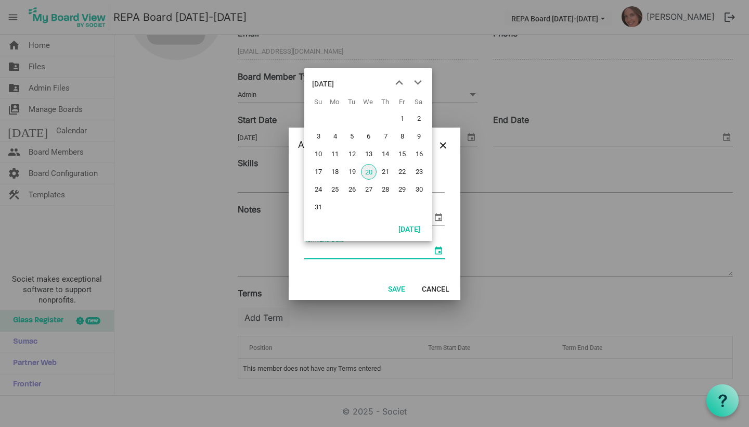
click at [334, 81] on div "August 2025" at bounding box center [323, 83] width 22 height 21
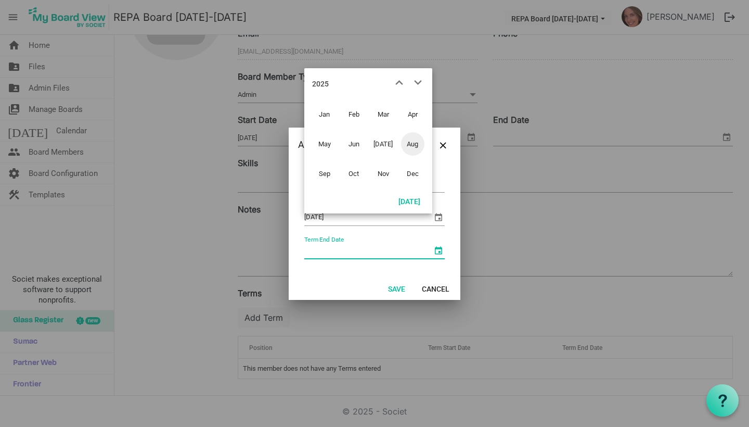
click at [409, 146] on span "Aug" at bounding box center [412, 143] width 23 height 23
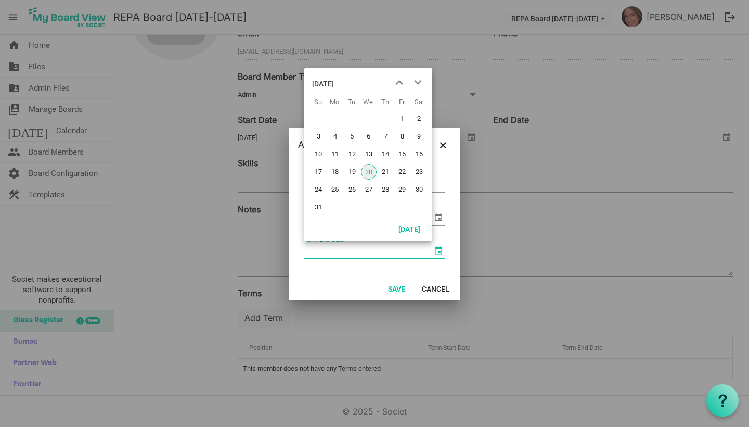
click at [370, 171] on span "20" at bounding box center [369, 172] width 16 height 16
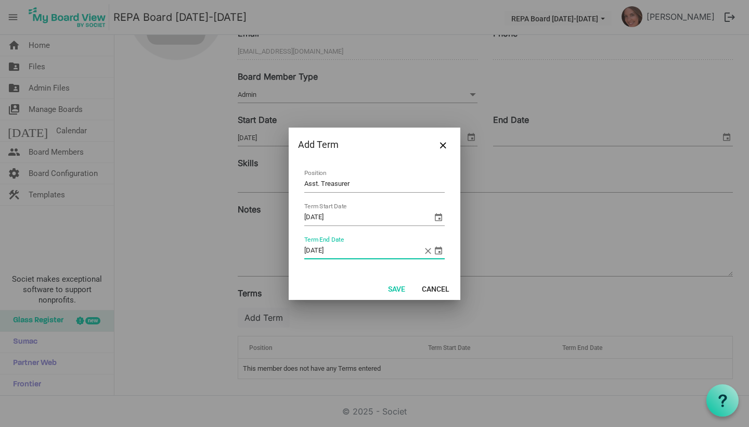
click at [441, 251] on span "select" at bounding box center [438, 250] width 12 height 12
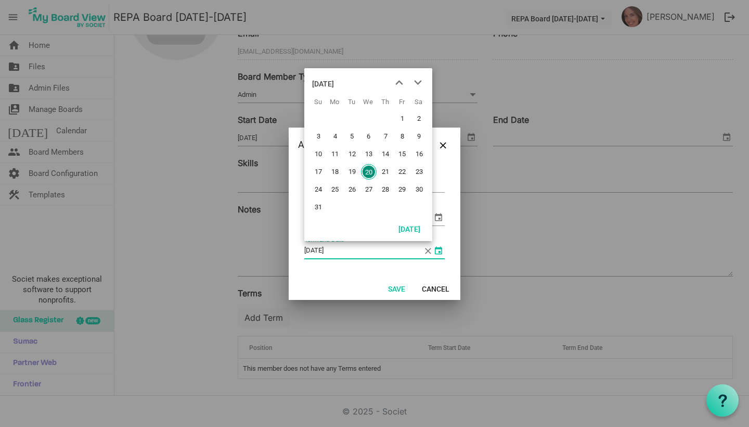
click at [334, 83] on div "August 2025" at bounding box center [323, 83] width 22 height 21
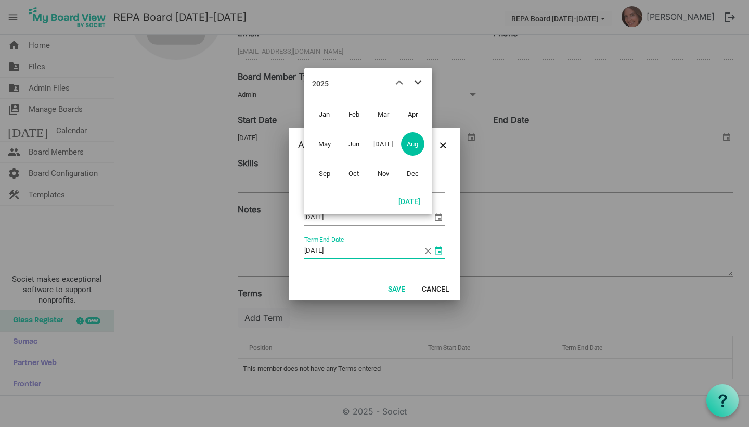
click at [416, 83] on span "next month" at bounding box center [418, 82] width 18 height 19
click at [412, 142] on span "Aug" at bounding box center [412, 143] width 23 height 23
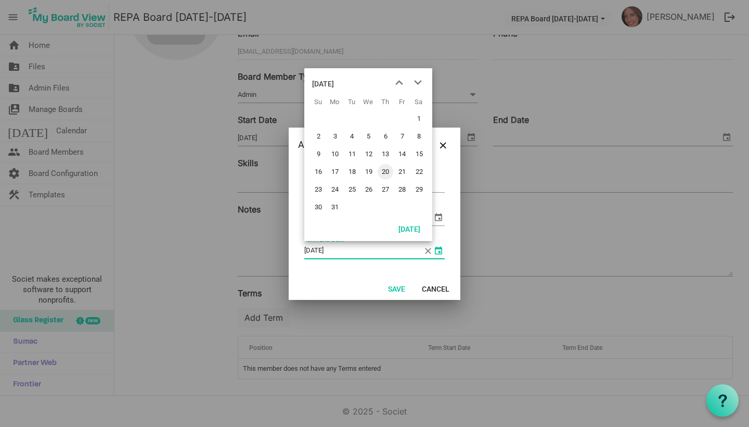
click at [387, 170] on span "20" at bounding box center [386, 172] width 16 height 16
type input "[DATE]"
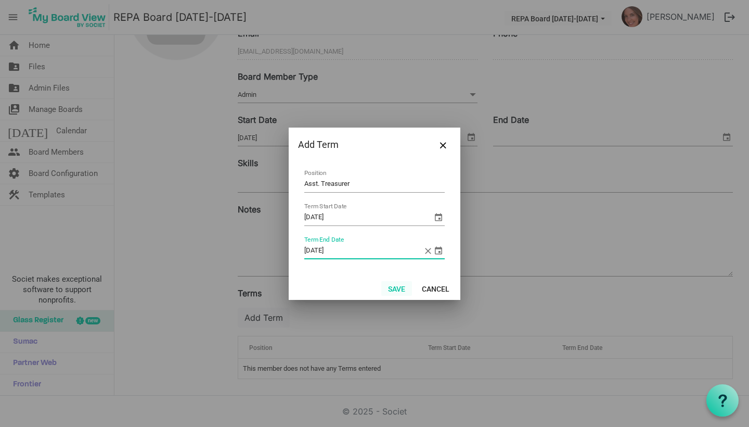
click at [402, 289] on button "Save" at bounding box center [396, 288] width 31 height 15
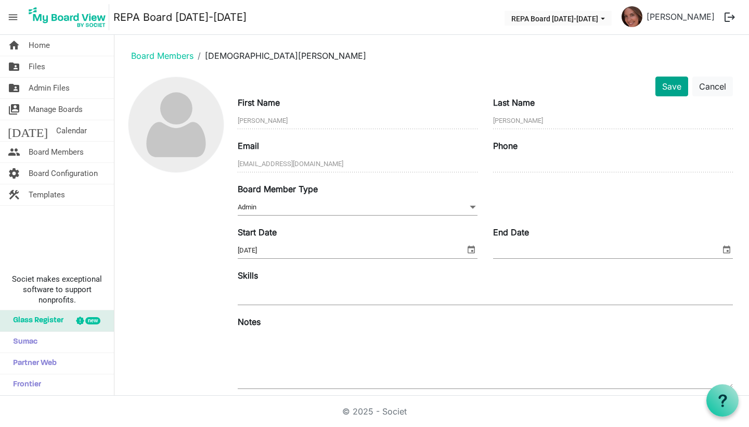
scroll to position [0, 0]
click at [671, 83] on button "Save" at bounding box center [672, 86] width 33 height 20
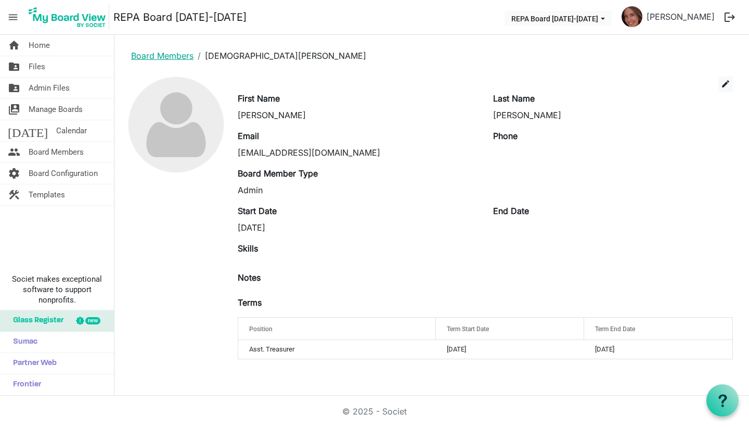
click at [152, 55] on link "Board Members" at bounding box center [162, 55] width 62 height 10
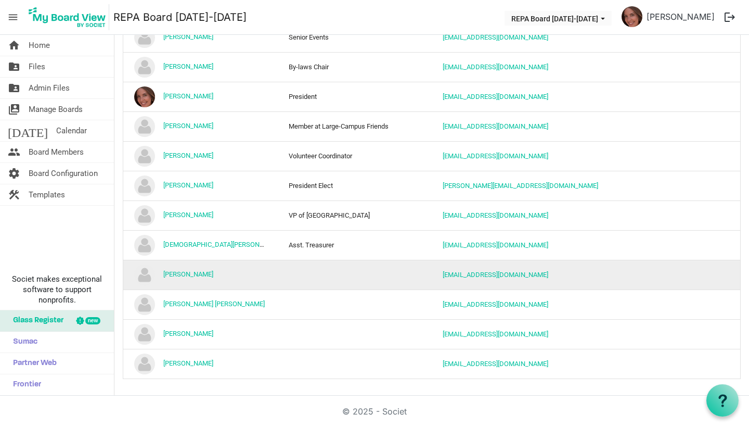
scroll to position [254, 0]
click at [195, 274] on link "[PERSON_NAME]" at bounding box center [188, 274] width 50 height 8
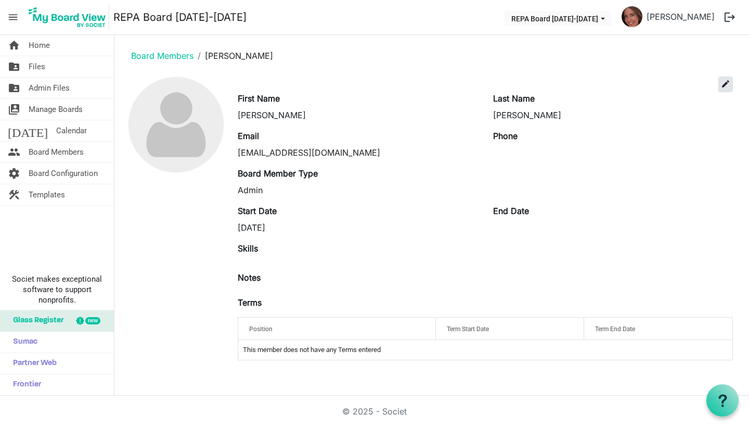
click at [723, 86] on span "edit" at bounding box center [725, 83] width 9 height 9
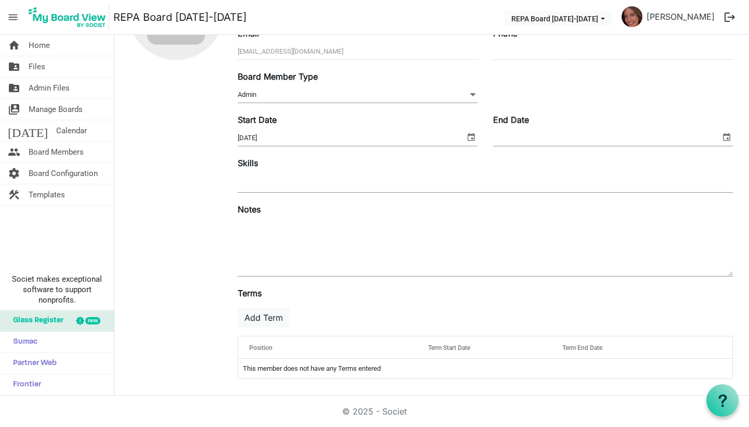
scroll to position [113, 0]
click at [272, 316] on button "Add Term" at bounding box center [264, 318] width 52 height 20
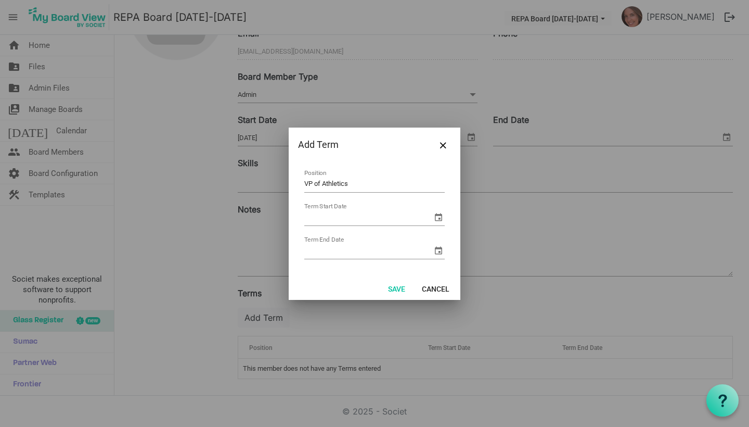
type input "VP of Athletics"
click at [437, 218] on span "select" at bounding box center [438, 217] width 12 height 12
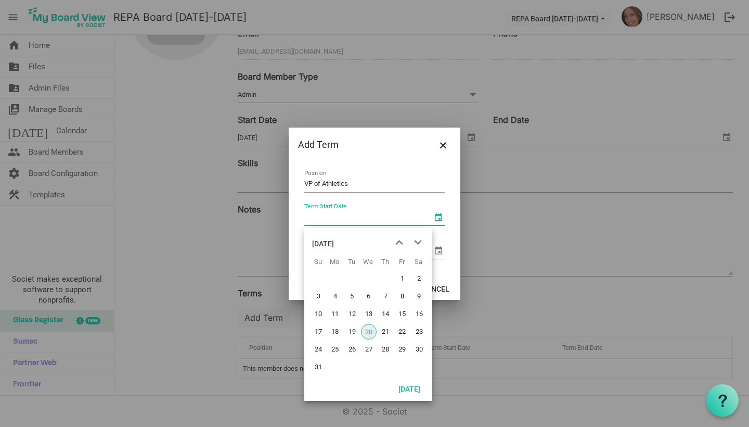
click at [368, 334] on span "20" at bounding box center [369, 332] width 16 height 16
type input "8/20/2025"
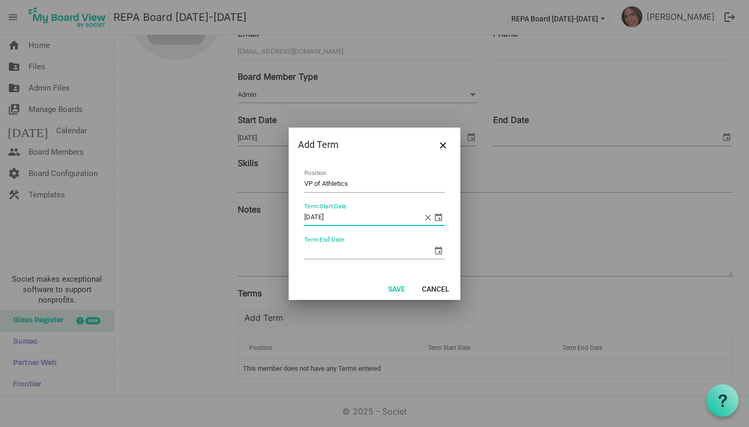
click at [438, 249] on span "select" at bounding box center [438, 250] width 12 height 12
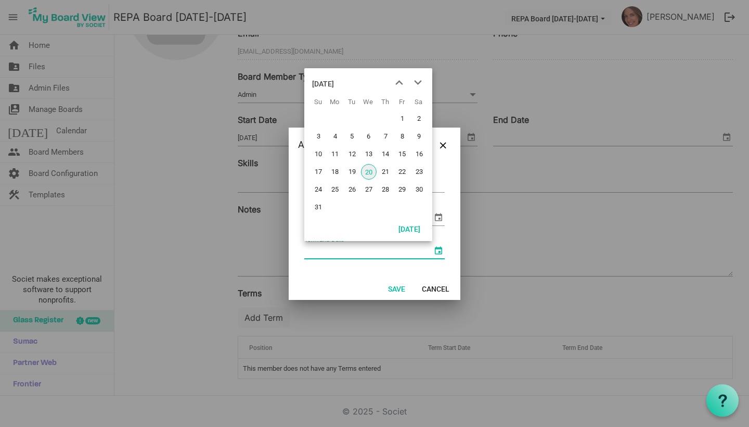
click at [334, 82] on div "August 2025" at bounding box center [323, 83] width 22 height 21
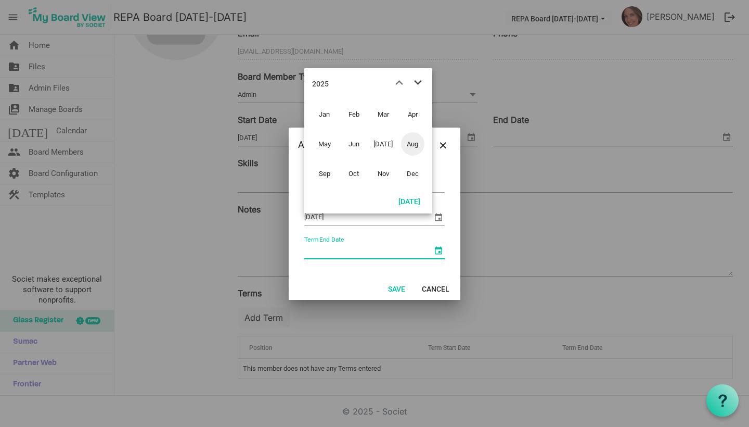
click at [419, 82] on span "next month" at bounding box center [418, 82] width 18 height 19
click at [409, 148] on span "Aug" at bounding box center [412, 143] width 23 height 23
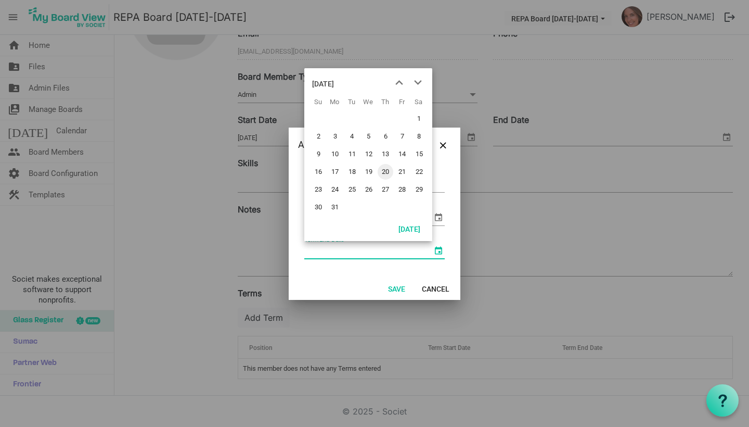
click at [385, 174] on span "20" at bounding box center [386, 172] width 16 height 16
type input "8/20/2026"
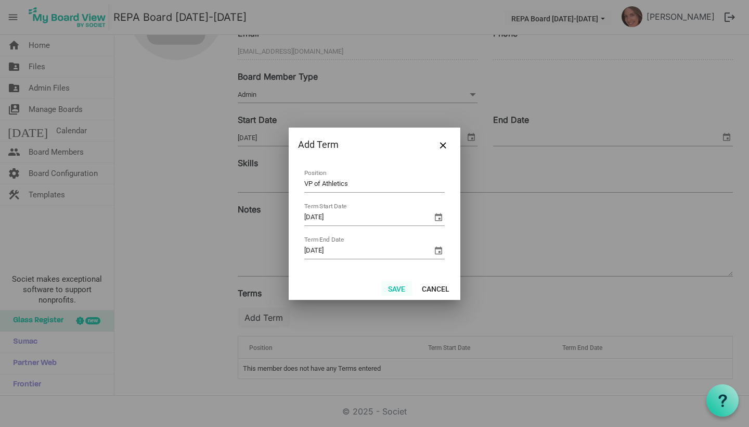
click at [389, 282] on button "Save" at bounding box center [396, 288] width 31 height 15
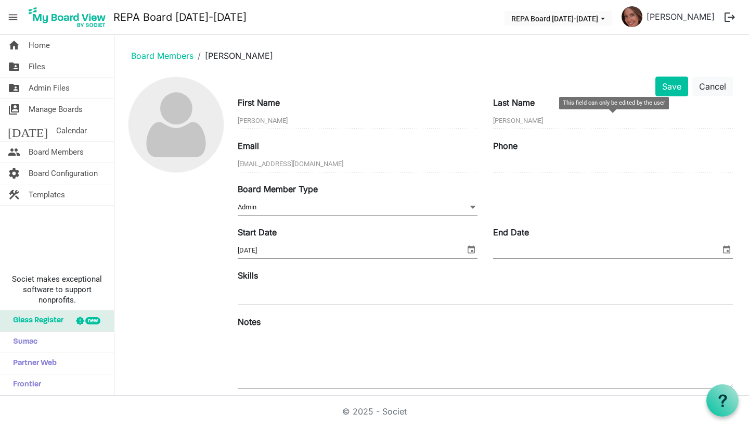
scroll to position [0, 0]
click at [658, 86] on button "Save" at bounding box center [672, 86] width 33 height 20
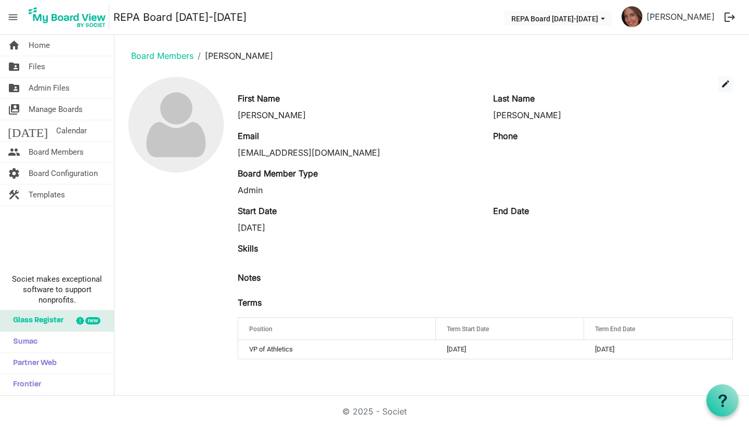
click at [161, 61] on li "Board Members" at bounding box center [162, 55] width 62 height 12
click at [160, 57] on link "Board Members" at bounding box center [162, 55] width 62 height 10
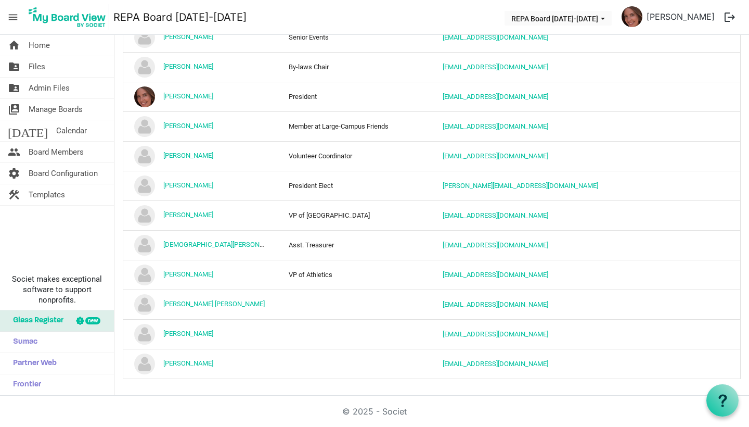
scroll to position [254, 0]
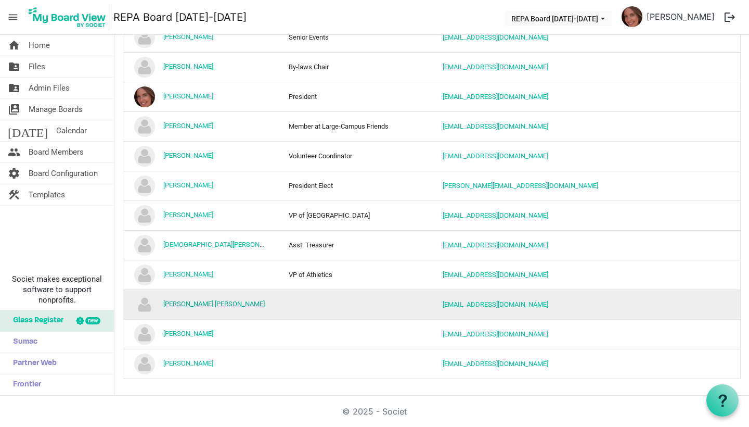
click at [214, 302] on link "MAXIMILIANO Alves de Lima" at bounding box center [213, 304] width 101 height 8
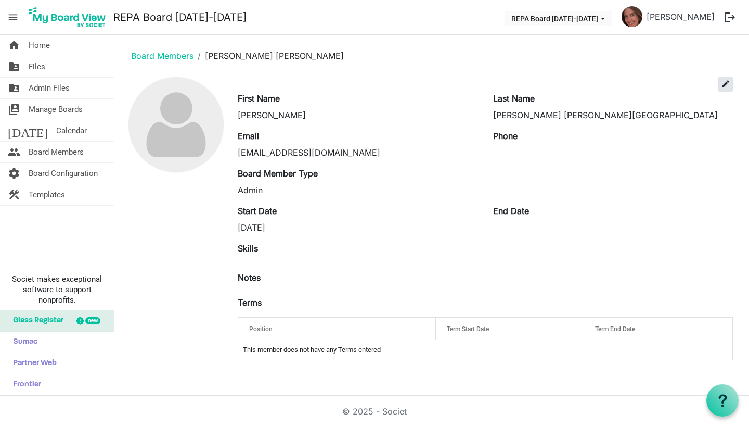
click at [724, 85] on span "edit" at bounding box center [725, 83] width 9 height 9
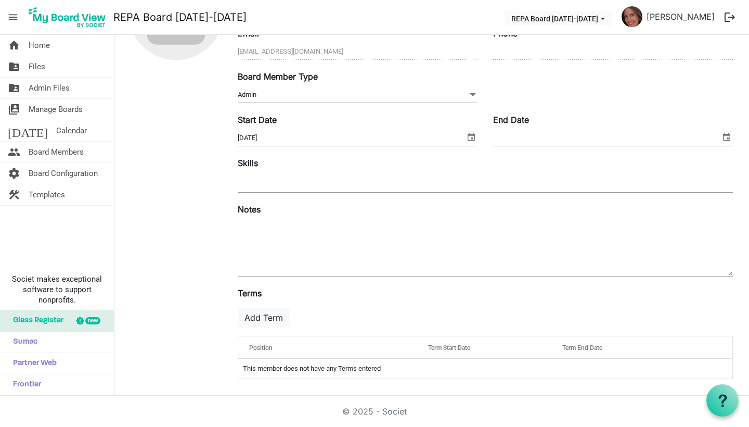
scroll to position [113, 0]
click at [274, 314] on button "Add Term" at bounding box center [264, 318] width 52 height 20
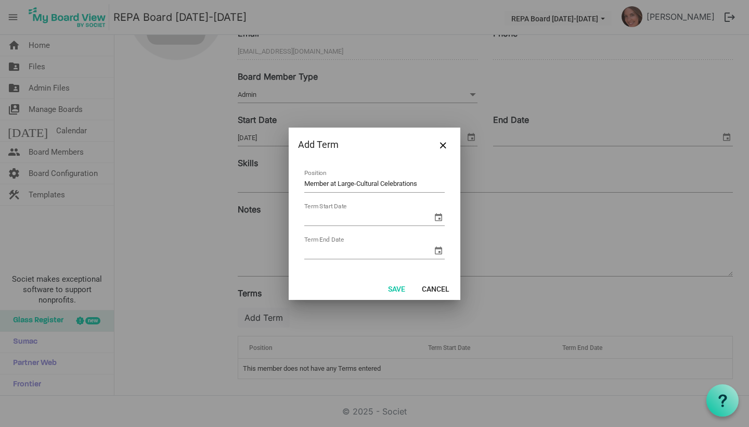
type input "Member at Large-Cultural Celebrations"
click at [442, 214] on span "select" at bounding box center [438, 217] width 12 height 12
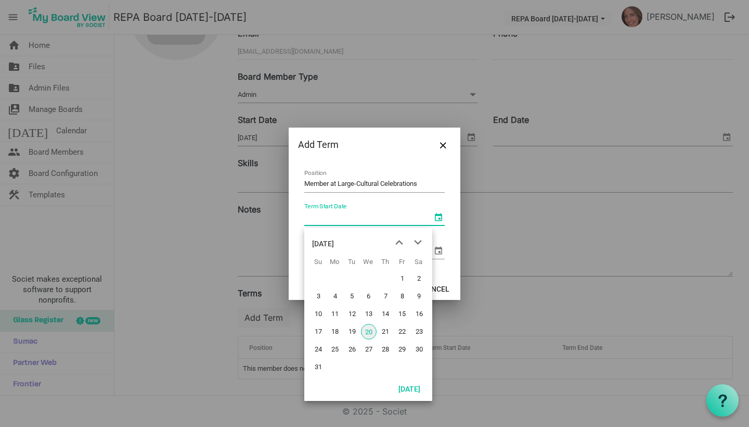
click at [371, 335] on span "20" at bounding box center [369, 332] width 16 height 16
type input "8/20/2025"
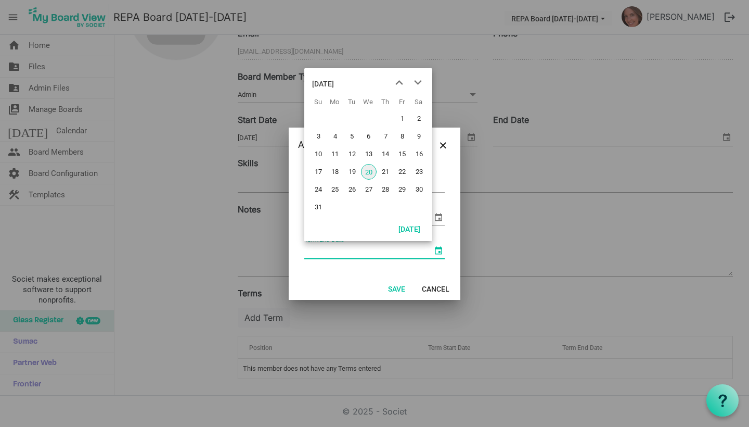
click at [440, 249] on span "select" at bounding box center [438, 250] width 12 height 12
click at [334, 80] on div "[DATE]" at bounding box center [323, 83] width 22 height 21
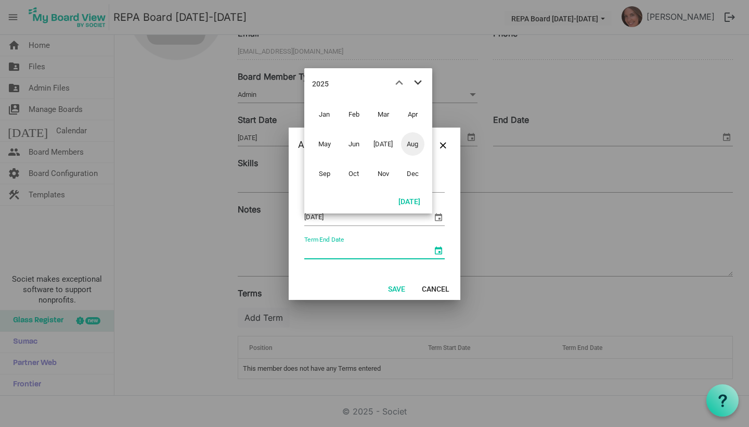
click at [418, 80] on span "next month" at bounding box center [418, 82] width 18 height 19
click at [414, 143] on span "Aug" at bounding box center [412, 143] width 23 height 23
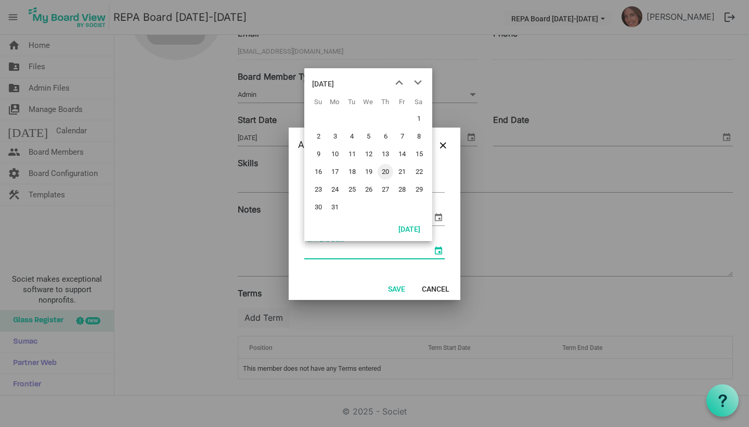
click at [389, 169] on span "20" at bounding box center [386, 172] width 16 height 16
type input "8/20/2026"
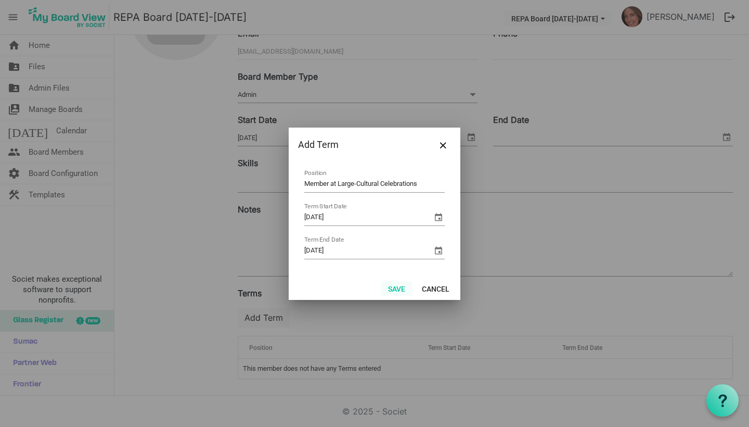
click at [398, 286] on button "Save" at bounding box center [396, 288] width 31 height 15
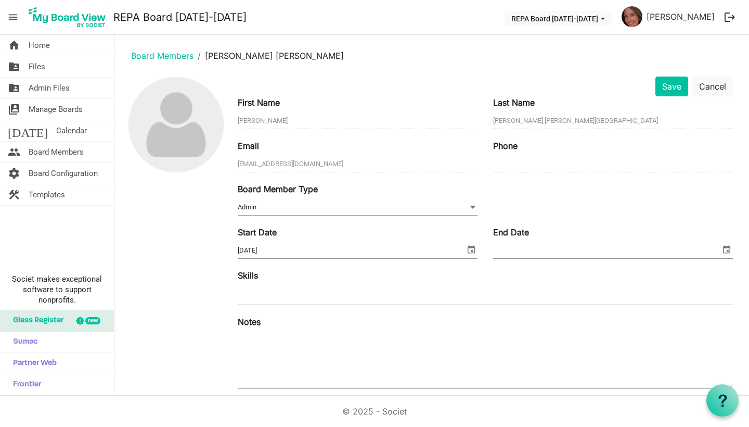
scroll to position [0, 0]
click at [670, 85] on button "Save" at bounding box center [672, 86] width 33 height 20
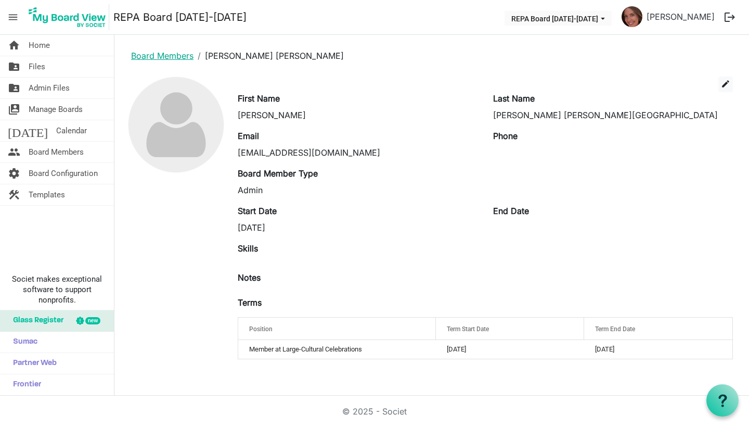
click at [160, 57] on link "Board Members" at bounding box center [162, 55] width 62 height 10
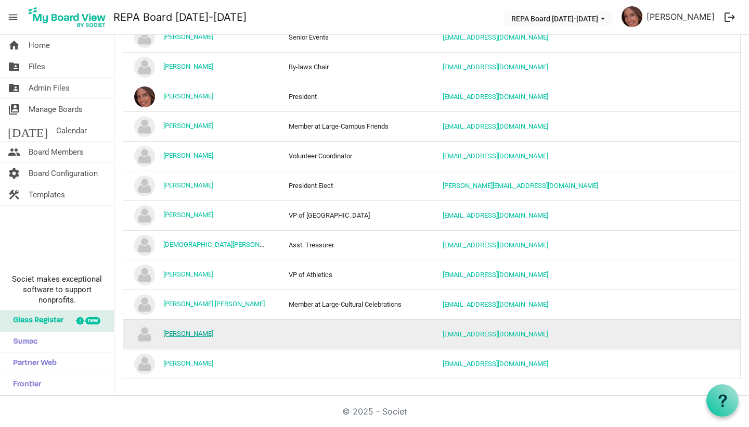
click at [197, 332] on link "[PERSON_NAME]" at bounding box center [188, 333] width 50 height 8
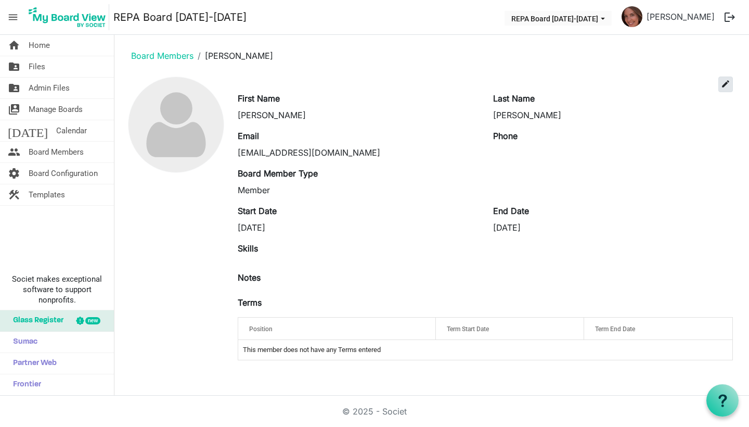
click at [729, 82] on span "edit" at bounding box center [725, 83] width 9 height 9
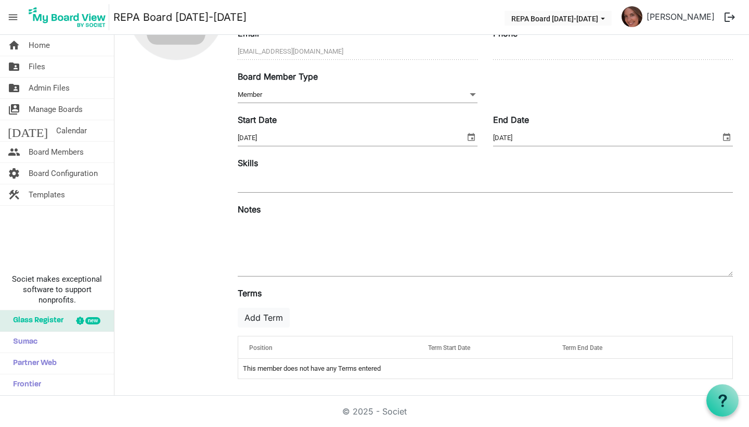
scroll to position [113, 0]
click at [269, 316] on button "Add Term" at bounding box center [264, 318] width 52 height 20
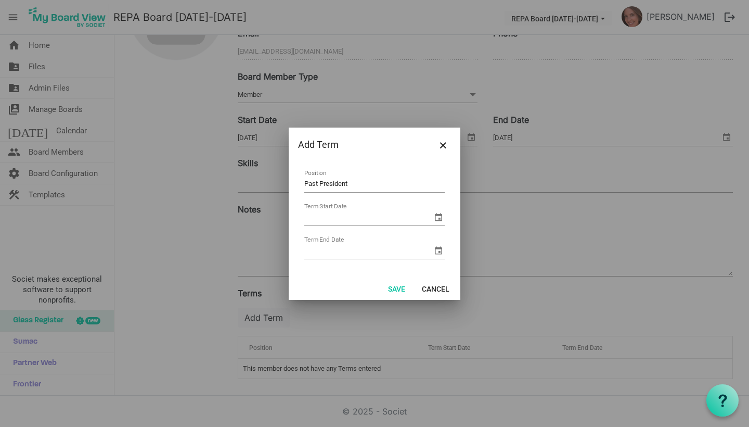
type input "Past President"
click at [439, 217] on span "select" at bounding box center [438, 217] width 12 height 12
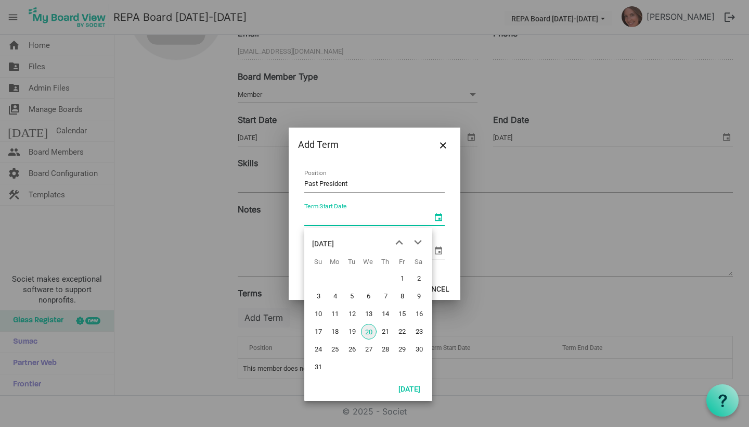
click at [369, 333] on span "20" at bounding box center [369, 332] width 16 height 16
type input "8/20/2025"
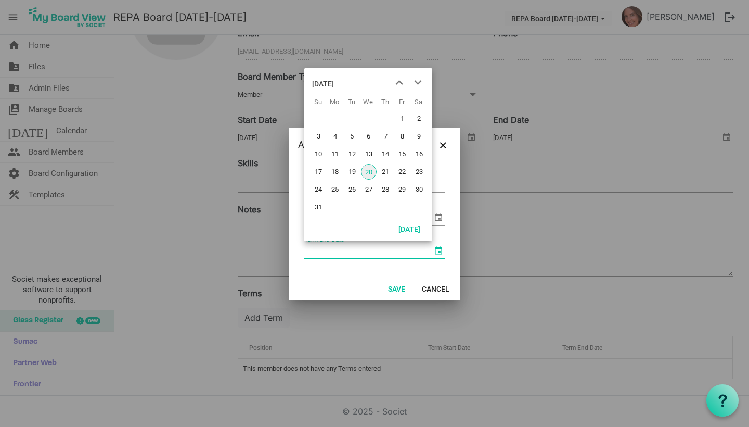
click at [441, 252] on span "select" at bounding box center [438, 250] width 12 height 12
click at [334, 80] on div "August 2025" at bounding box center [323, 83] width 22 height 21
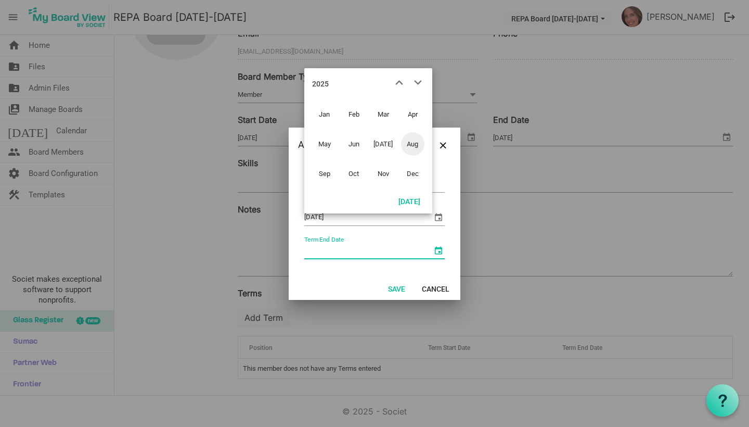
click at [412, 145] on span "Aug" at bounding box center [412, 143] width 23 height 23
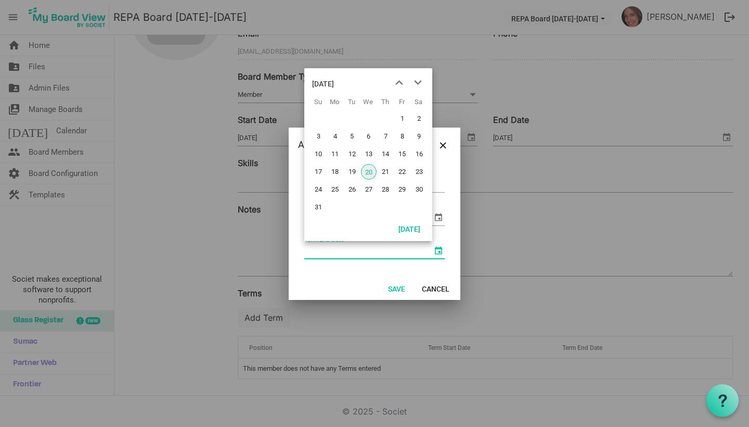
click at [334, 82] on div "August 2025" at bounding box center [323, 83] width 22 height 21
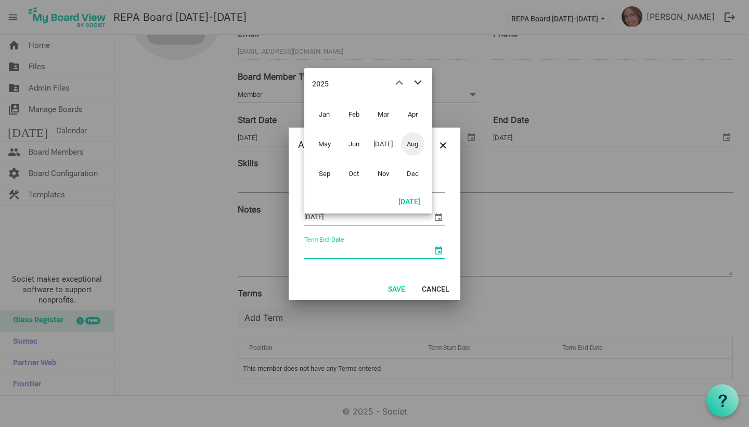
click at [415, 80] on span "next month" at bounding box center [418, 82] width 18 height 19
click at [405, 148] on span "Aug" at bounding box center [412, 143] width 23 height 23
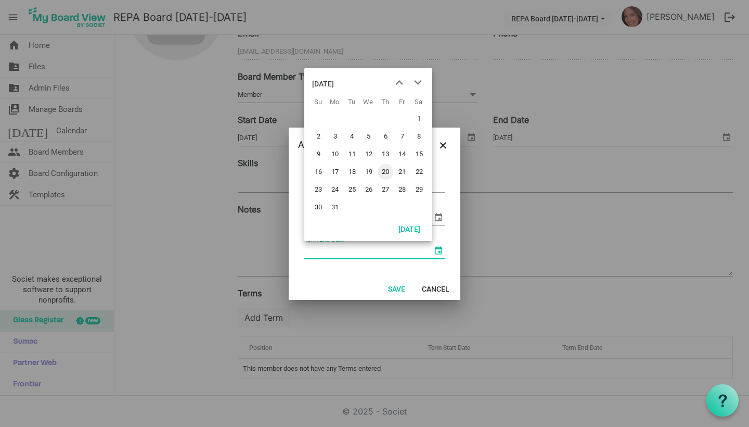
click at [389, 171] on span "20" at bounding box center [386, 172] width 16 height 16
type input "8/20/2026"
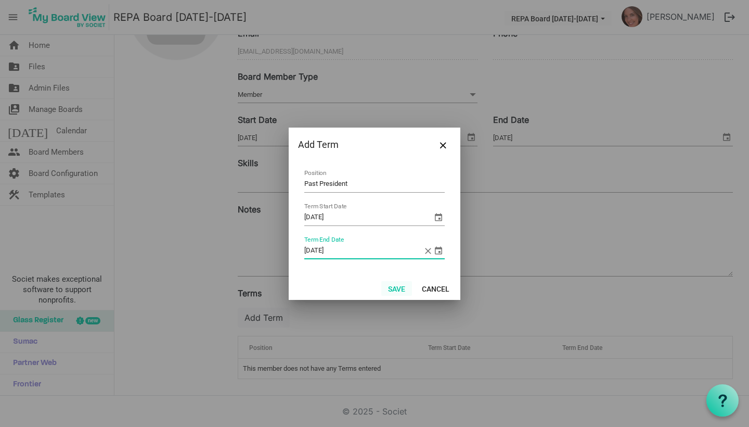
click at [396, 290] on button "Save" at bounding box center [396, 288] width 31 height 15
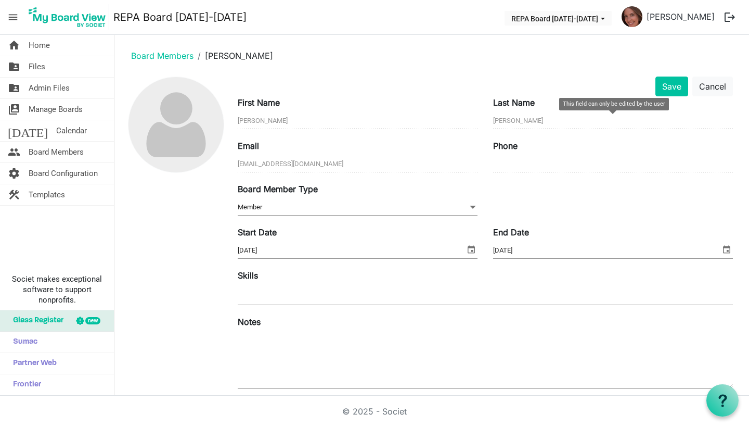
scroll to position [0, 0]
click at [678, 83] on button "Save" at bounding box center [672, 86] width 33 height 20
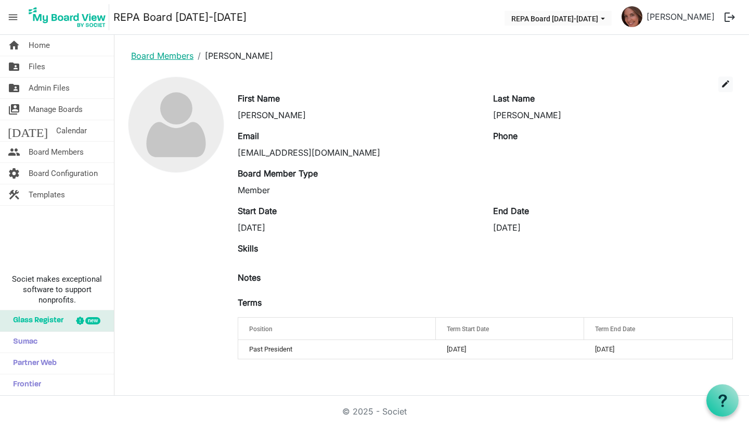
click at [180, 55] on link "Board Members" at bounding box center [162, 55] width 62 height 10
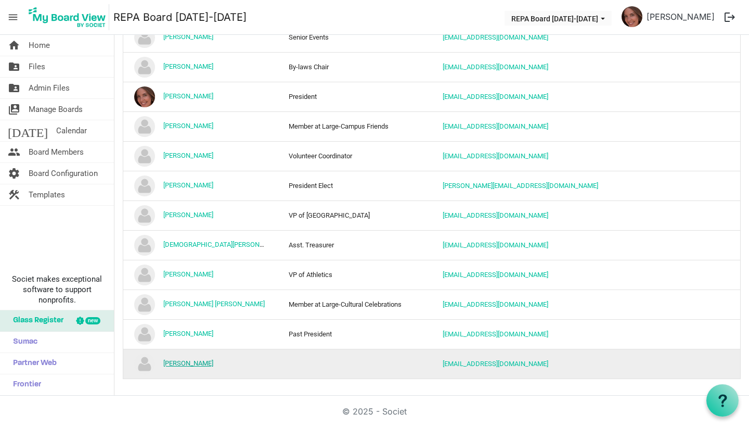
click at [195, 364] on link "[PERSON_NAME]" at bounding box center [188, 363] width 50 height 8
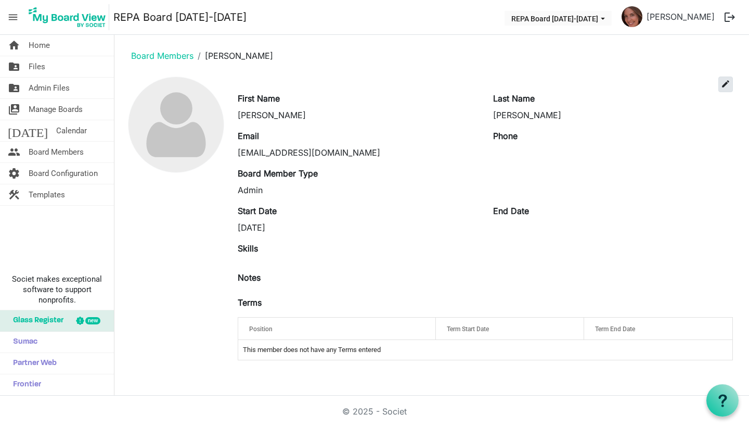
click at [730, 81] on span "edit" at bounding box center [725, 83] width 9 height 9
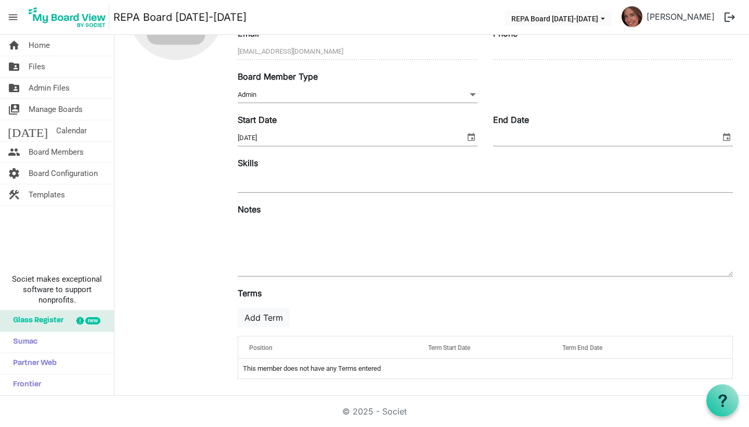
scroll to position [113, 0]
click at [275, 311] on button "Add Term" at bounding box center [264, 318] width 52 height 20
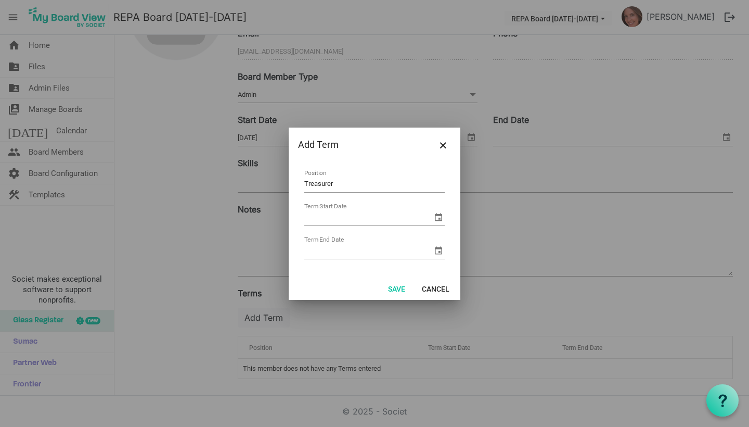
type input "Treasurer"
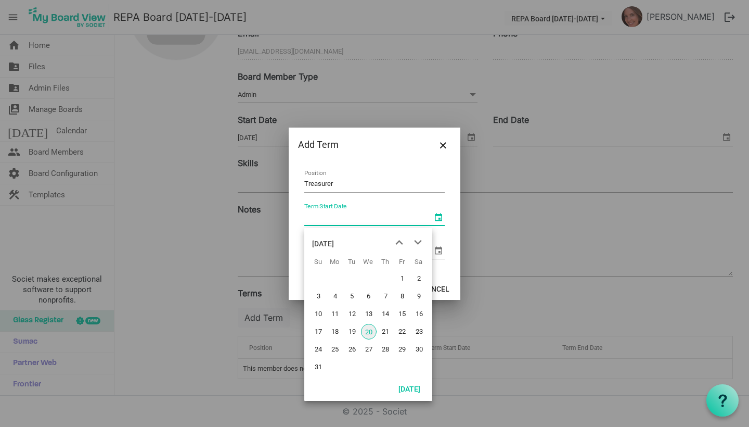
click at [442, 219] on span "select" at bounding box center [438, 217] width 12 height 12
click at [371, 332] on span "20" at bounding box center [369, 332] width 16 height 16
type input "8/20/2025"
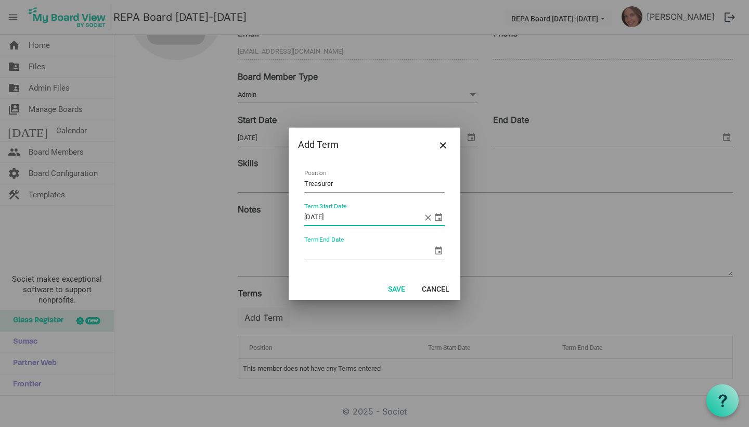
click at [436, 251] on span "select" at bounding box center [438, 250] width 12 height 12
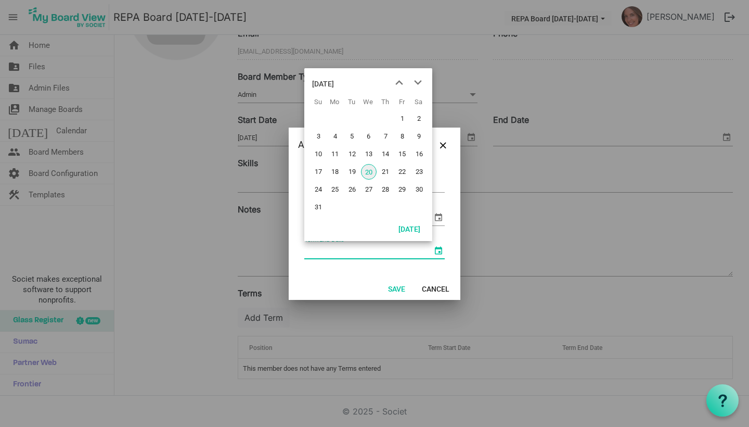
click at [334, 82] on div "August 2025" at bounding box center [323, 83] width 22 height 21
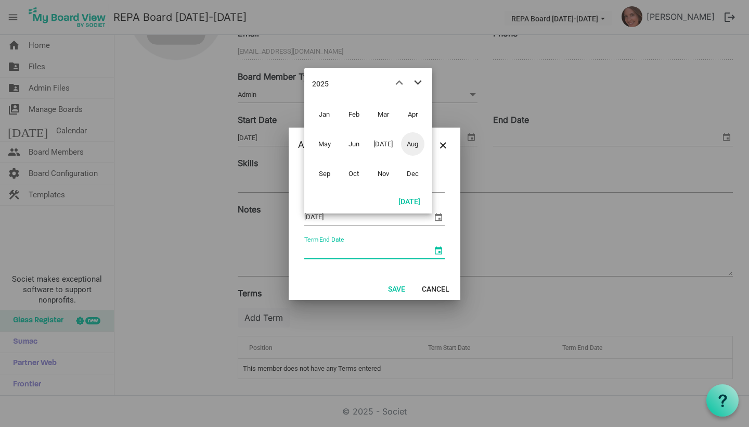
click at [417, 84] on span "next month" at bounding box center [418, 82] width 18 height 19
click at [417, 143] on span "Aug" at bounding box center [412, 143] width 23 height 23
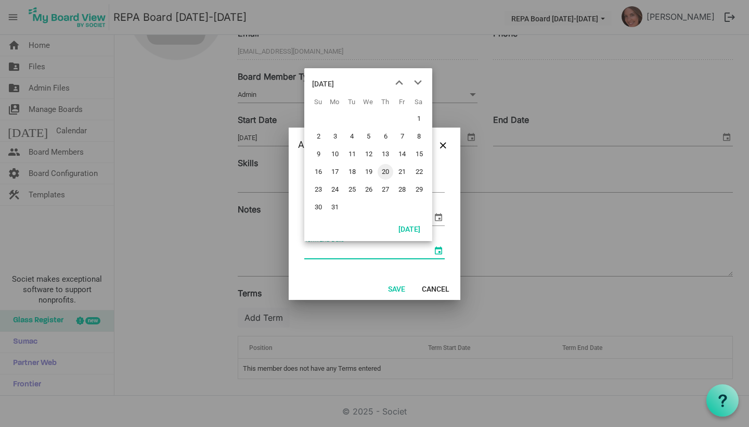
click at [389, 175] on span "20" at bounding box center [386, 172] width 16 height 16
type input "8/20/2026"
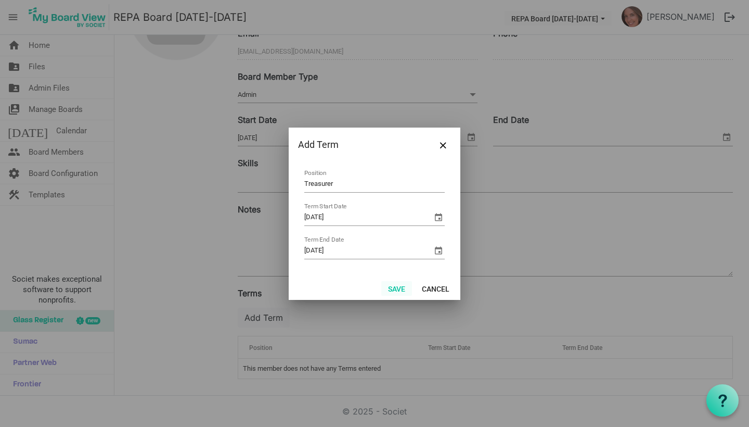
click at [394, 285] on button "Save" at bounding box center [396, 288] width 31 height 15
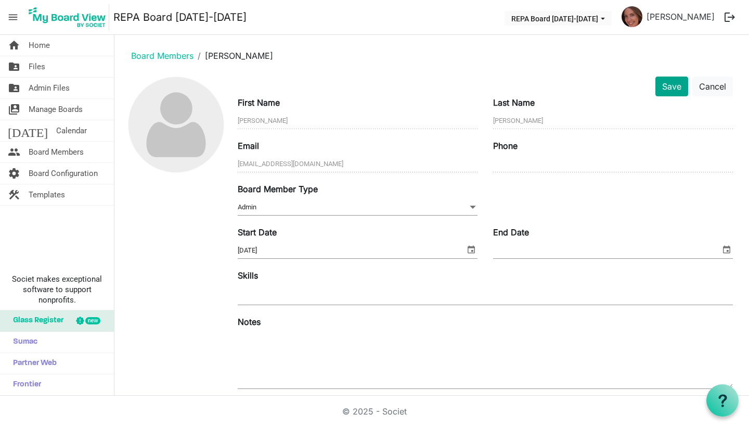
scroll to position [0, 0]
click at [673, 88] on button "Save" at bounding box center [672, 86] width 33 height 20
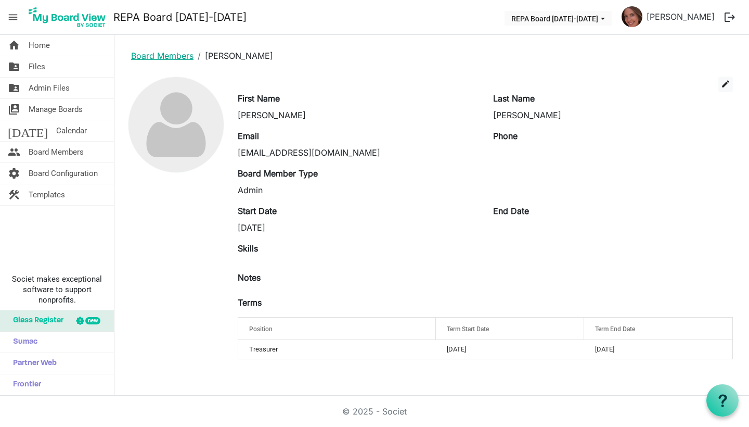
click at [143, 56] on link "Board Members" at bounding box center [162, 55] width 62 height 10
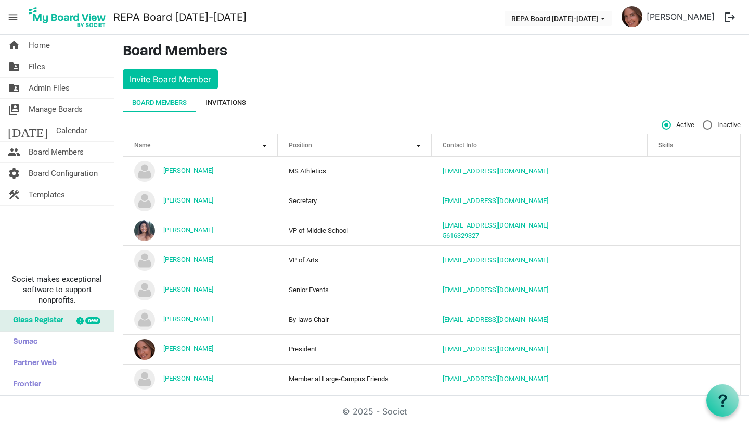
click at [243, 105] on div "Invitations" at bounding box center [226, 102] width 41 height 10
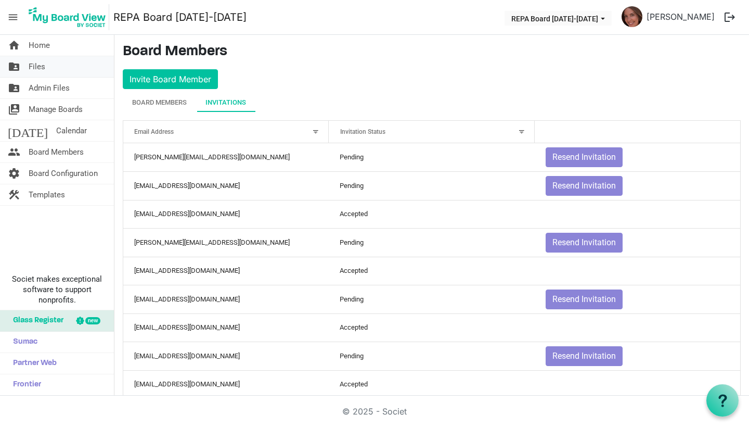
click at [54, 67] on link "folder_shared Files" at bounding box center [57, 66] width 114 height 21
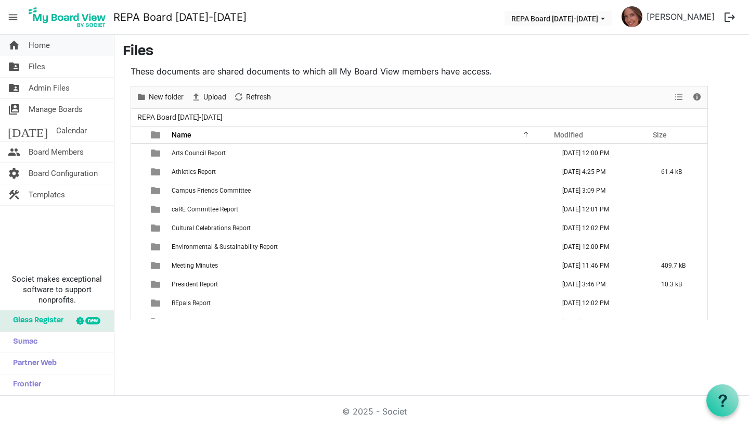
click at [43, 43] on span "Home" at bounding box center [39, 45] width 21 height 21
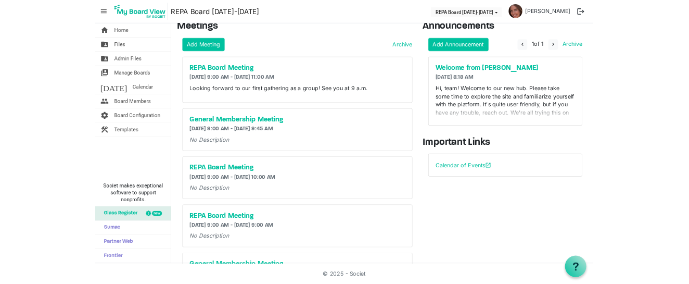
scroll to position [7, 0]
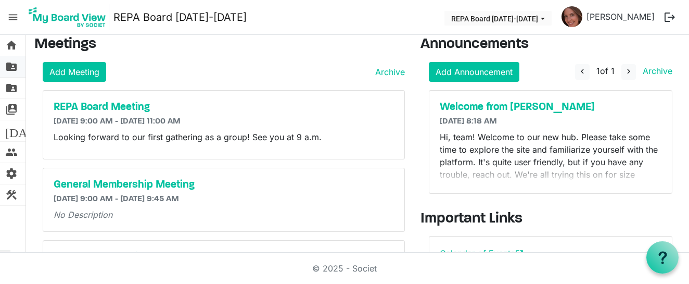
click at [11, 63] on span "folder_shared" at bounding box center [11, 66] width 12 height 21
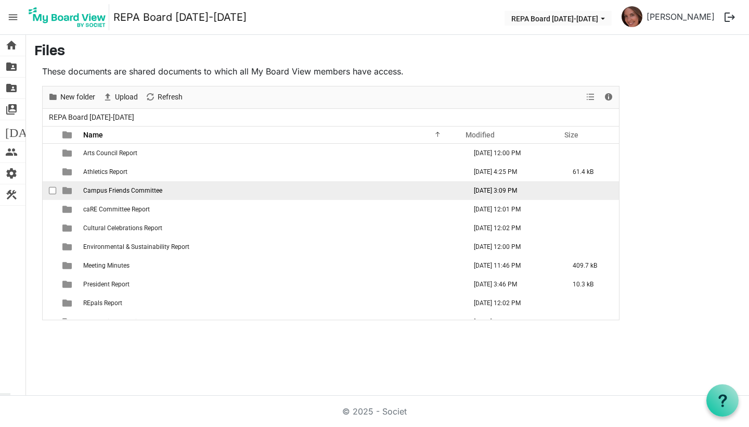
click at [104, 189] on span "Campus Friends Committee" at bounding box center [122, 190] width 79 height 7
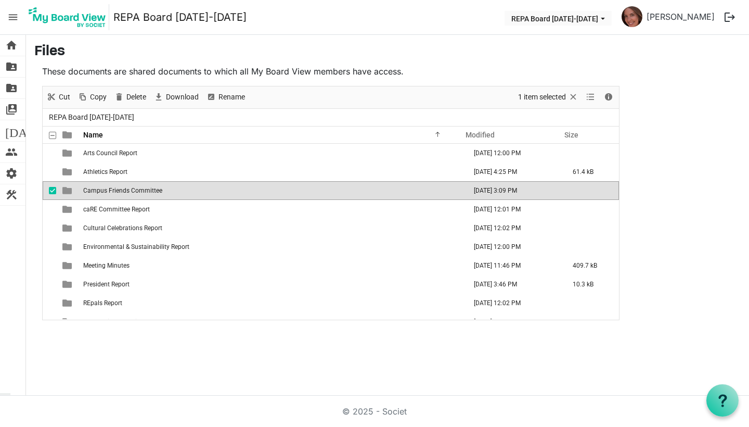
click at [104, 189] on span "Campus Friends Committee" at bounding box center [122, 190] width 79 height 7
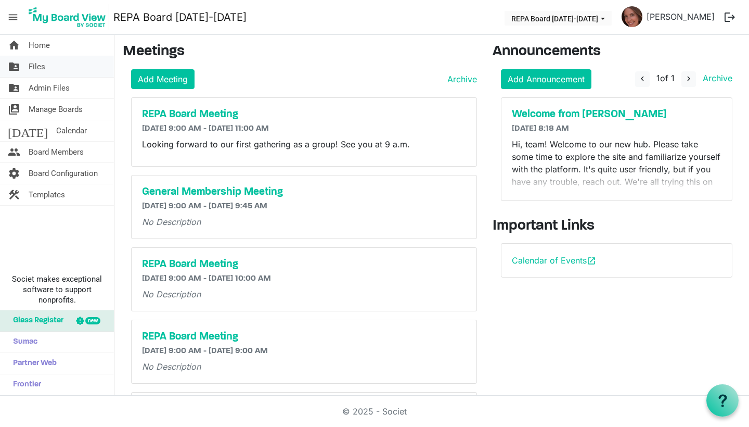
click at [39, 67] on span "Files" at bounding box center [37, 66] width 17 height 21
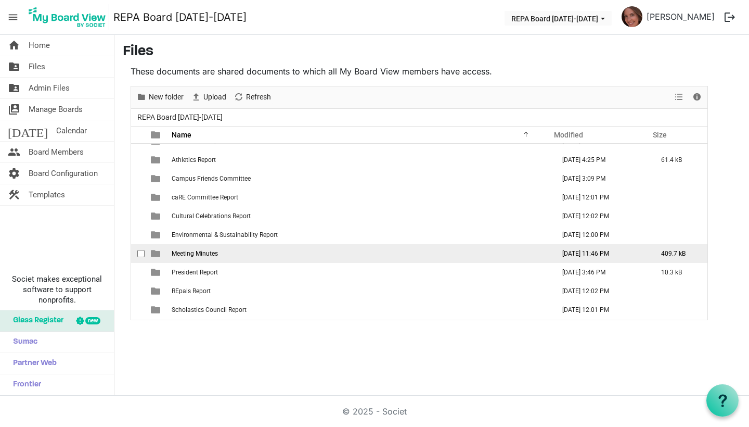
scroll to position [21, 0]
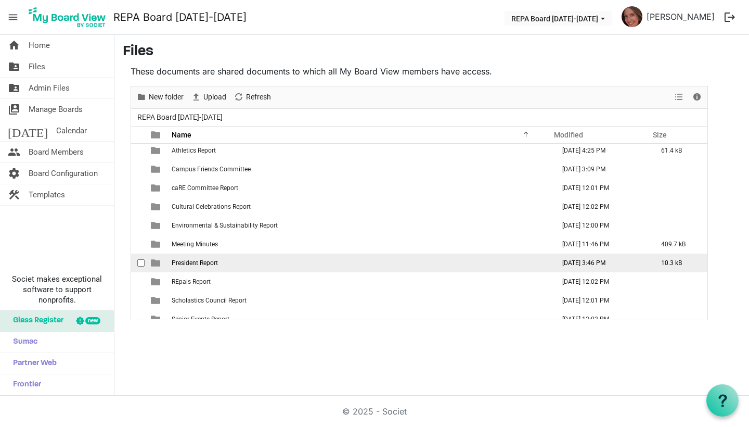
click at [199, 264] on span "President Report" at bounding box center [195, 262] width 46 height 7
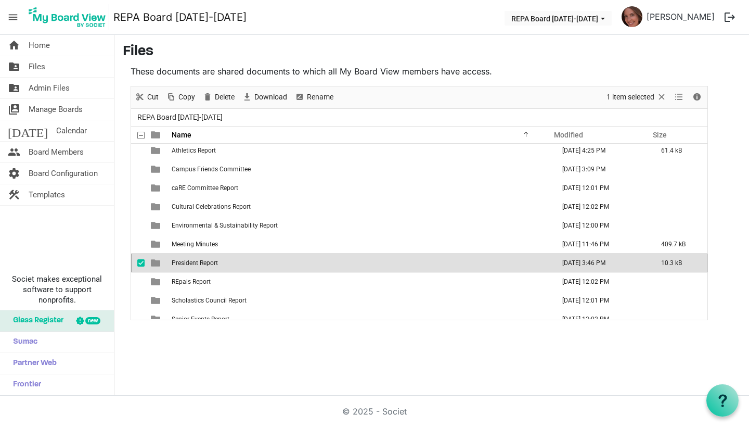
click at [199, 264] on span "President Report" at bounding box center [195, 262] width 46 height 7
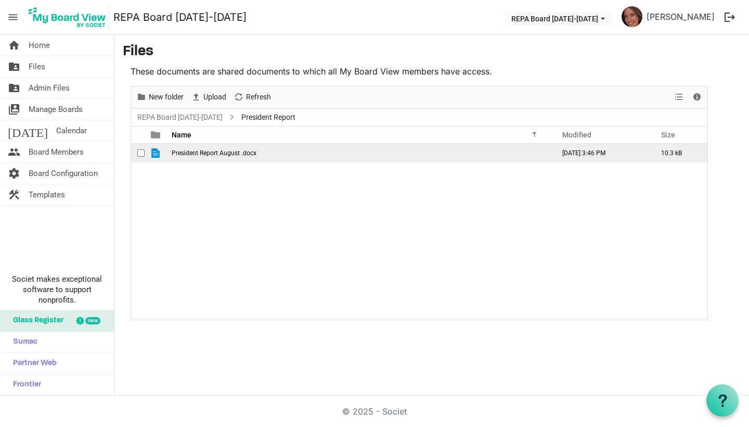
click at [220, 151] on span "President Report August .docx" at bounding box center [214, 152] width 85 height 7
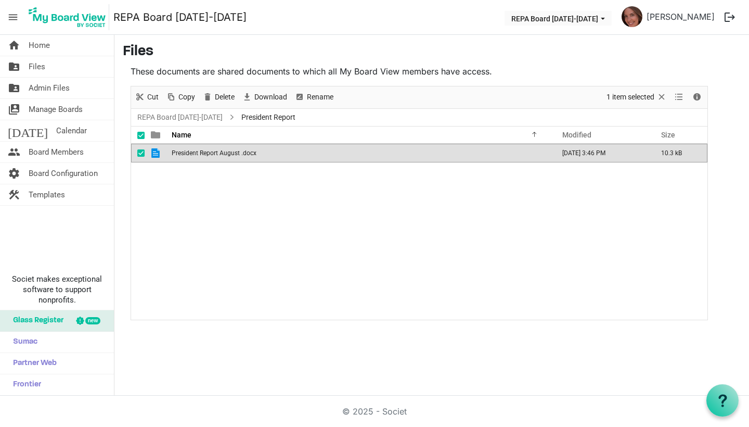
click at [220, 151] on span "President Report August .docx" at bounding box center [214, 152] width 85 height 7
click at [154, 113] on link "REPA Board [DATE]-[DATE]" at bounding box center [180, 117] width 90 height 13
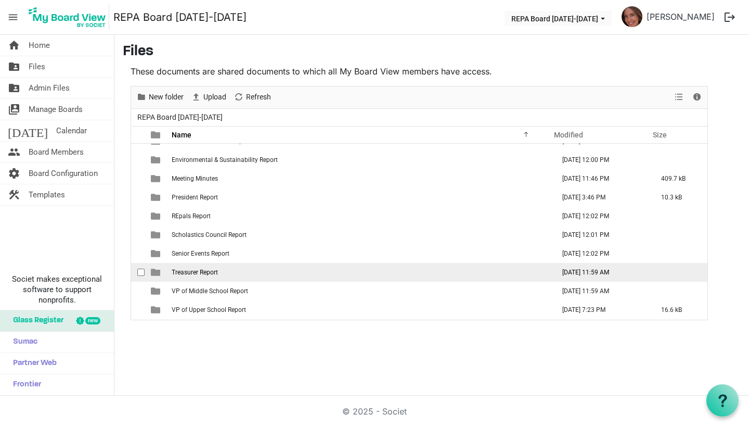
click at [209, 273] on span "Treasurer Report" at bounding box center [195, 272] width 46 height 7
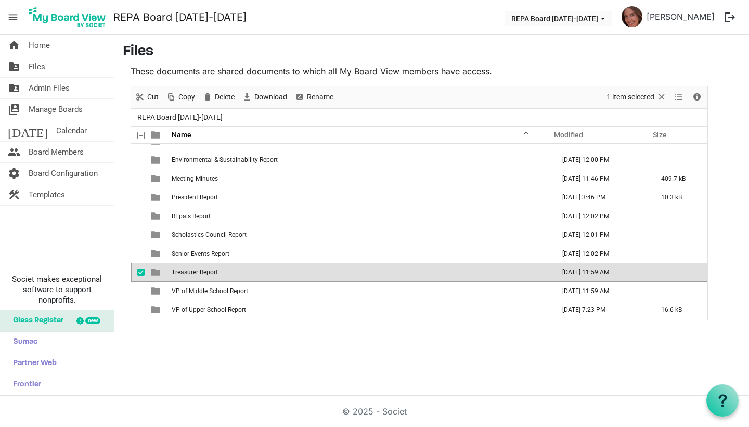
click span "Treasurer Report"
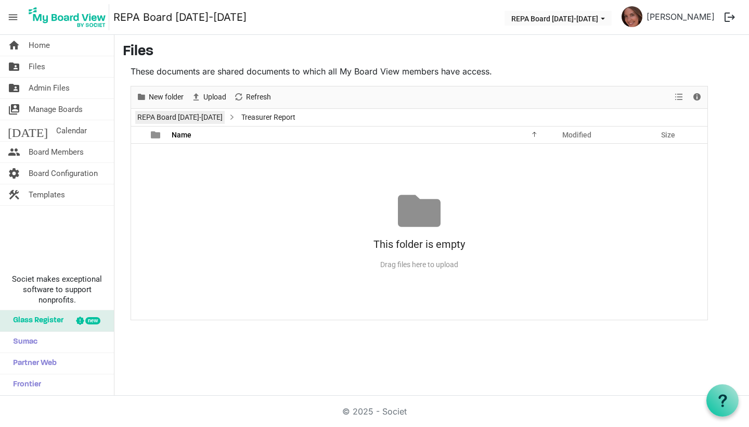
click link "REPA Board [DATE]-[DATE]"
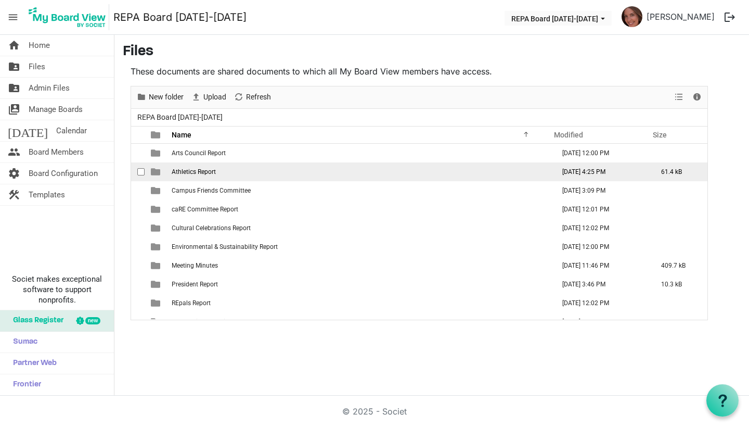
click span "Athletics Report"
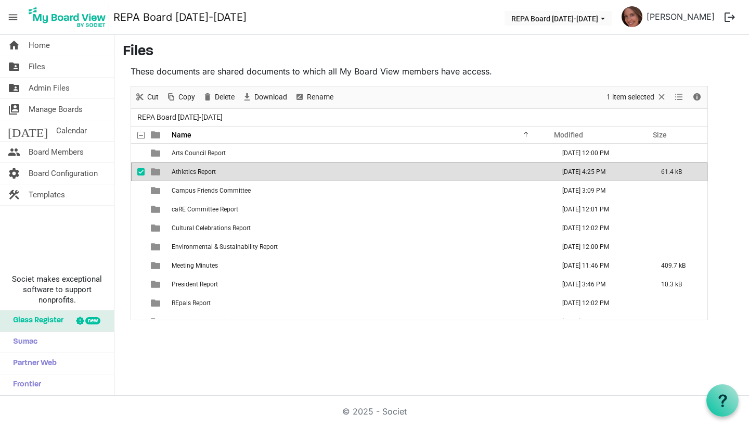
click span "Athletics Report"
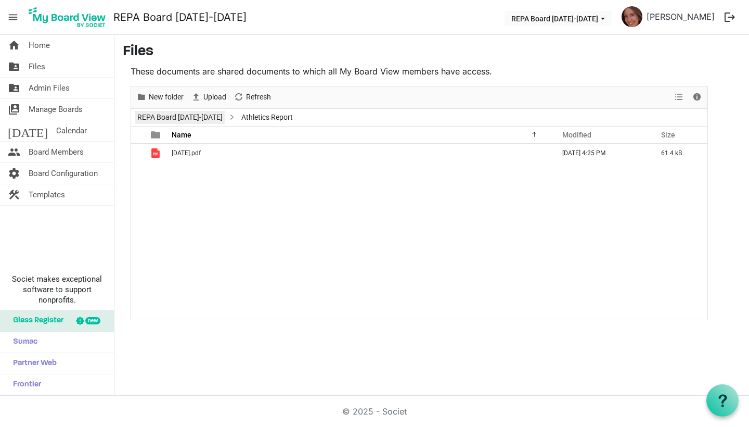
click link "REPA Board [DATE]-[DATE]"
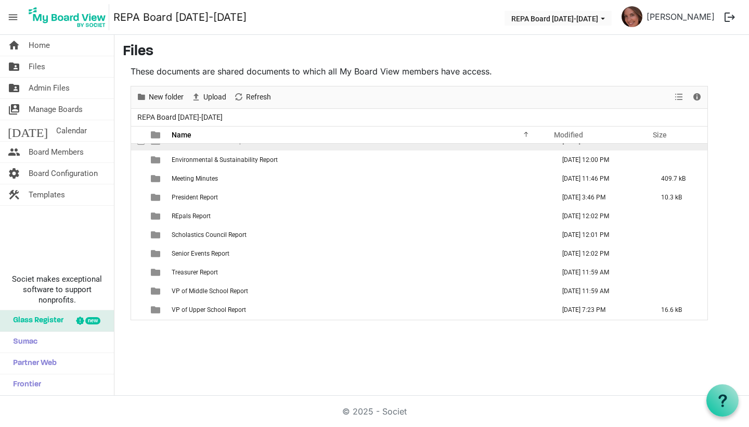
scroll to position [87, 0]
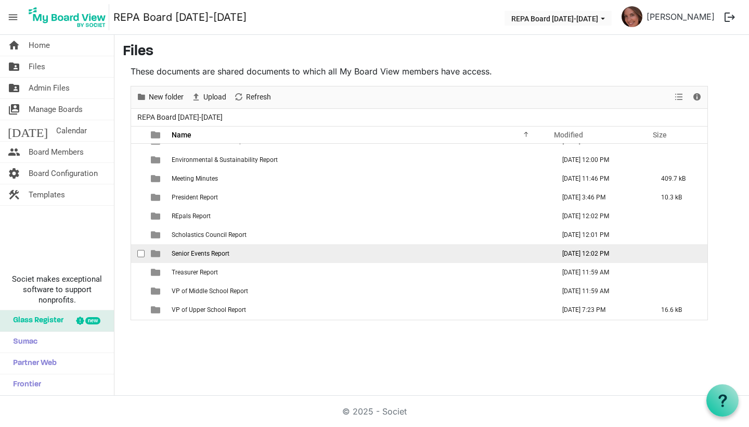
click span "Senior Events Report"
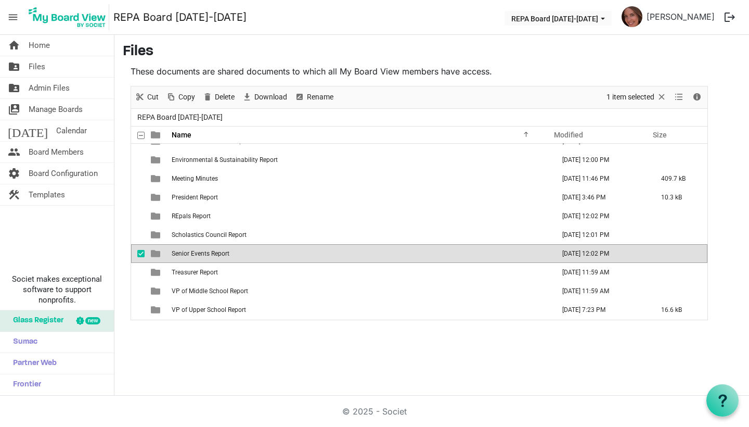
click span "Senior Events Report"
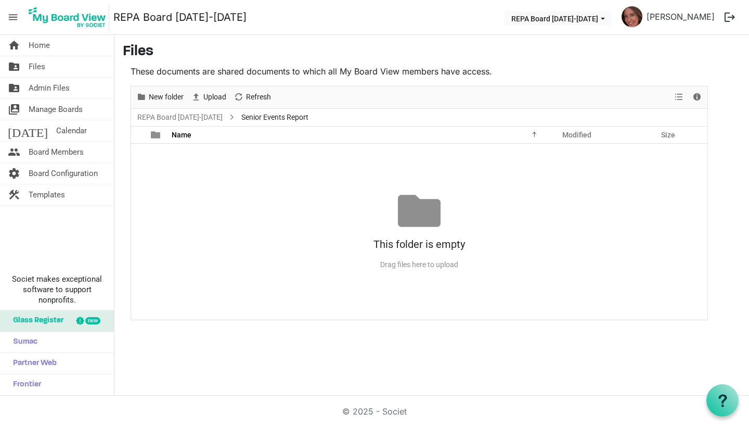
scroll to position [0, 0]
click span "New folder"
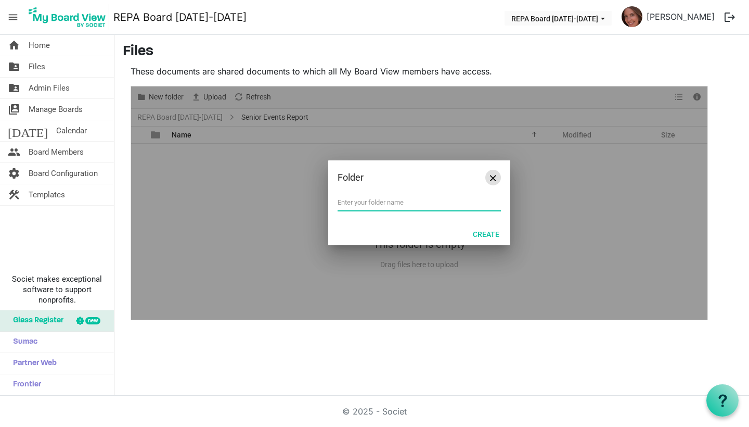
click button "Close"
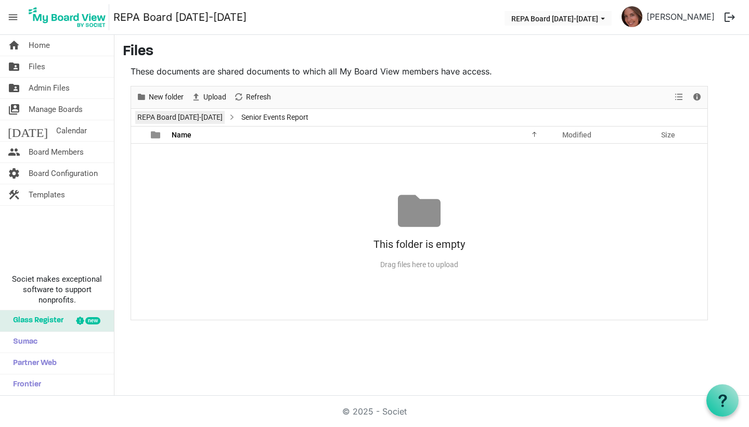
click link "REPA Board [DATE]-[DATE]"
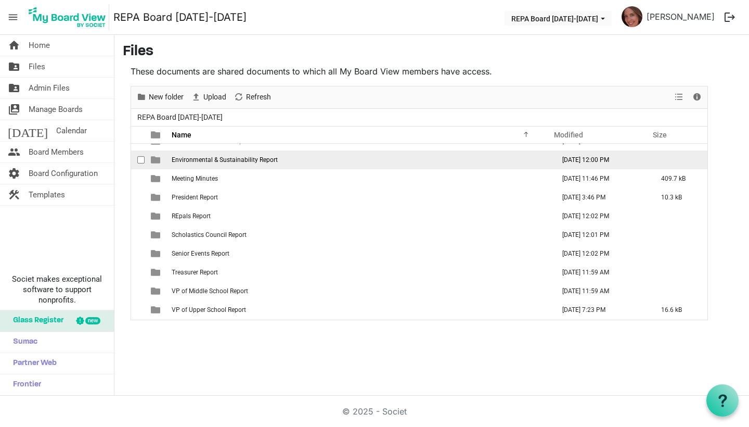
scroll to position [87, 0]
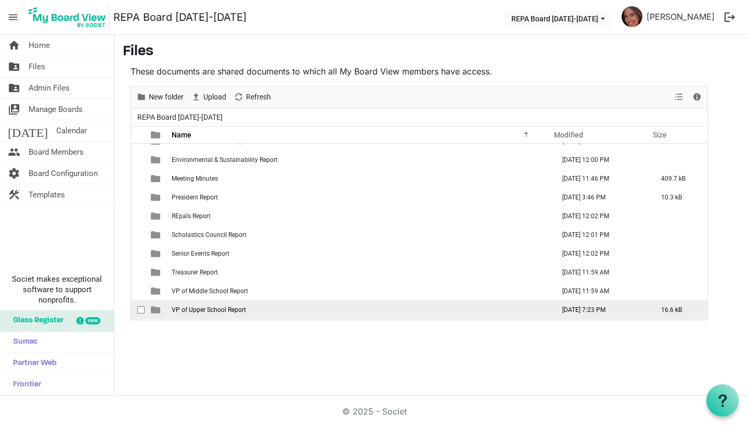
click span "VP of Upper School Report"
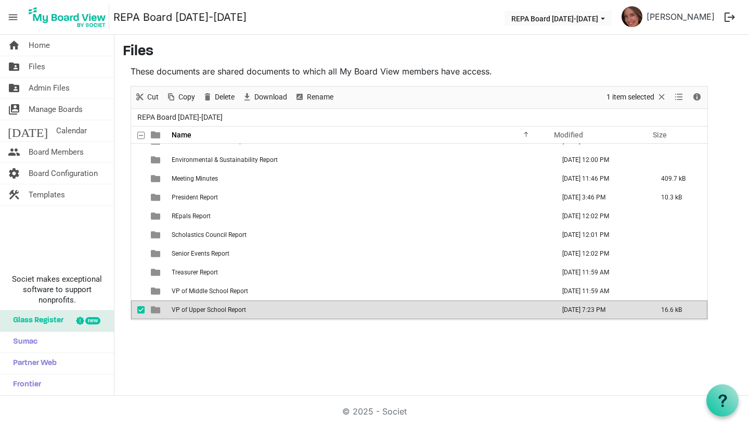
click span "VP of Upper School Report"
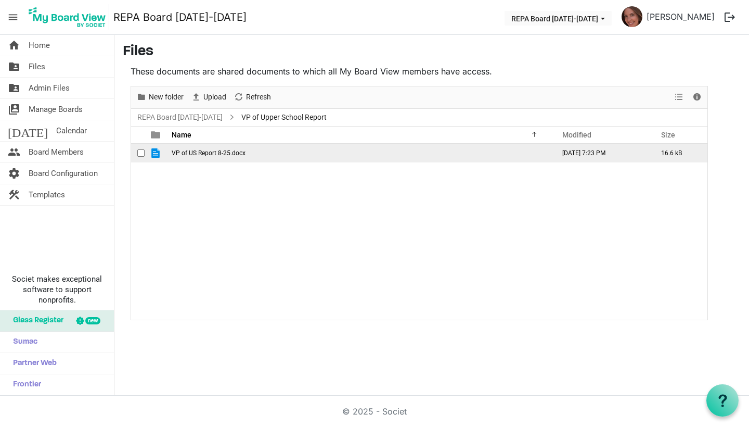
click span "VP of US Report 8-25.docx"
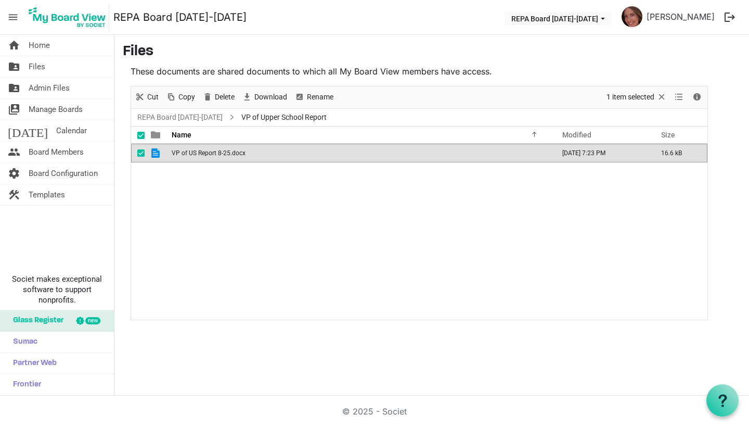
click span "VP of US Report 8-25.docx"
click div "VP of US Report 8-25.docx August 20, 2025 7:23 PM 16.6 kB"
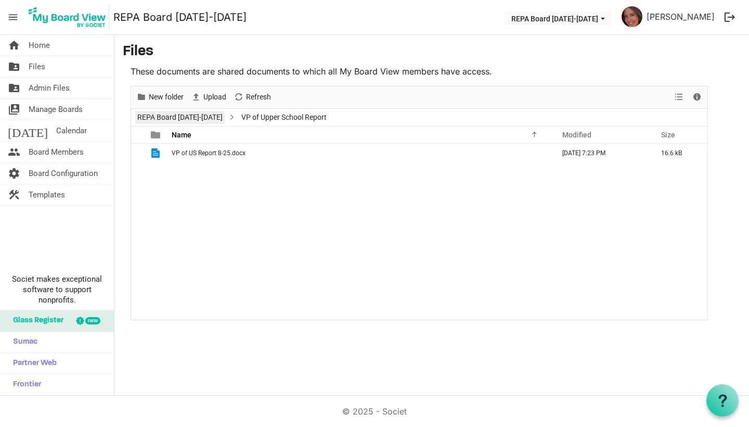
click link "REPA Board [DATE]-[DATE]"
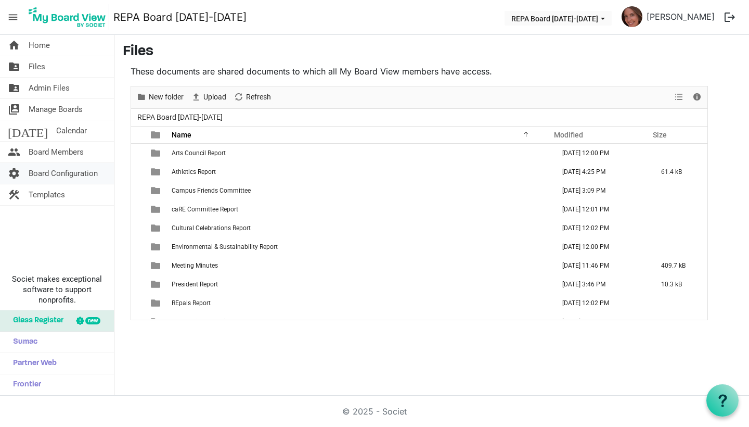
click span "Board Configuration"
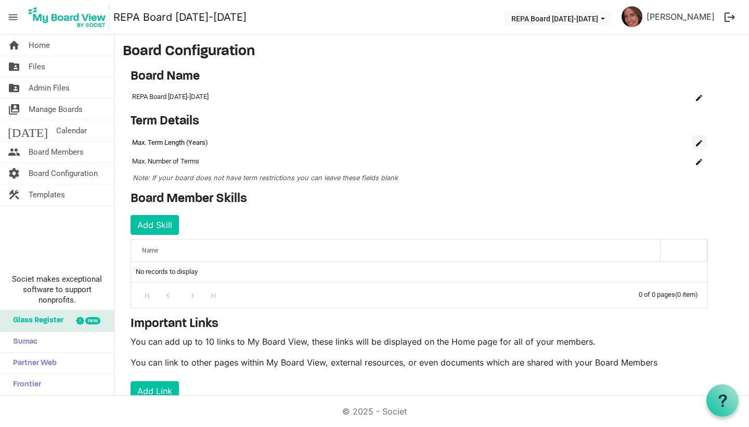
click at [699, 145] on span "is Command column column header" at bounding box center [699, 143] width 6 height 6
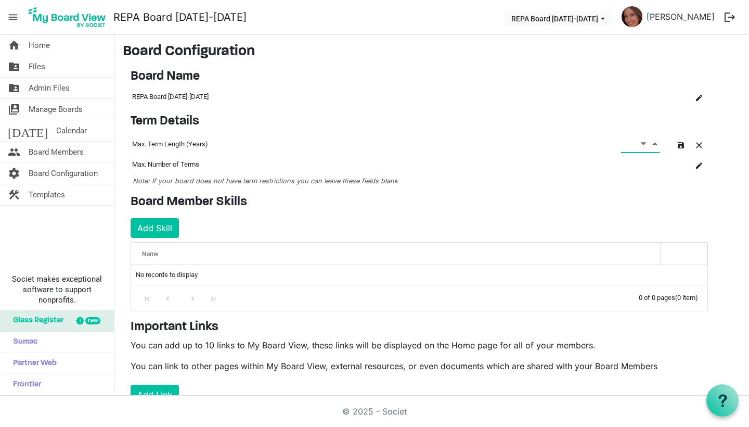
type input "2"
click at [635, 143] on span at bounding box center [640, 144] width 39 height 18
type input "2"
click at [636, 183] on div "Term Details OK OK Cancel Id Name Name term-settings-grid_header_table Max. Ter…" at bounding box center [419, 150] width 593 height 72
click at [683, 145] on span "button" at bounding box center [681, 145] width 6 height 6
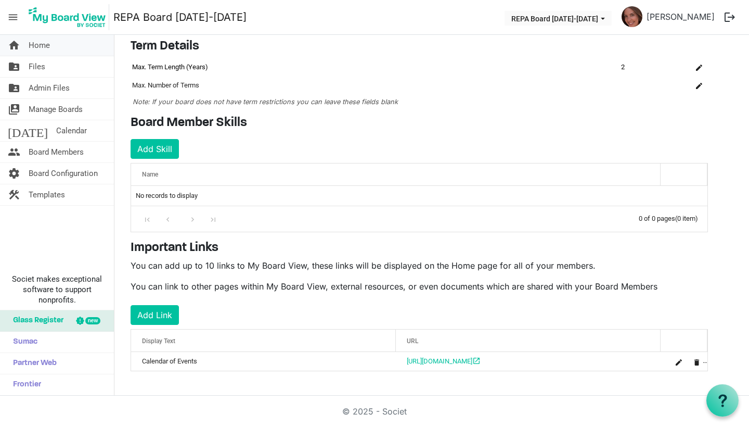
click at [41, 46] on span "Home" at bounding box center [39, 45] width 21 height 21
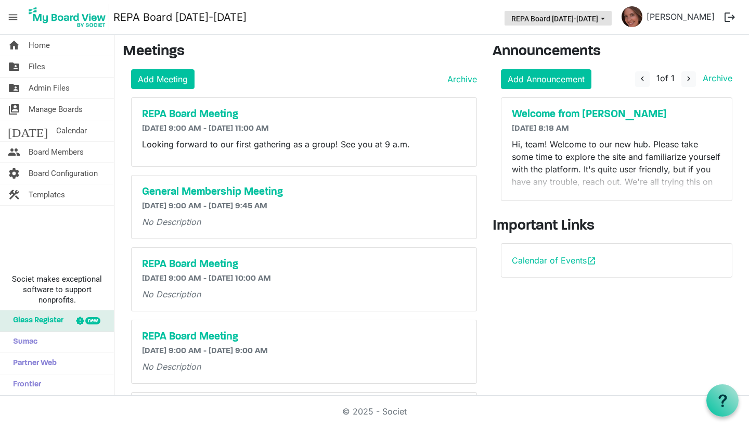
click at [612, 16] on button "REPA Board [DATE]-[DATE]" at bounding box center [558, 18] width 107 height 15
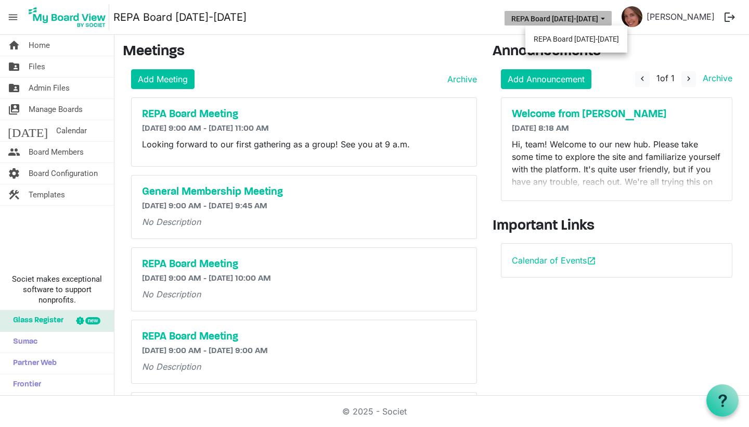
click at [608, 17] on span "REPA Board 2025-2026 dropdownbutton" at bounding box center [602, 19] width 9 height 4
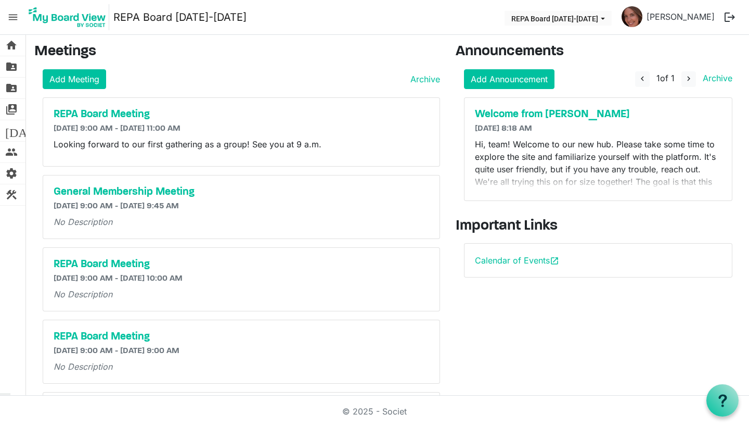
click at [13, 18] on span "menu" at bounding box center [13, 17] width 20 height 20
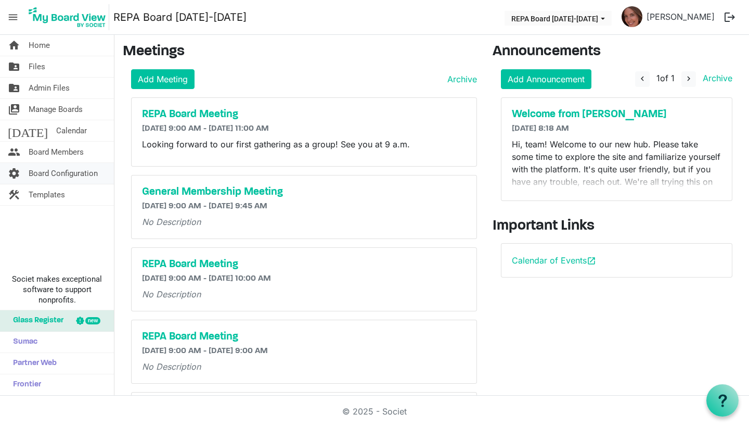
click at [31, 171] on span "Board Configuration" at bounding box center [63, 173] width 69 height 21
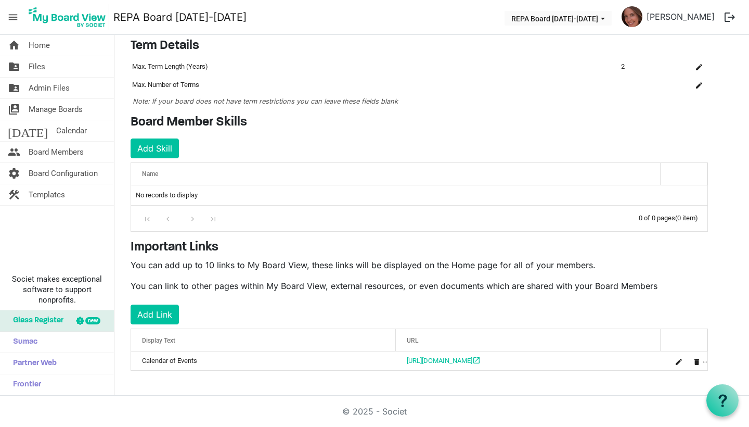
scroll to position [75, 0]
click at [155, 321] on button "Add Link" at bounding box center [155, 315] width 48 height 20
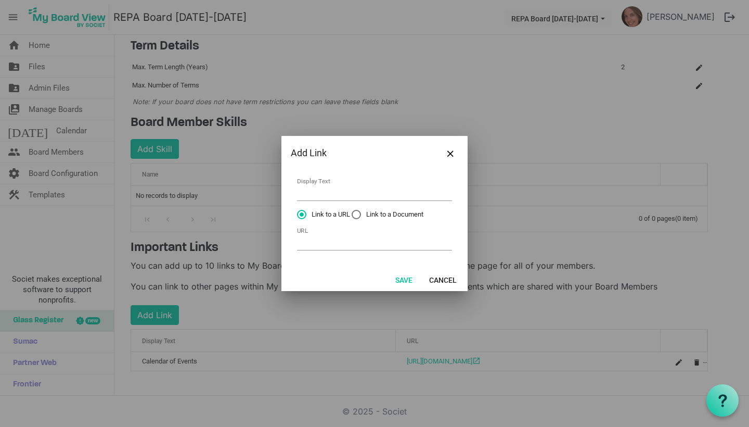
click at [360, 215] on label "Link to a Document" at bounding box center [388, 214] width 72 height 9
click at [352, 210] on input "Link to a Document" at bounding box center [352, 210] width 1 height 1
radio input "true"
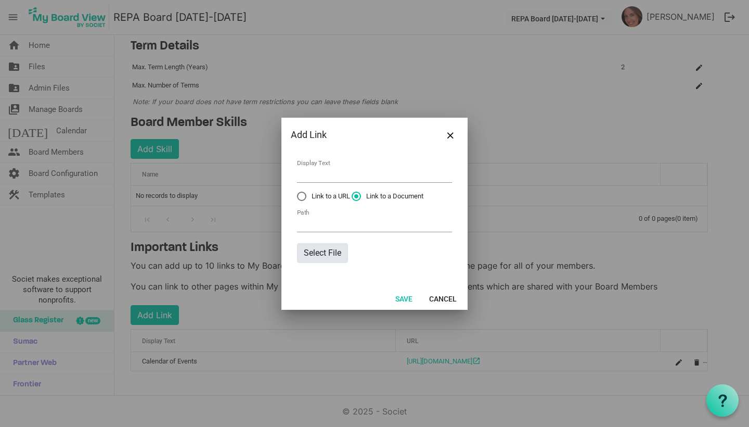
click at [323, 250] on button "Select File" at bounding box center [322, 253] width 51 height 20
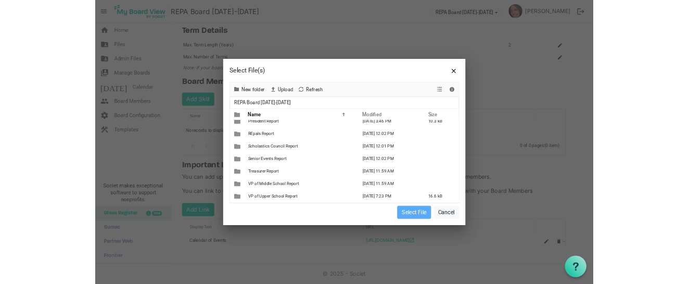
scroll to position [139, 0]
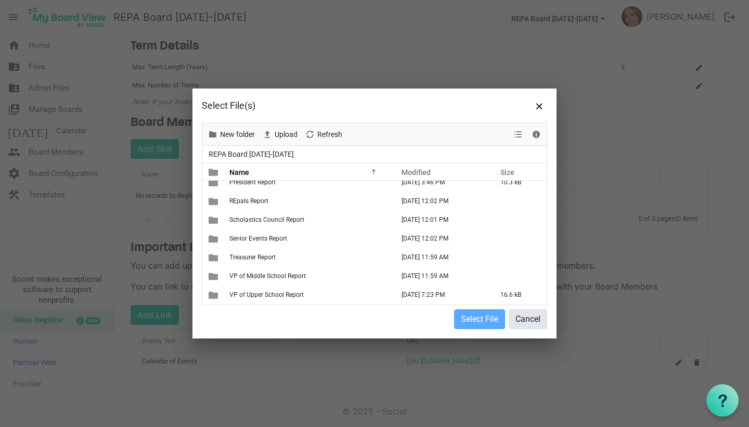
click at [538, 315] on button "Cancel" at bounding box center [528, 319] width 39 height 20
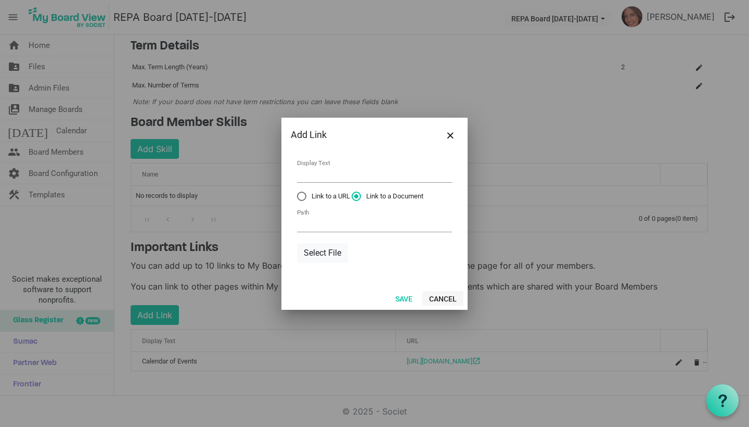
click at [440, 300] on button "Cancel" at bounding box center [443, 298] width 41 height 15
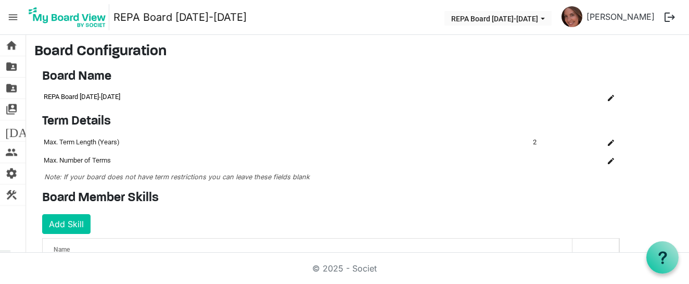
scroll to position [0, 0]
click at [14, 67] on span "folder_shared" at bounding box center [11, 66] width 12 height 21
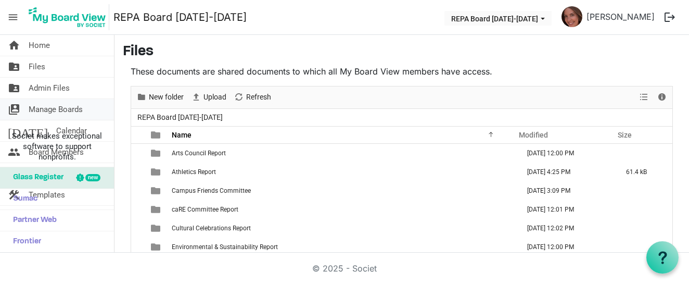
click at [51, 99] on span "Manage Boards" at bounding box center [56, 109] width 54 height 21
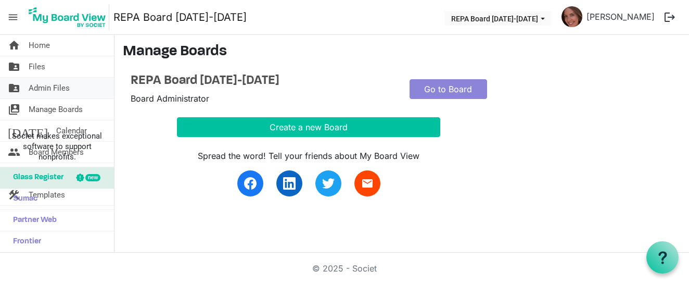
click at [47, 85] on span "Admin Files" at bounding box center [49, 88] width 41 height 21
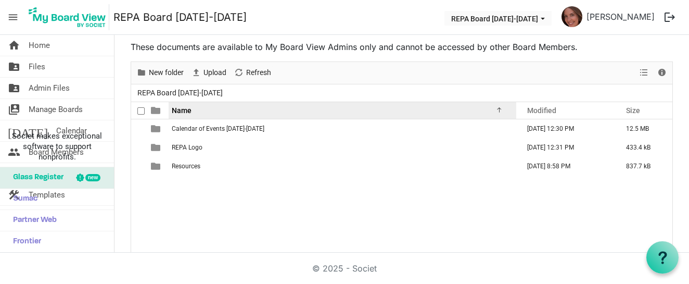
scroll to position [44, 0]
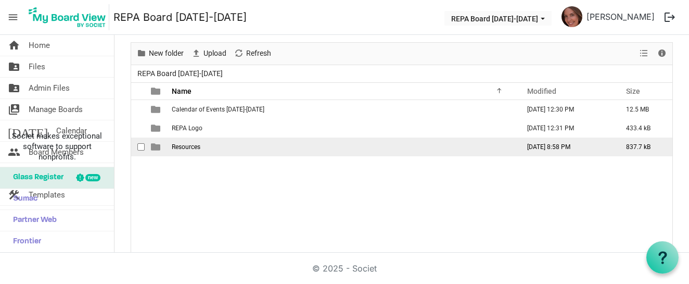
click at [182, 147] on span "Resources" at bounding box center [186, 146] width 29 height 7
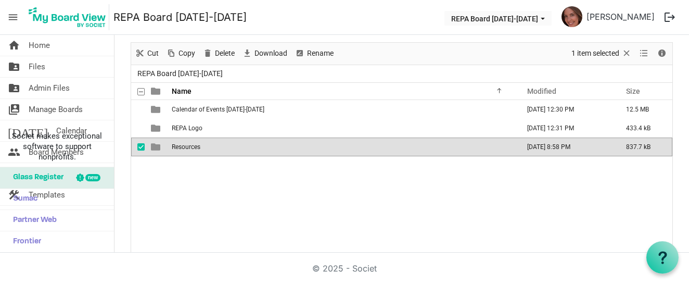
click at [182, 147] on span "Resources" at bounding box center [186, 146] width 29 height 7
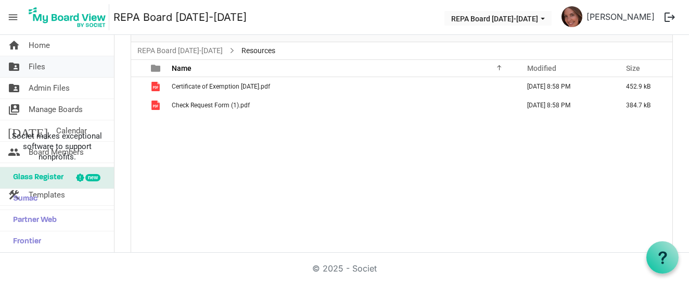
click at [53, 63] on link "folder_shared Files" at bounding box center [57, 66] width 114 height 21
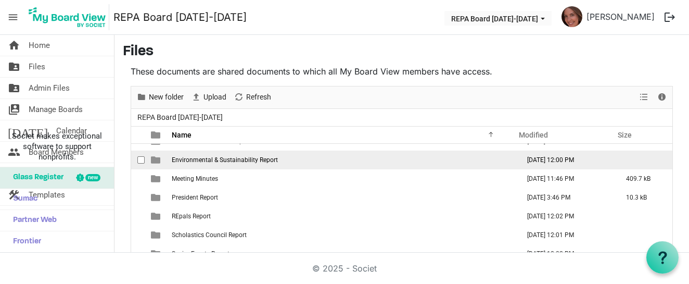
scroll to position [87, 0]
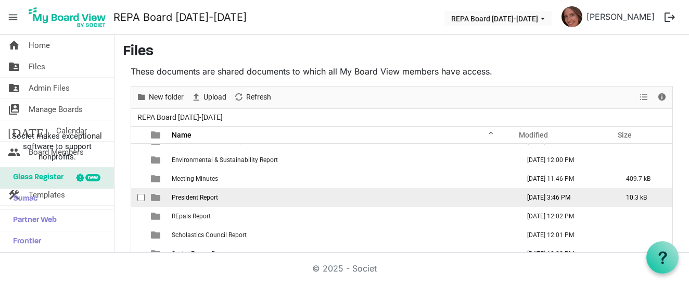
click at [200, 196] on span "President Report" at bounding box center [195, 197] width 46 height 7
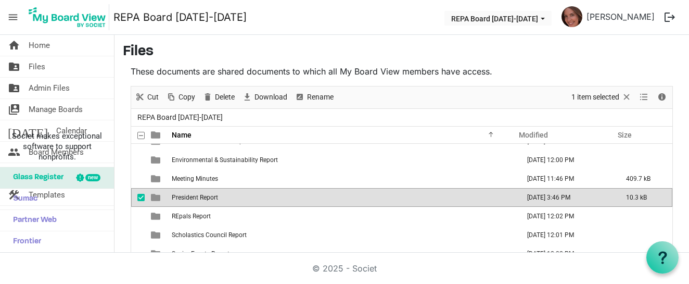
click at [200, 196] on span "President Report" at bounding box center [195, 197] width 46 height 7
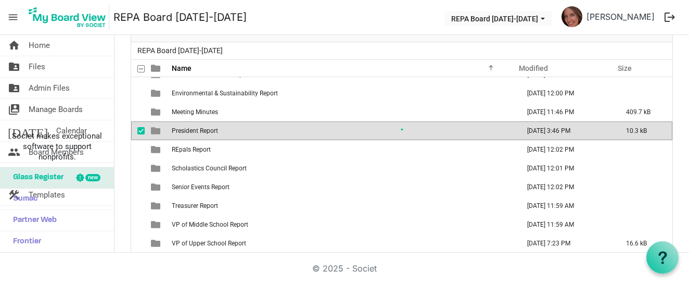
scroll to position [0, 0]
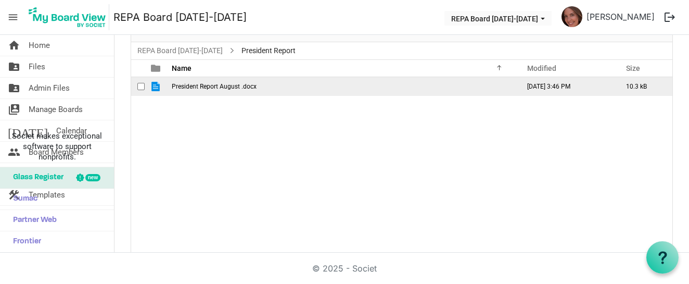
click at [211, 87] on span "President Report August .docx" at bounding box center [214, 86] width 85 height 7
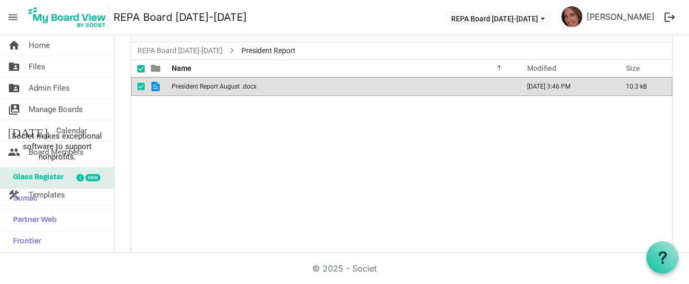
click at [143, 85] on span "checkbox" at bounding box center [140, 86] width 7 height 7
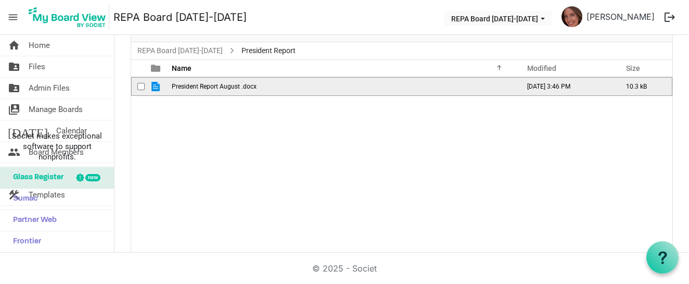
click at [141, 88] on span "checkbox" at bounding box center [140, 86] width 7 height 7
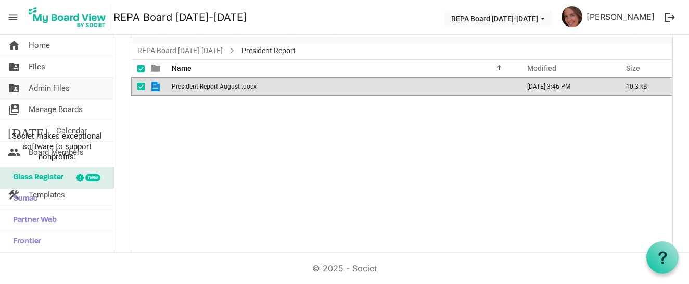
click at [78, 82] on link "folder_shared Admin Files" at bounding box center [57, 88] width 114 height 21
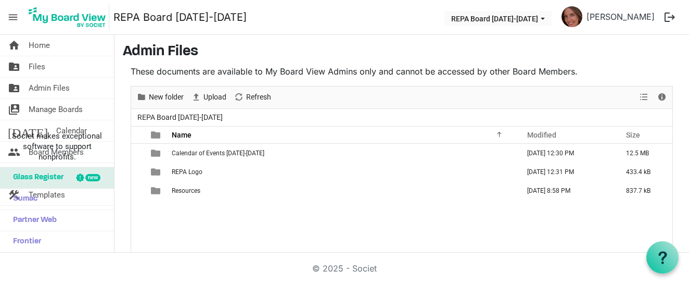
click at [12, 15] on span "menu" at bounding box center [13, 17] width 20 height 20
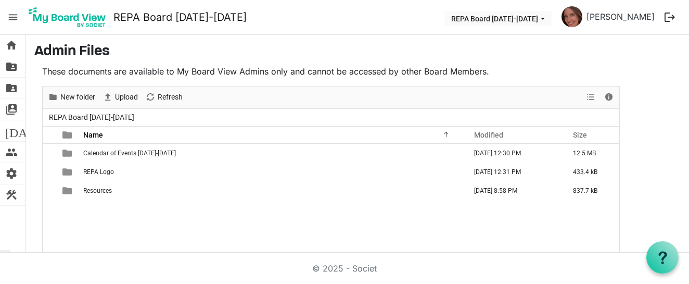
click at [7, 12] on span "menu" at bounding box center [13, 17] width 20 height 20
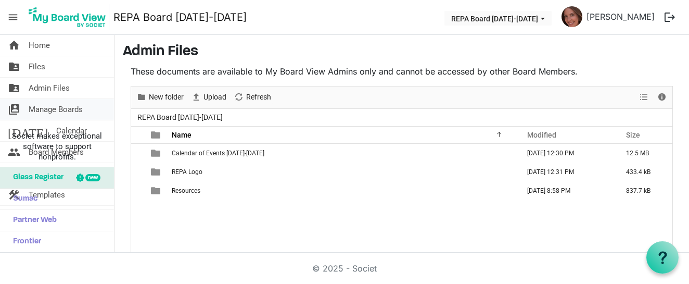
click at [39, 106] on span "Manage Boards" at bounding box center [56, 109] width 54 height 21
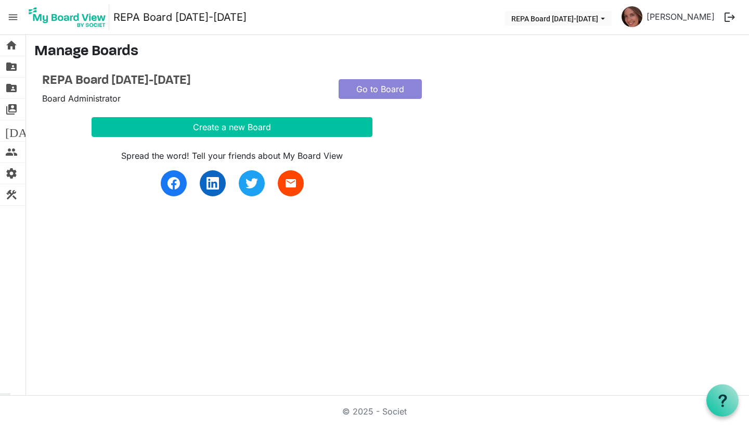
click at [12, 12] on span "menu" at bounding box center [13, 17] width 20 height 20
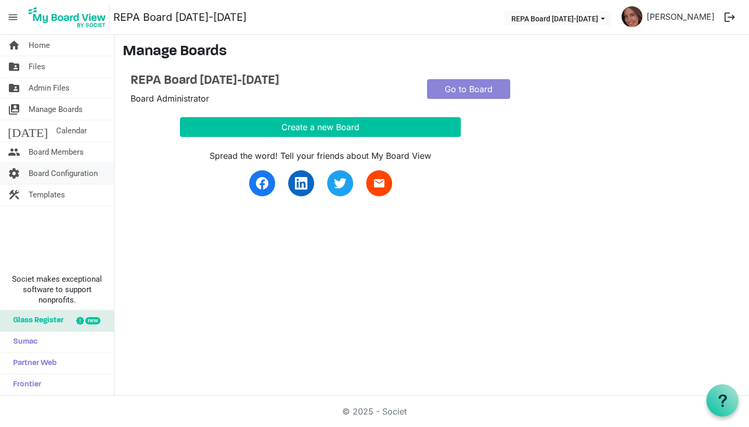
click at [50, 173] on span "Board Configuration" at bounding box center [63, 173] width 69 height 21
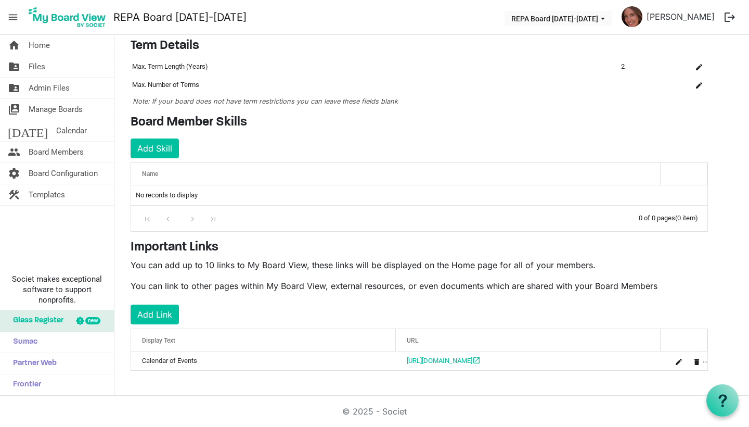
scroll to position [75, 0]
click at [164, 312] on button "Add Link" at bounding box center [155, 315] width 48 height 20
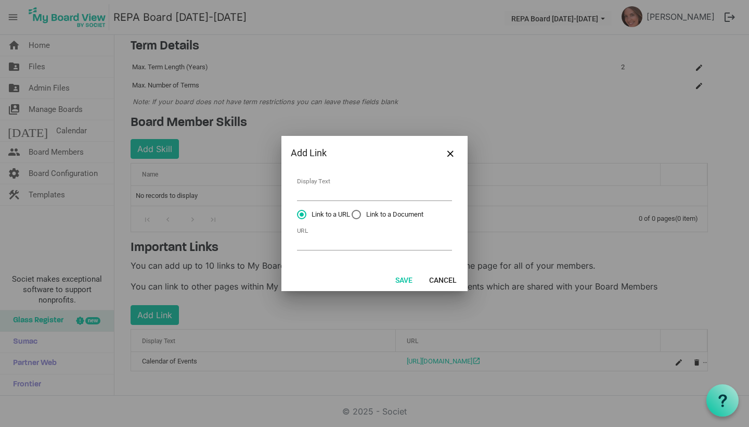
click at [358, 214] on label "Link to a Document" at bounding box center [388, 214] width 72 height 9
click at [352, 210] on input "Link to a Document" at bounding box center [352, 210] width 1 height 1
radio input "true"
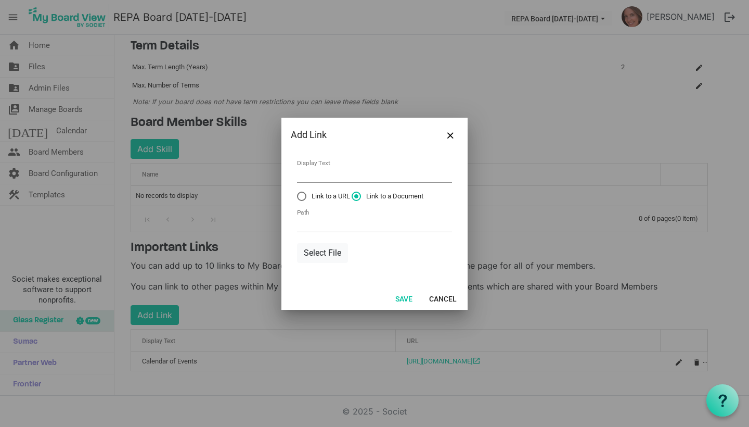
click at [306, 212] on td "Path" at bounding box center [375, 221] width 156 height 28
click at [326, 172] on input "Display Text" at bounding box center [374, 175] width 155 height 16
type input "Tax Exempt Form"
click at [313, 253] on button "Select File" at bounding box center [322, 253] width 51 height 20
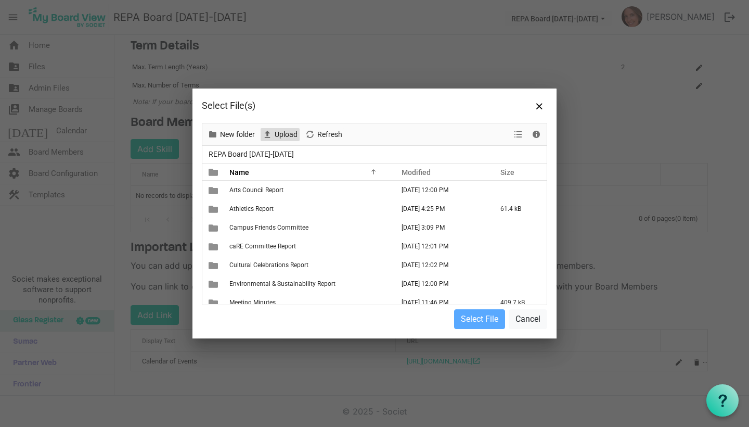
click at [285, 133] on span "Upload" at bounding box center [286, 134] width 25 height 13
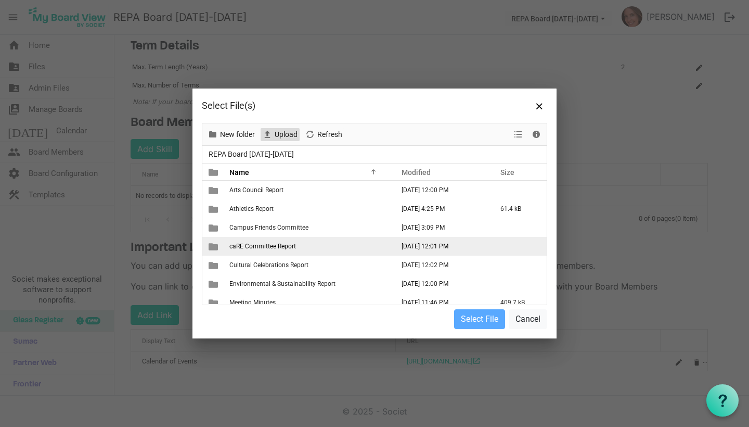
scroll to position [0, 0]
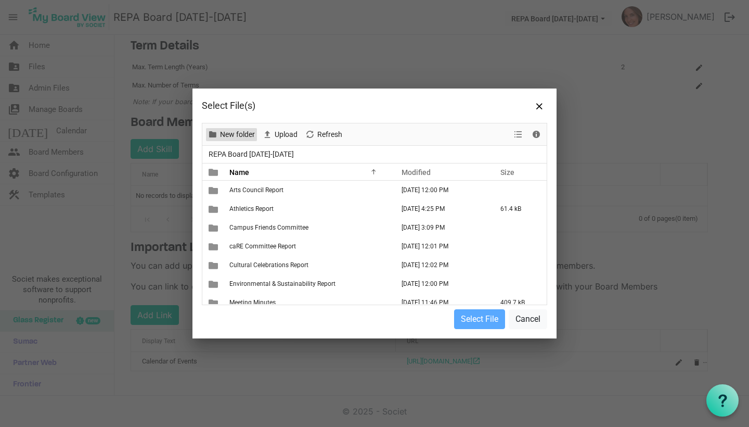
click at [243, 134] on span "New folder" at bounding box center [237, 134] width 37 height 13
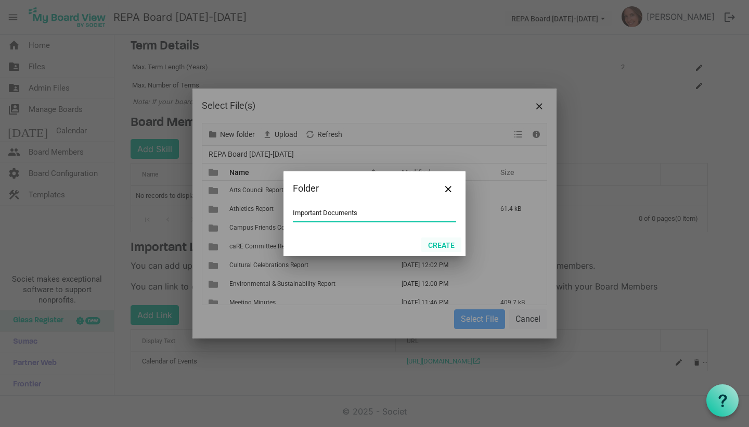
type input "Important Documents"
click at [448, 241] on button "Create" at bounding box center [442, 244] width 40 height 15
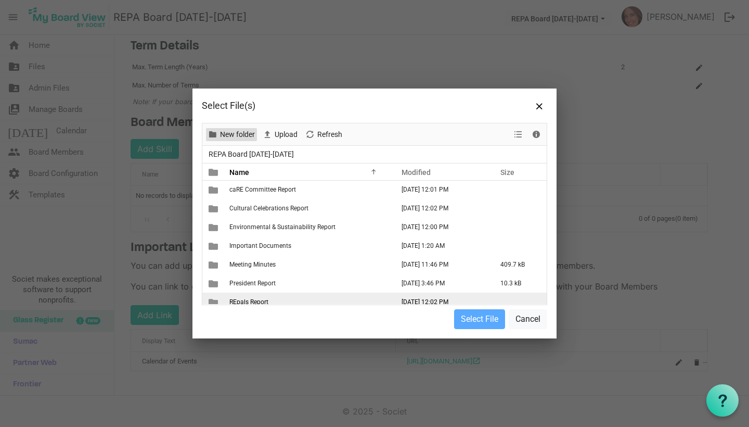
scroll to position [45, 0]
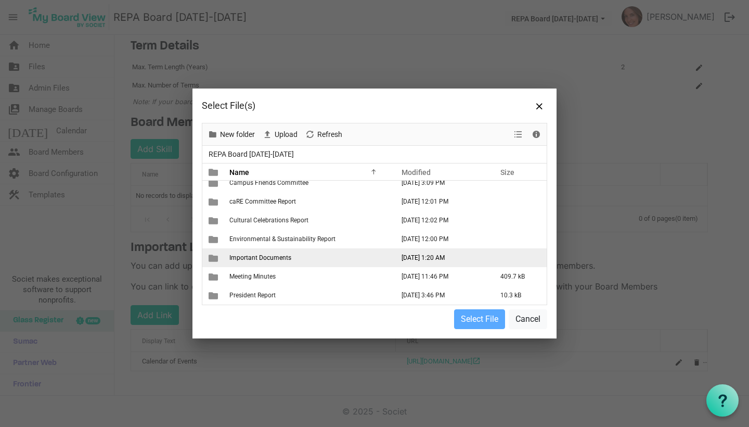
click at [245, 259] on span "Important Documents" at bounding box center [260, 257] width 62 height 7
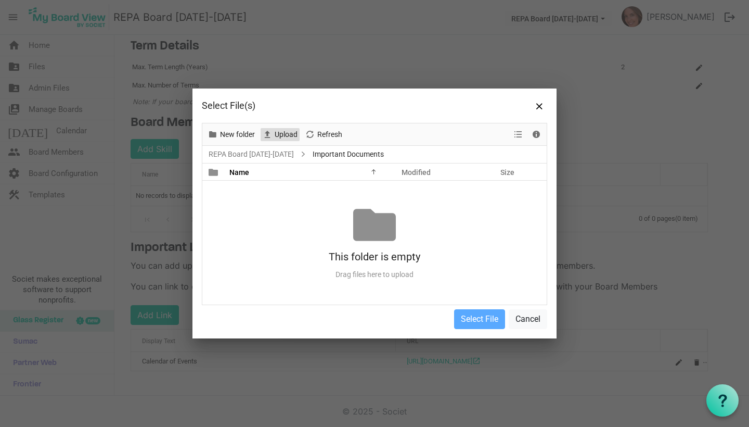
click at [294, 131] on span "Upload" at bounding box center [286, 134] width 25 height 13
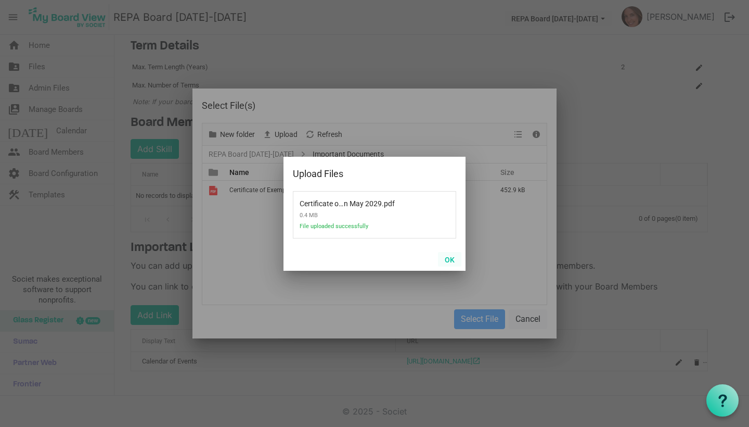
click at [453, 263] on button "OK" at bounding box center [449, 259] width 23 height 15
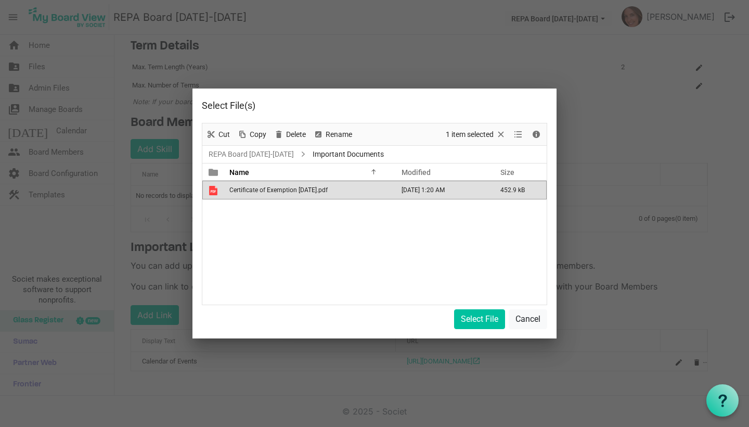
click at [348, 190] on td "Certificate of Exemption [DATE].pdf" at bounding box center [308, 190] width 164 height 19
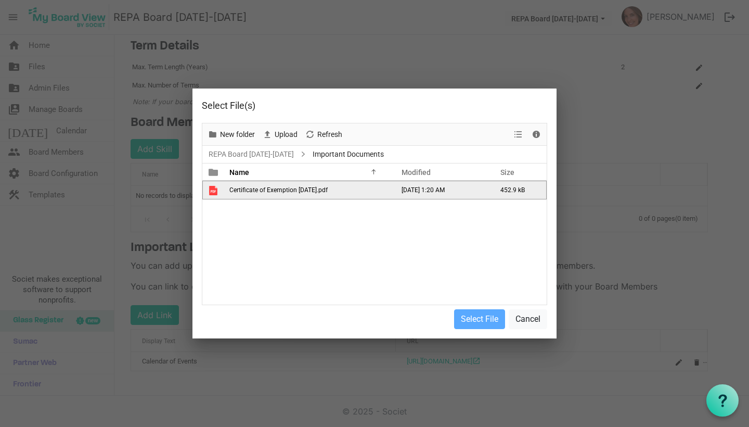
click at [211, 192] on span "is template cell column header type" at bounding box center [213, 190] width 9 height 9
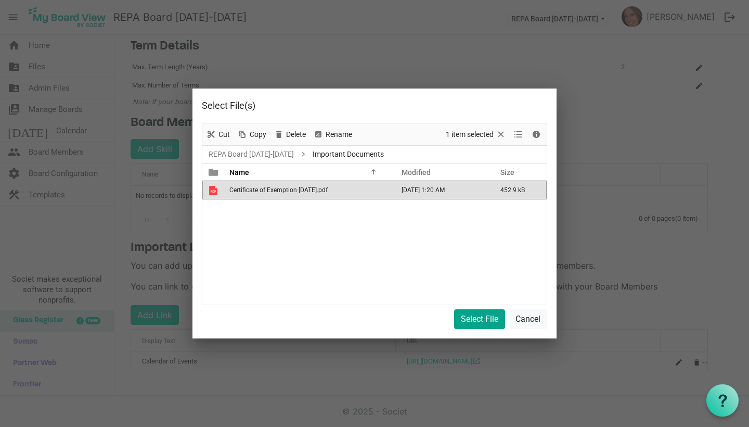
click at [467, 312] on button "Select File" at bounding box center [479, 319] width 51 height 20
type input "/Important Documents/Certificate of Exemption May 2029.pdf"
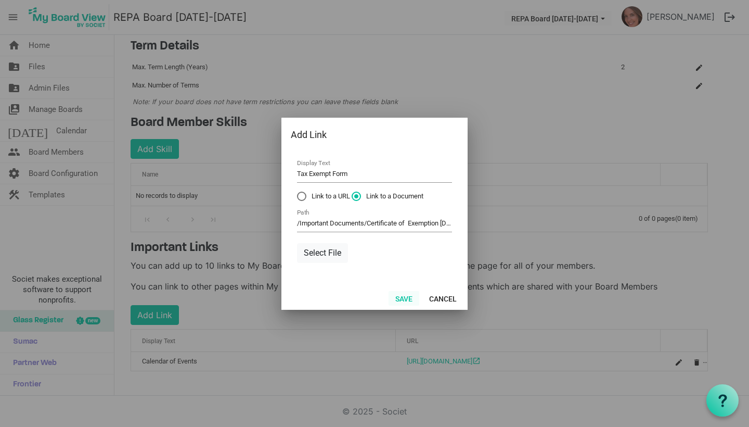
click at [404, 300] on button "Save" at bounding box center [404, 298] width 31 height 15
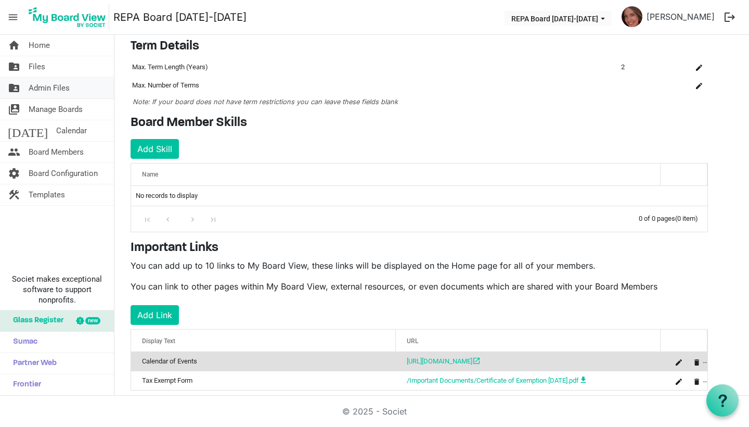
click at [58, 86] on span "Admin Files" at bounding box center [49, 88] width 41 height 21
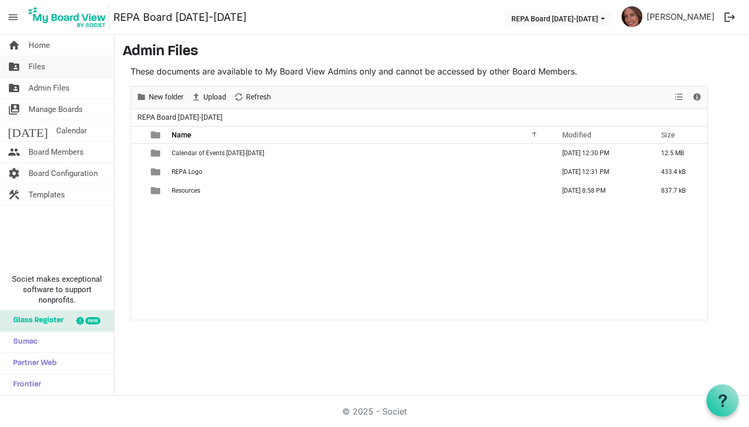
click at [56, 62] on link "folder_shared Files" at bounding box center [57, 66] width 114 height 21
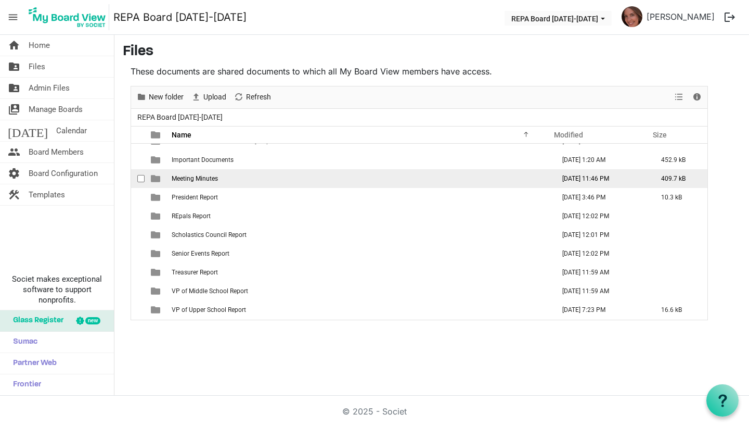
scroll to position [106, 0]
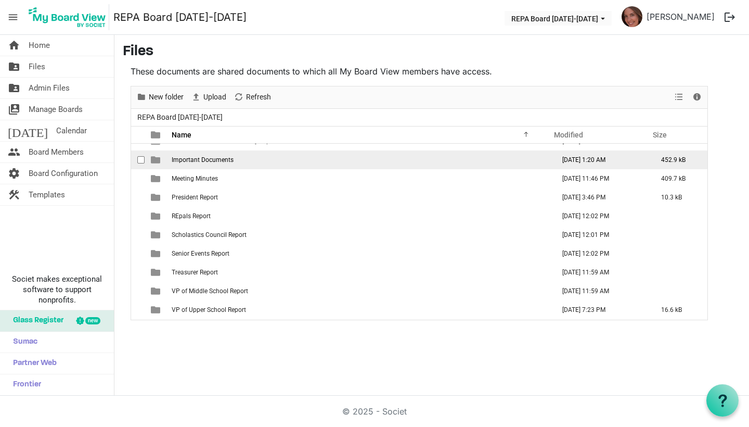
click at [157, 161] on span "is template cell column header type" at bounding box center [155, 159] width 9 height 9
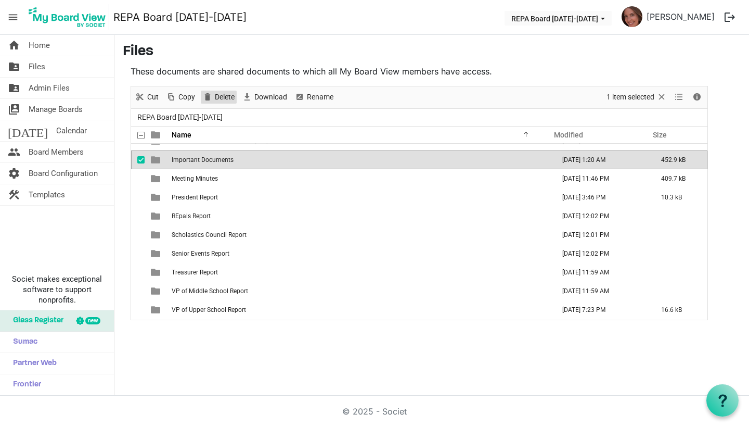
click at [217, 96] on span "Delete" at bounding box center [225, 97] width 22 height 13
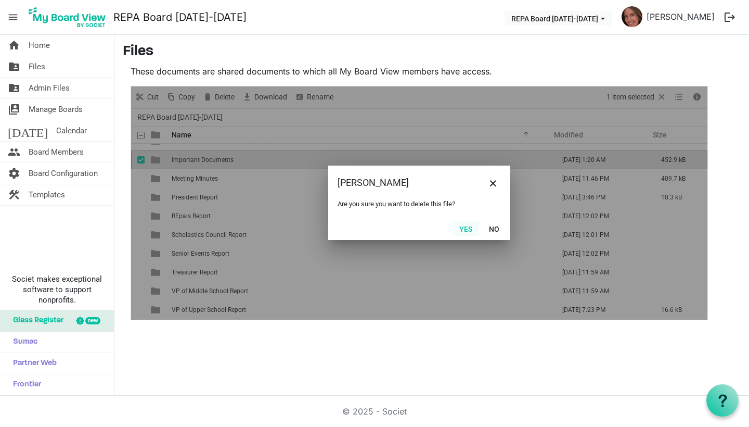
click at [469, 229] on button "Yes" at bounding box center [466, 228] width 27 height 15
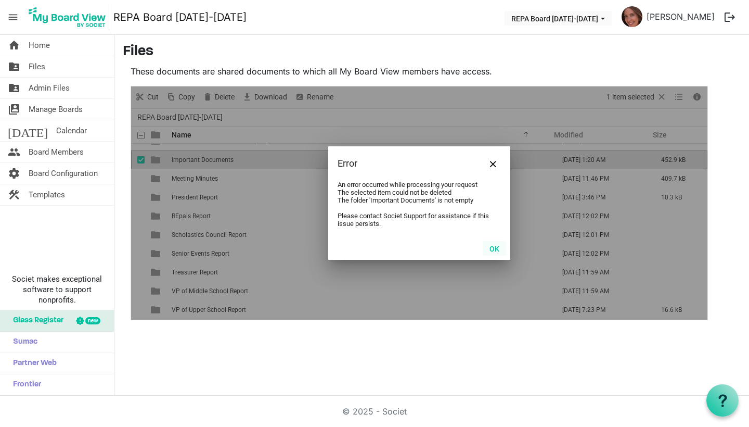
click at [492, 248] on button "OK" at bounding box center [494, 248] width 23 height 15
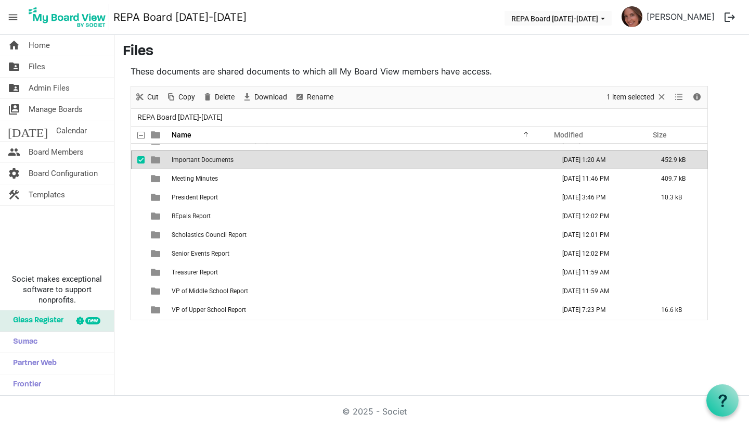
click at [237, 161] on td "Important Documents" at bounding box center [360, 159] width 383 height 19
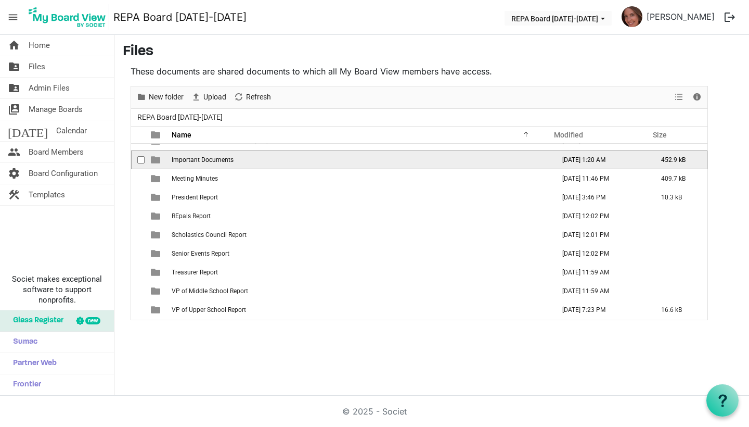
click at [237, 161] on td "Important Documents" at bounding box center [360, 159] width 383 height 19
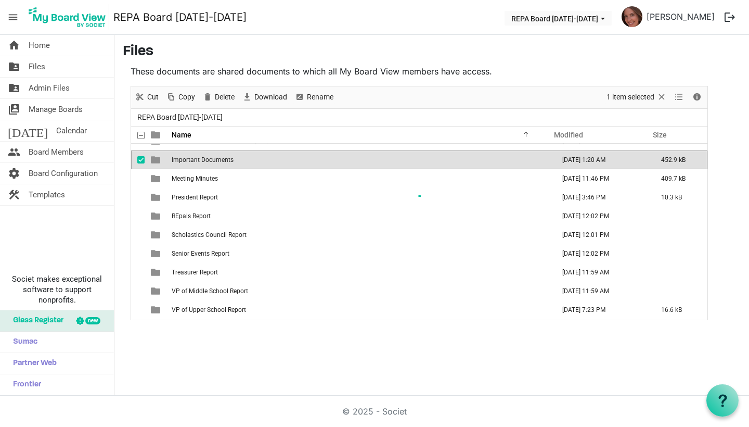
scroll to position [0, 0]
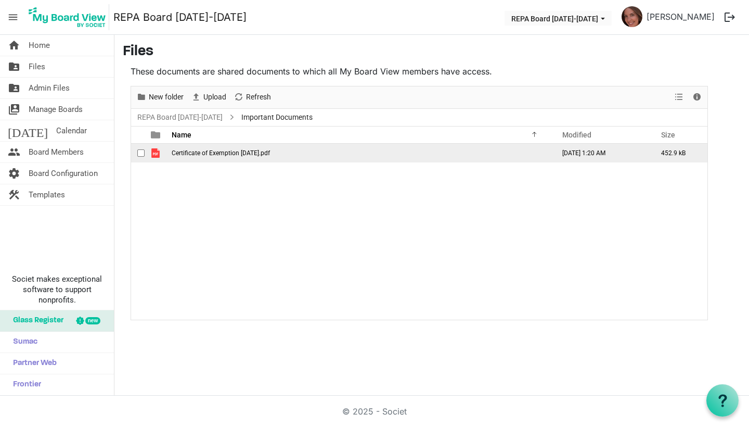
click at [141, 155] on span "checkbox" at bounding box center [140, 152] width 7 height 7
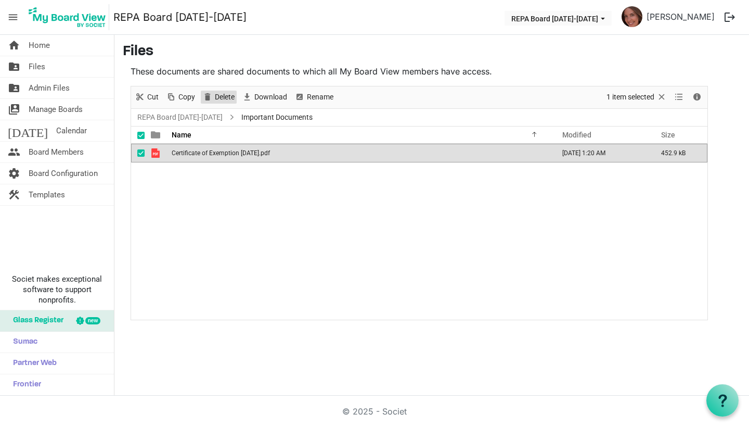
click at [215, 97] on span "Delete" at bounding box center [225, 97] width 22 height 13
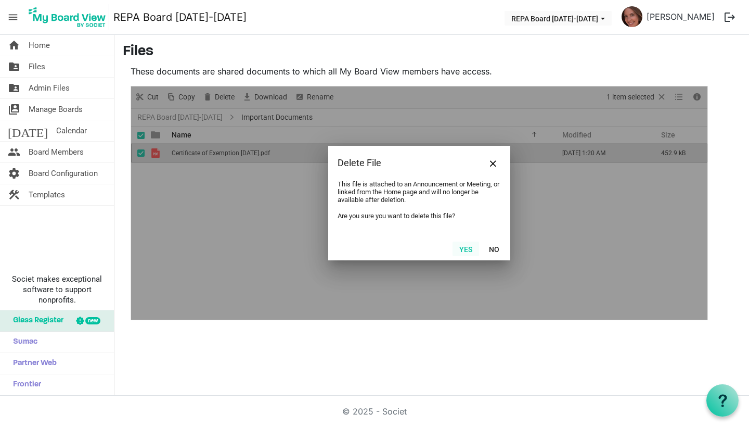
click at [464, 250] on button "Yes" at bounding box center [466, 248] width 27 height 15
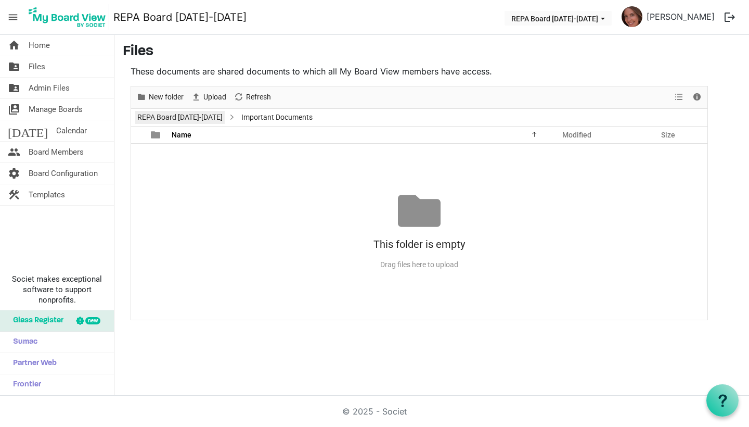
click at [159, 116] on link "REPA Board [DATE]-[DATE]" at bounding box center [180, 117] width 90 height 13
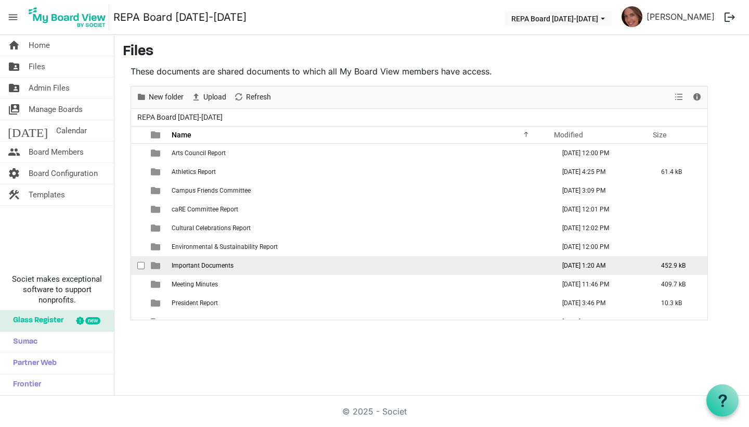
click at [143, 263] on span "checkbox" at bounding box center [140, 265] width 7 height 7
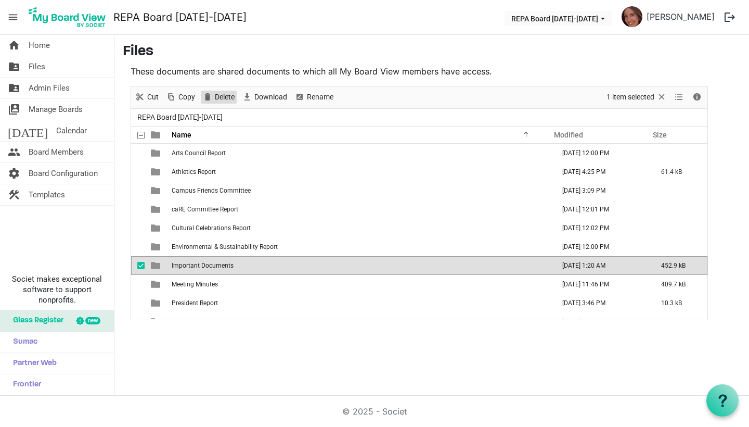
click at [219, 93] on span "Delete" at bounding box center [225, 97] width 22 height 13
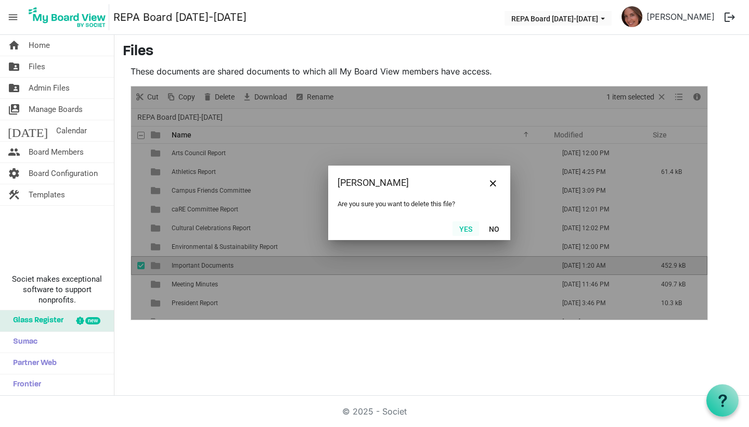
click at [460, 226] on button "Yes" at bounding box center [466, 228] width 27 height 15
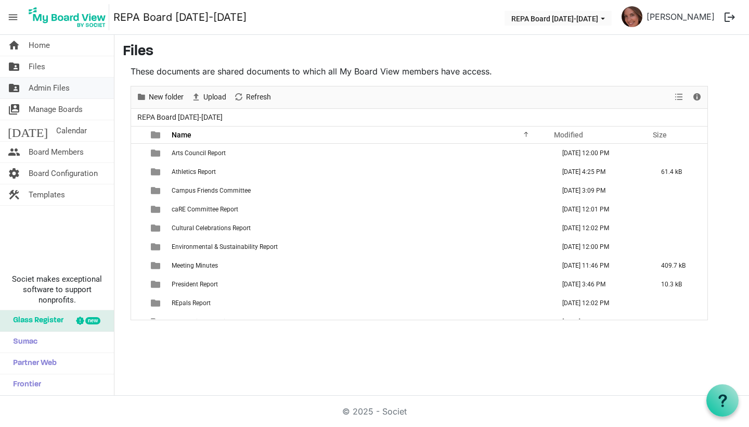
click at [67, 92] on span "Admin Files" at bounding box center [49, 88] width 41 height 21
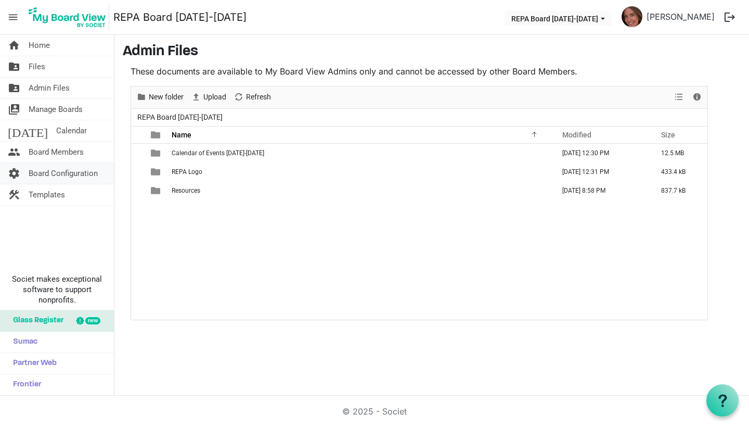
click at [69, 170] on span "Board Configuration" at bounding box center [63, 173] width 69 height 21
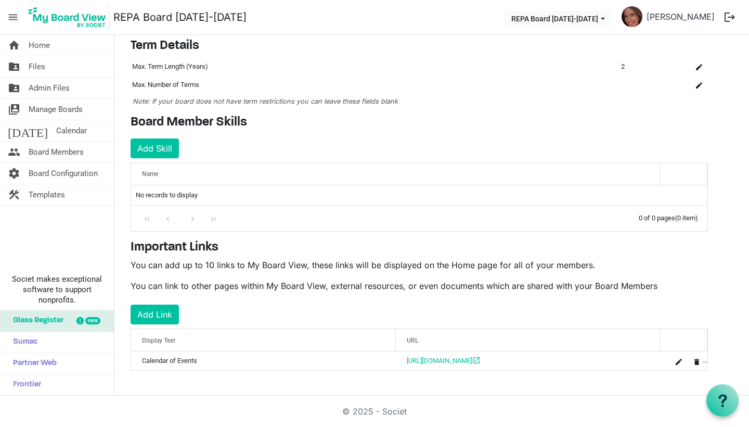
scroll to position [75, 0]
click at [166, 308] on button "Add Link" at bounding box center [155, 315] width 48 height 20
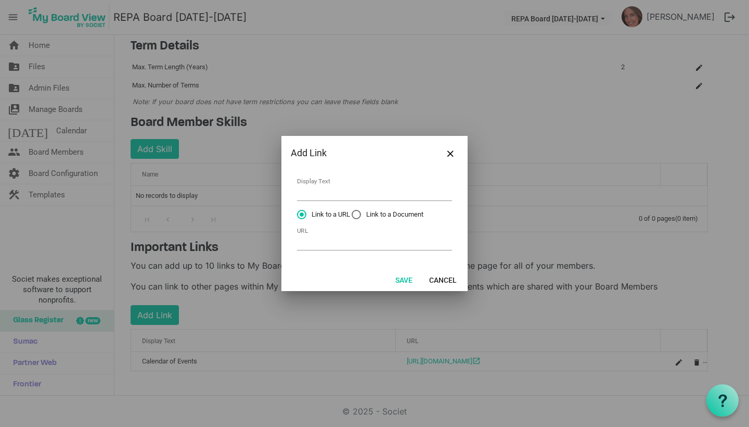
click at [360, 216] on label "Link to a Document" at bounding box center [388, 214] width 72 height 9
click at [352, 210] on input "Link to a Document" at bounding box center [352, 210] width 1 height 1
radio input "true"
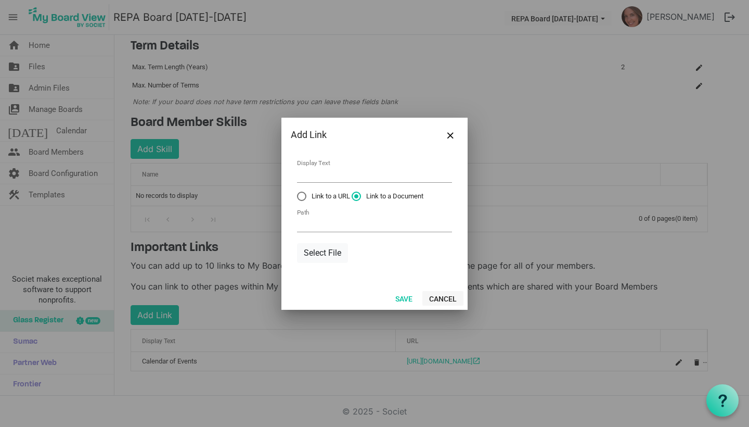
click at [448, 303] on button "Cancel" at bounding box center [443, 298] width 41 height 15
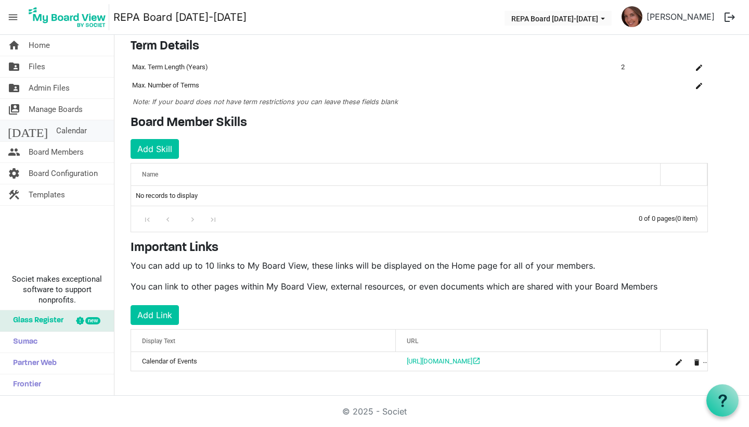
click at [56, 125] on span "Calendar" at bounding box center [71, 130] width 31 height 21
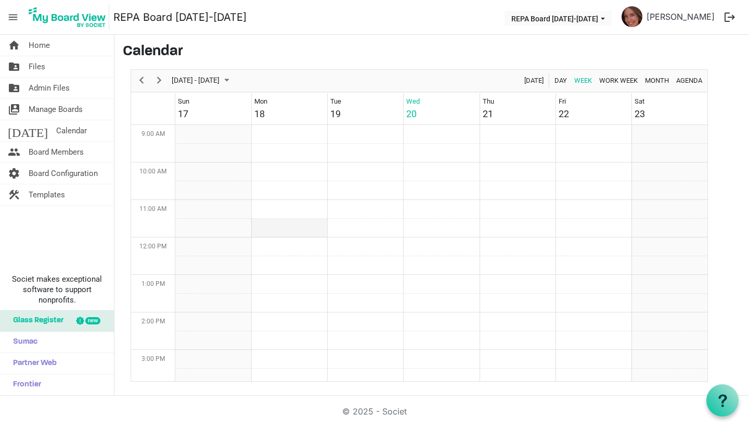
scroll to position [360, 0]
click at [308, 226] on td "Week of August 20, 2025" at bounding box center [289, 223] width 76 height 19
click at [659, 79] on span "Month" at bounding box center [657, 80] width 26 height 13
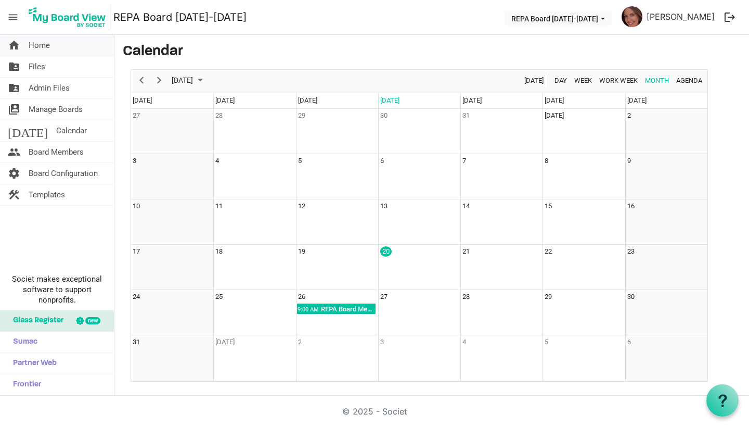
click at [68, 48] on link "home Home" at bounding box center [57, 45] width 114 height 21
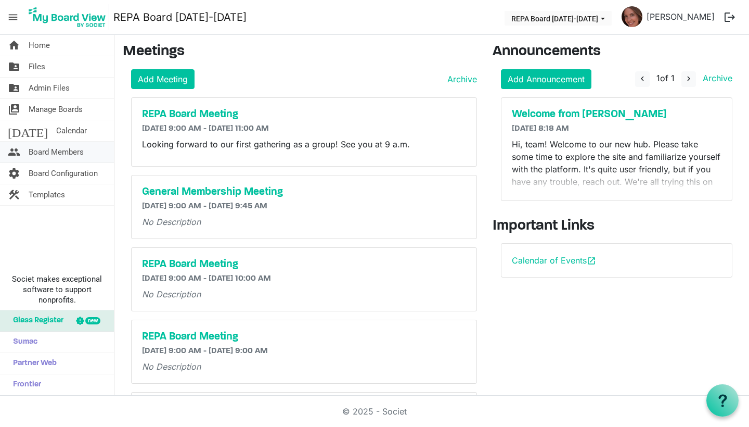
click at [39, 149] on span "Board Members" at bounding box center [56, 152] width 55 height 21
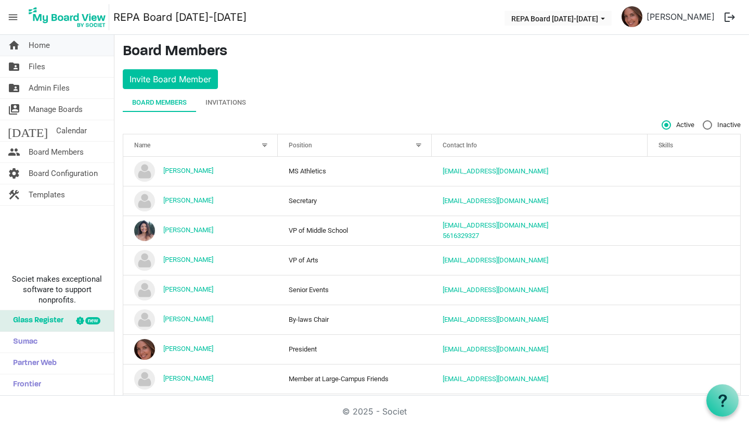
click at [38, 44] on span "Home" at bounding box center [39, 45] width 21 height 21
